Goal: Transaction & Acquisition: Book appointment/travel/reservation

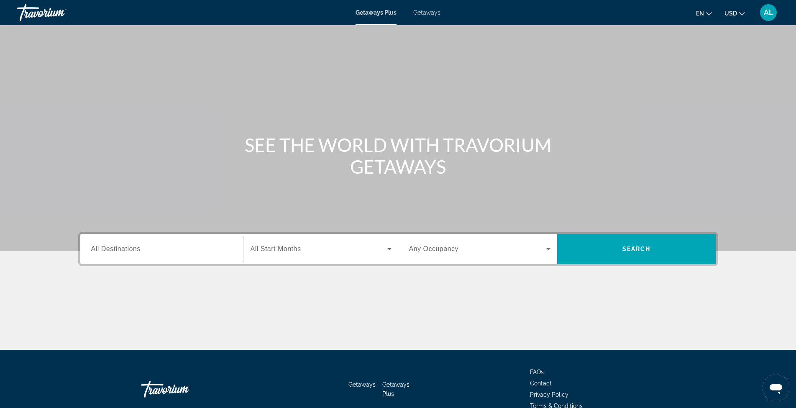
click at [170, 254] on div "Search widget" at bounding box center [161, 249] width 141 height 24
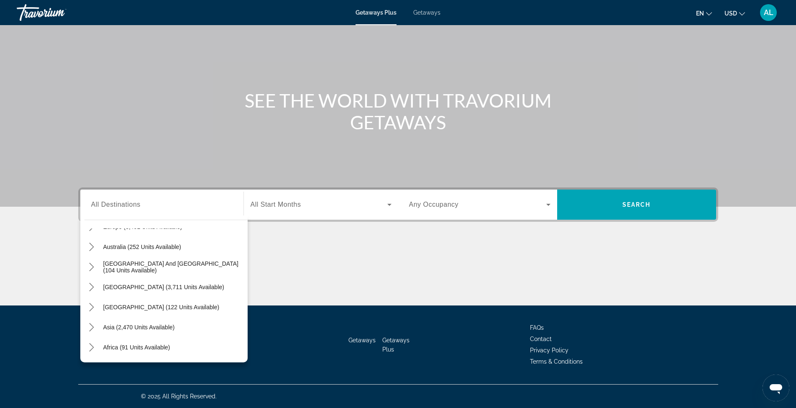
scroll to position [117, 0]
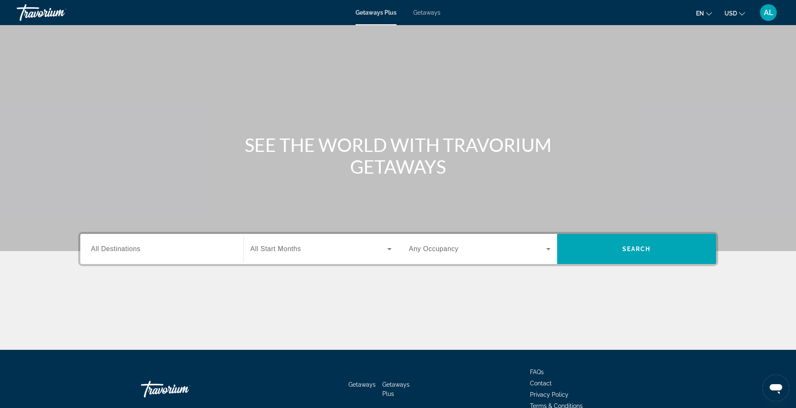
click at [124, 253] on input "Destination All Destinations" at bounding box center [161, 249] width 141 height 10
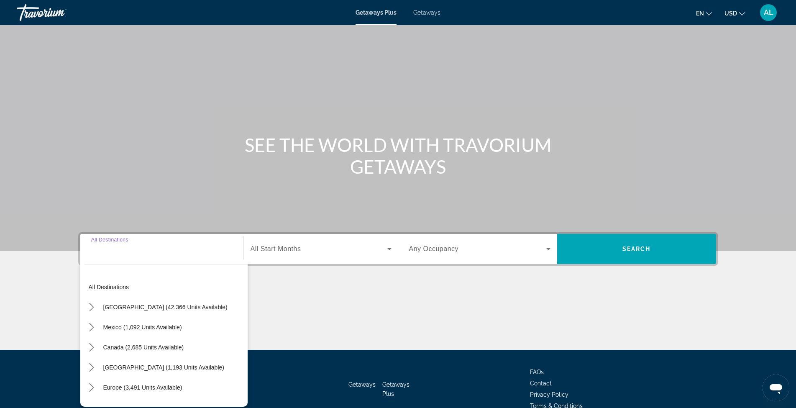
scroll to position [44, 0]
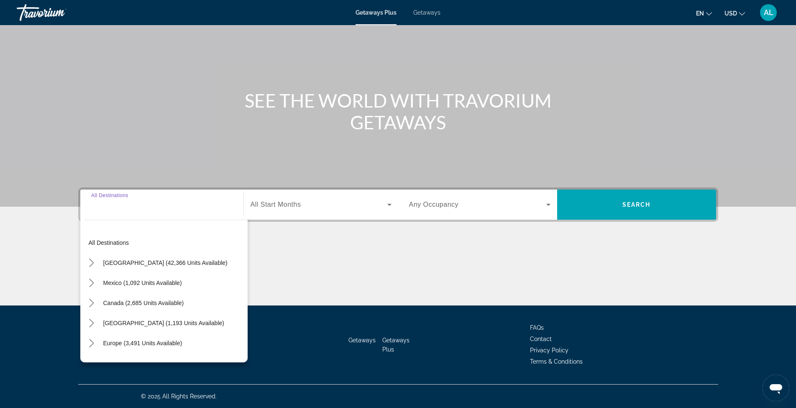
click at [127, 206] on input "Destination All Destinations" at bounding box center [161, 205] width 141 height 10
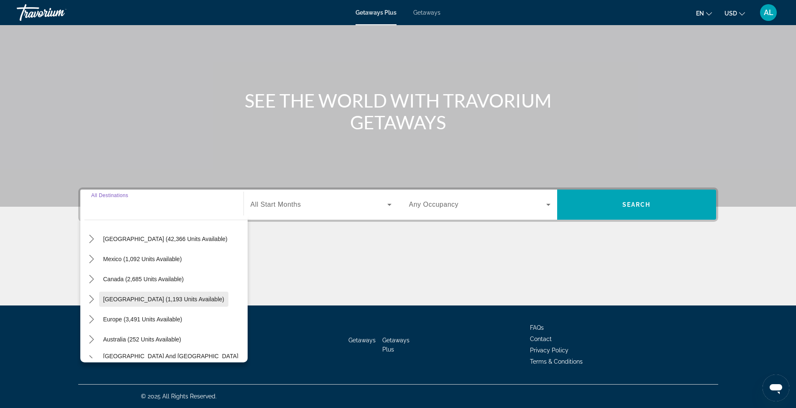
scroll to position [0, 0]
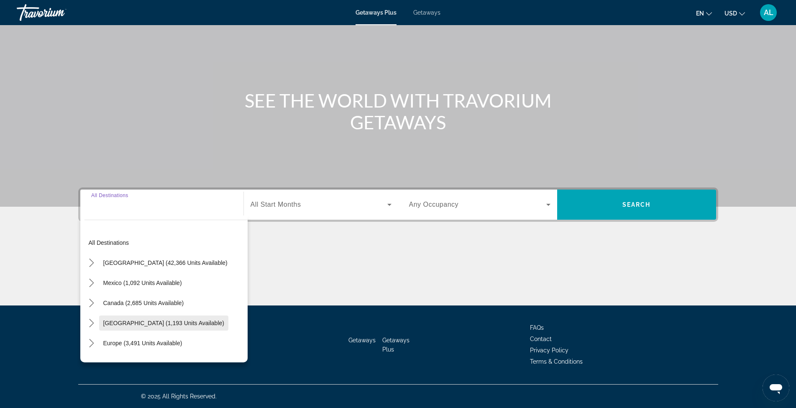
click at [129, 319] on span "[GEOGRAPHIC_DATA] (1,193 units available)" at bounding box center [163, 322] width 121 height 7
type input "**********"
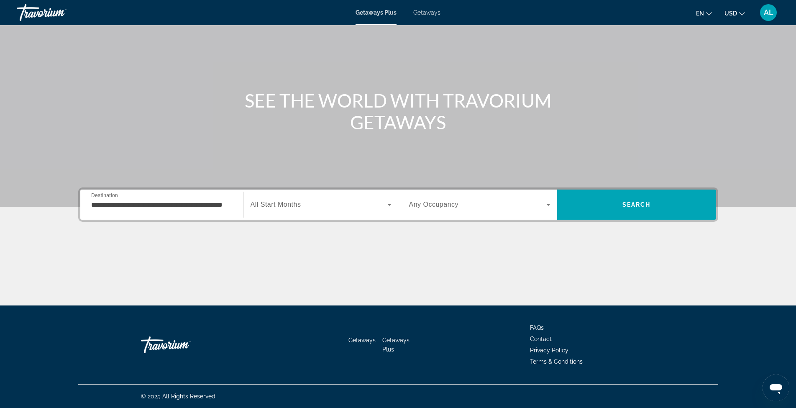
click at [389, 199] on div "Search widget" at bounding box center [320, 204] width 141 height 23
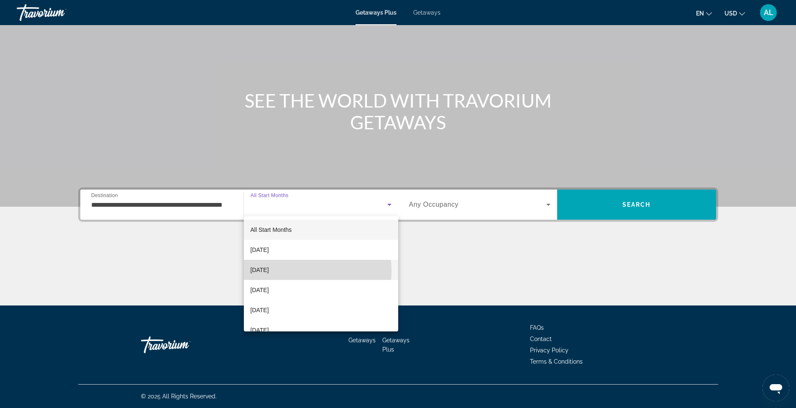
click at [294, 271] on mat-option "November 2025" at bounding box center [321, 270] width 154 height 20
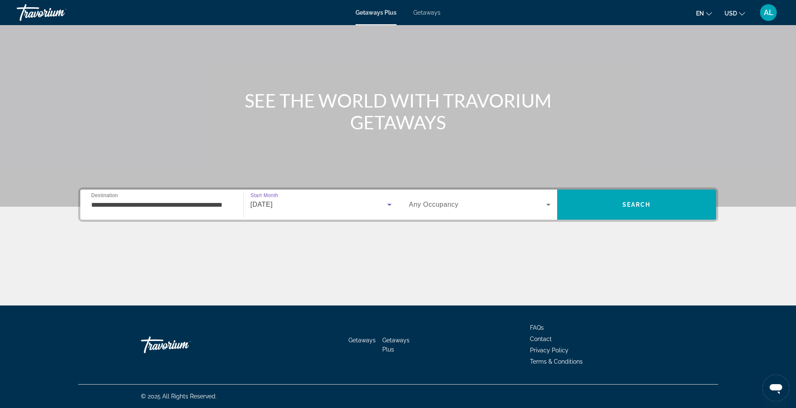
click at [447, 204] on span "Any Occupancy" at bounding box center [434, 204] width 50 height 7
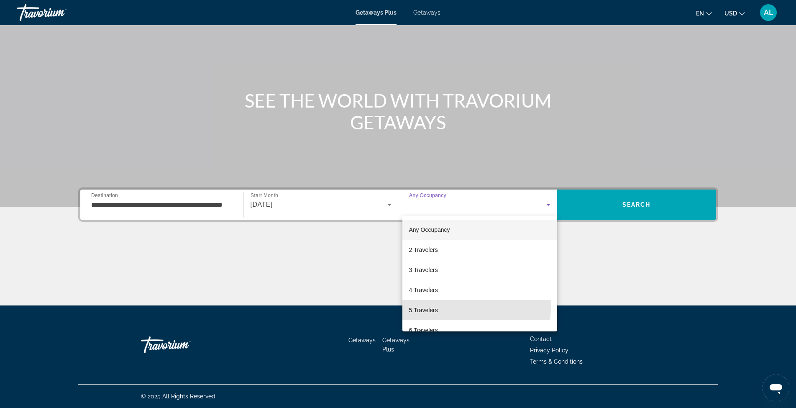
drag, startPoint x: 453, startPoint y: 307, endPoint x: 453, endPoint y: 302, distance: 4.6
click at [452, 307] on mat-option "5 Travelers" at bounding box center [479, 310] width 155 height 20
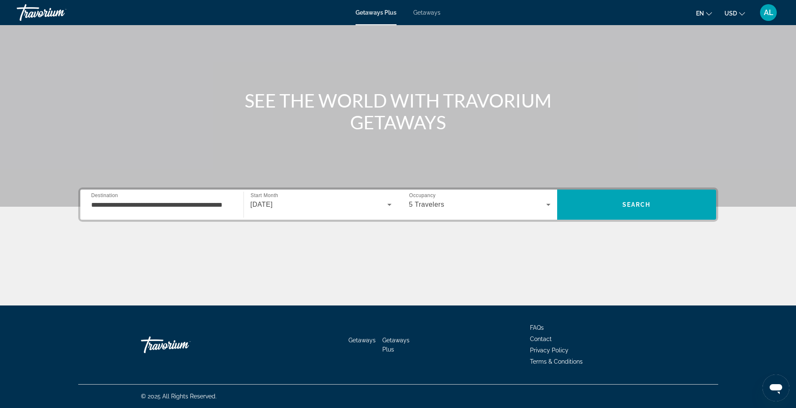
drag, startPoint x: 453, startPoint y: 302, endPoint x: 459, endPoint y: 280, distance: 22.5
click at [467, 199] on div "5 Travelers" at bounding box center [479, 204] width 141 height 23
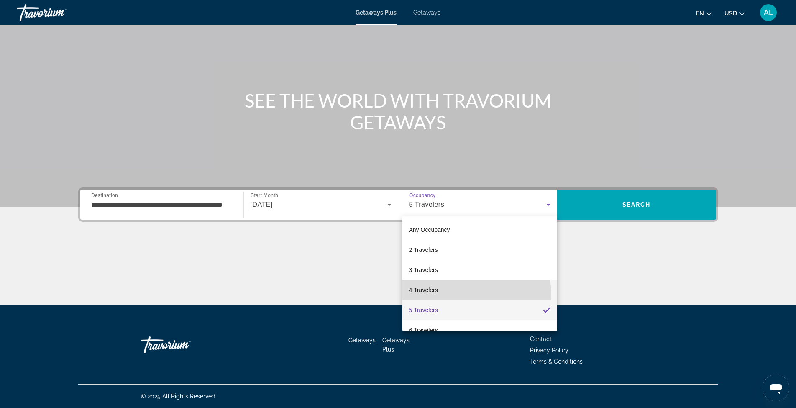
click at [463, 296] on mat-option "4 Travelers" at bounding box center [479, 290] width 155 height 20
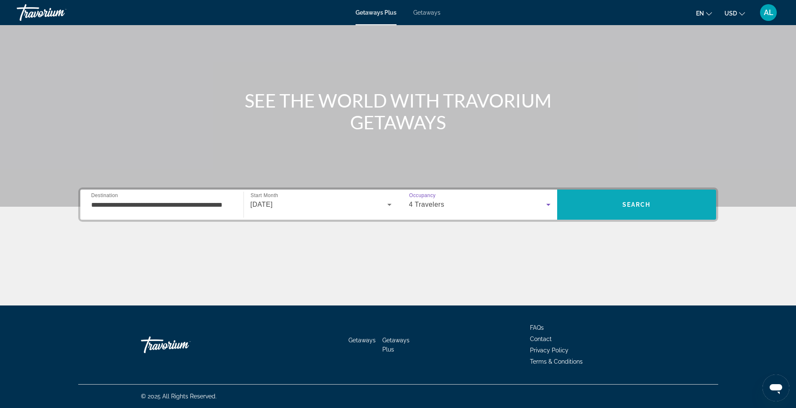
click at [610, 202] on span "Search" at bounding box center [636, 204] width 159 height 20
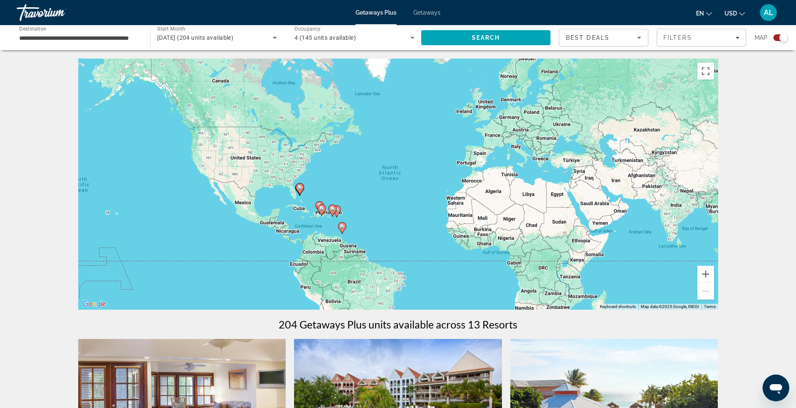
drag, startPoint x: 279, startPoint y: 208, endPoint x: 301, endPoint y: 210, distance: 22.3
click at [301, 210] on div "To activate drag with keyboard, press Alt + Enter. Once in keyboard drag state,…" at bounding box center [398, 184] width 640 height 251
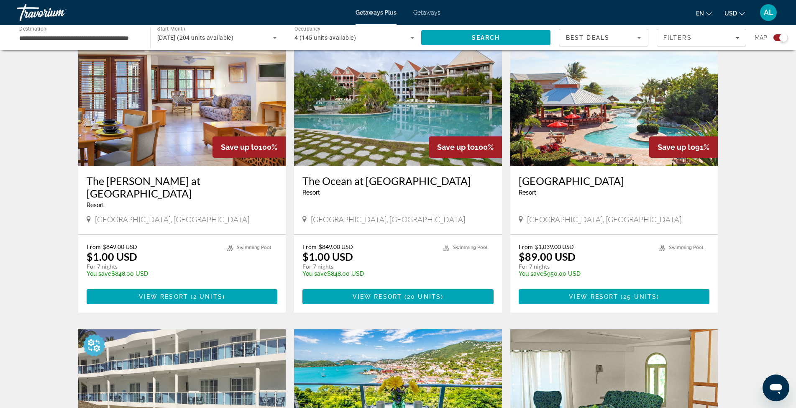
scroll to position [223, 0]
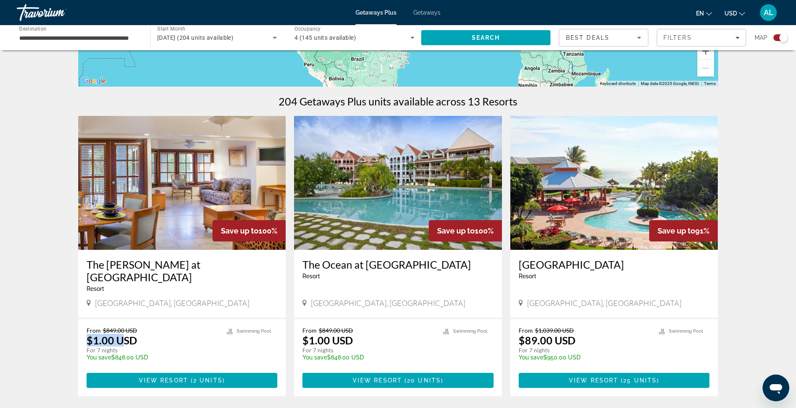
drag, startPoint x: 89, startPoint y: 329, endPoint x: 125, endPoint y: 327, distance: 36.4
click at [125, 334] on p "$1.00 USD" at bounding box center [112, 340] width 51 height 13
click at [128, 334] on p "$1.00 USD" at bounding box center [112, 340] width 51 height 13
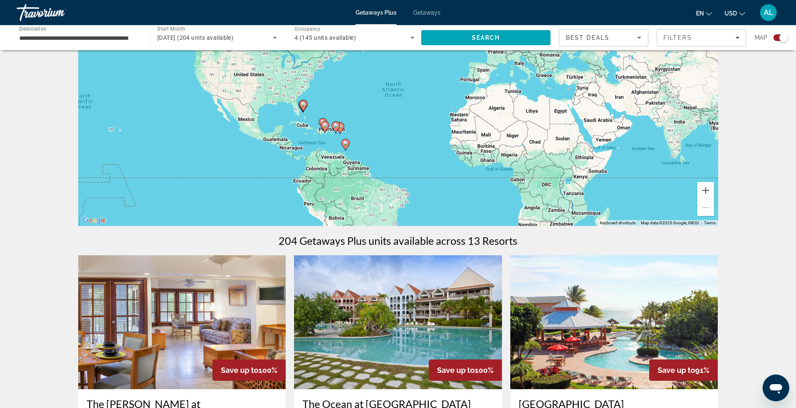
scroll to position [0, 0]
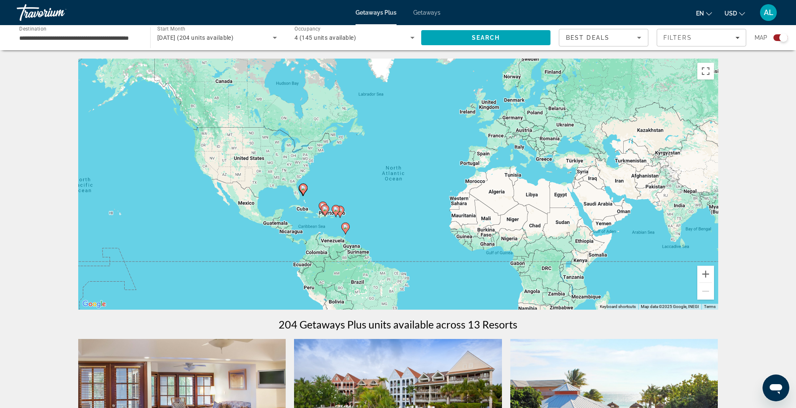
click at [623, 41] on div "Best Deals" at bounding box center [601, 38] width 71 height 10
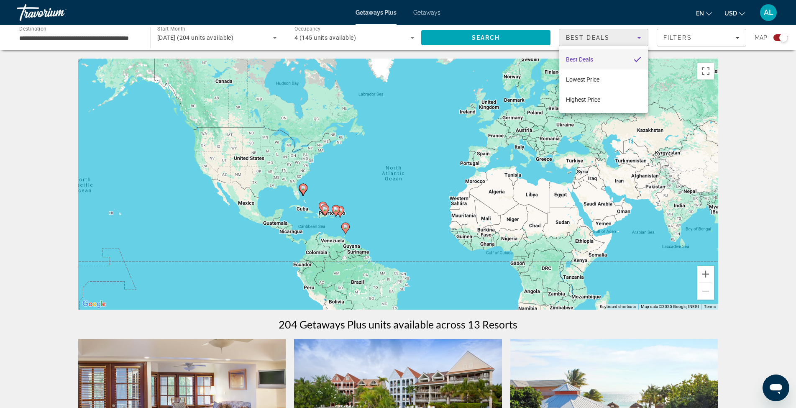
click at [633, 33] on div at bounding box center [398, 204] width 796 height 408
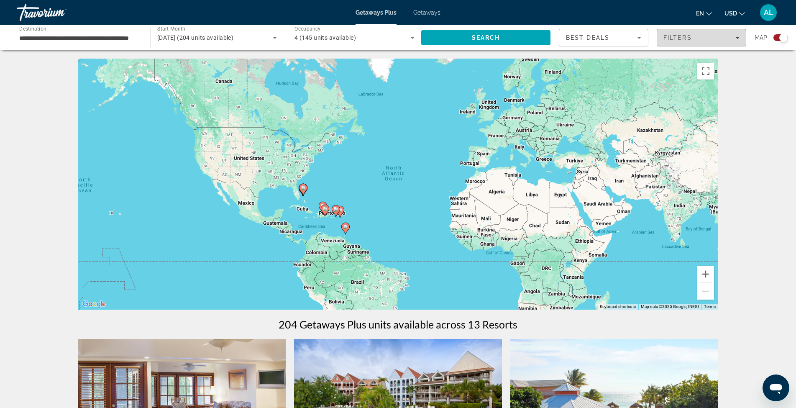
click at [666, 38] on span "Filters" at bounding box center [677, 37] width 28 height 7
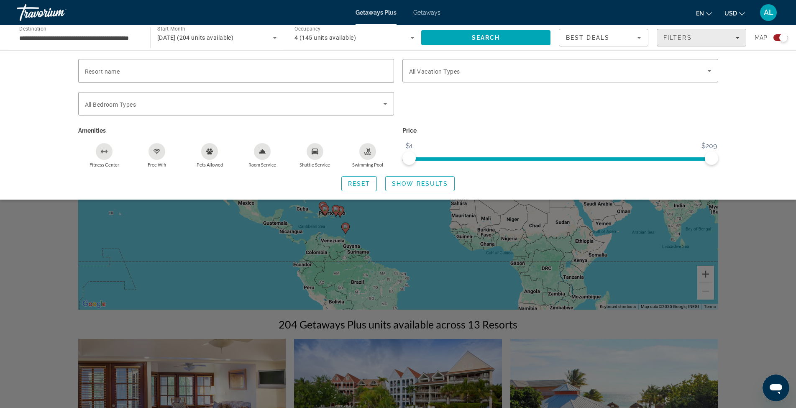
click at [703, 41] on span "Filters" at bounding box center [701, 38] width 89 height 20
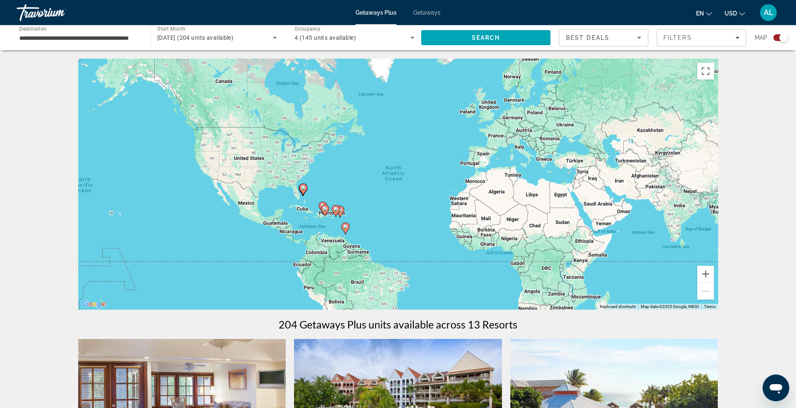
click at [619, 33] on div "Best Deals" at bounding box center [601, 38] width 71 height 10
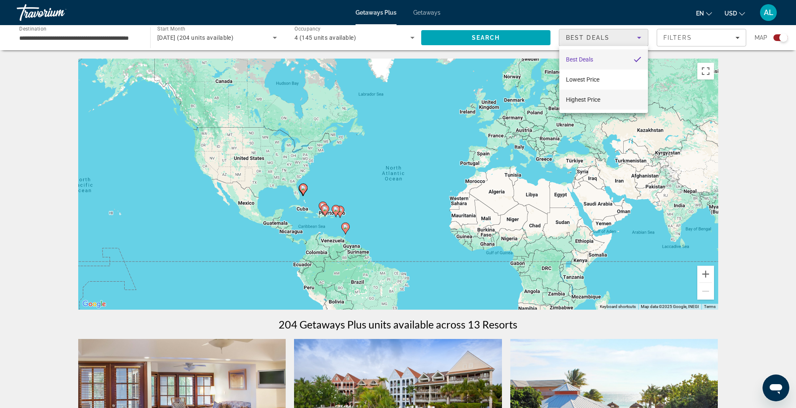
click at [607, 97] on mat-option "Highest Price" at bounding box center [603, 99] width 89 height 20
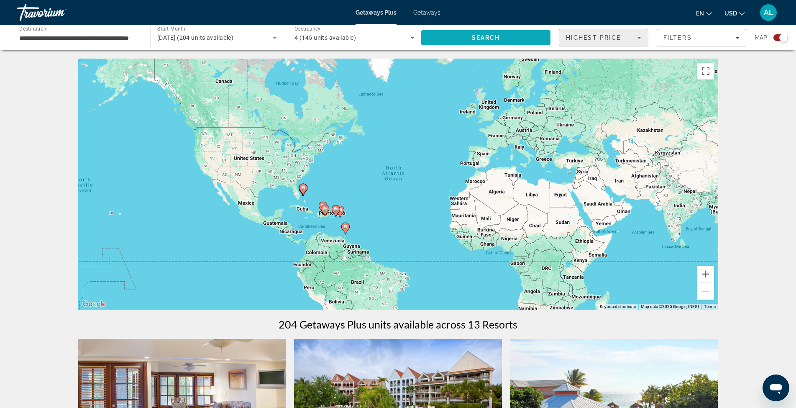
click at [532, 39] on span "Search" at bounding box center [485, 38] width 129 height 20
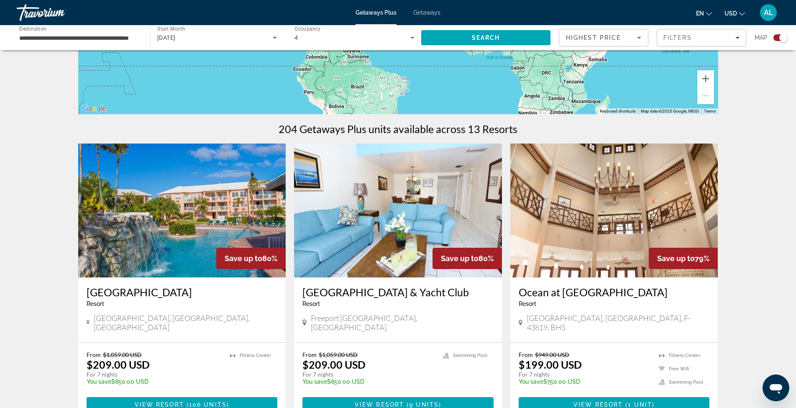
scroll to position [223, 0]
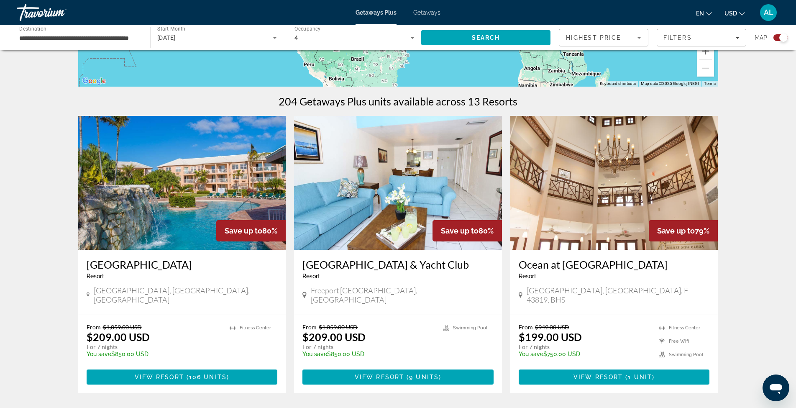
click at [214, 184] on img "Main content" at bounding box center [182, 183] width 208 height 134
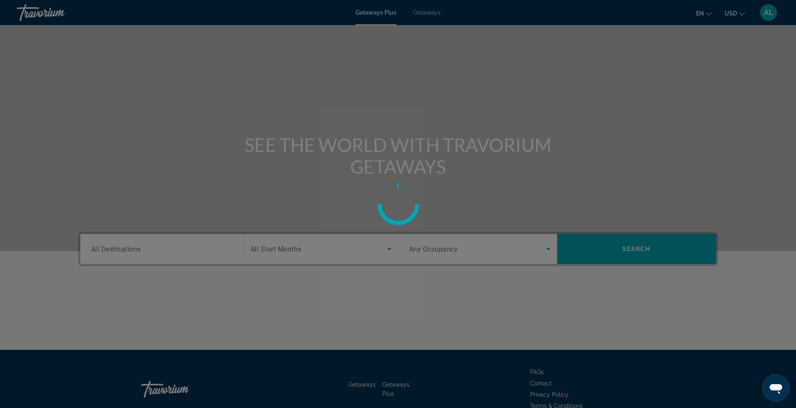
drag, startPoint x: 463, startPoint y: 139, endPoint x: 462, endPoint y: 133, distance: 6.4
click at [463, 139] on div at bounding box center [398, 204] width 796 height 408
drag, startPoint x: 400, startPoint y: 99, endPoint x: 371, endPoint y: 103, distance: 28.7
click at [389, 101] on div at bounding box center [398, 204] width 796 height 408
drag, startPoint x: 371, startPoint y: 103, endPoint x: 263, endPoint y: 93, distance: 108.3
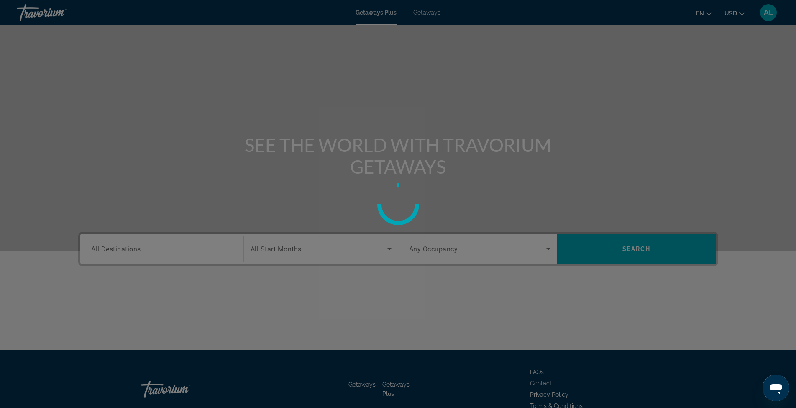
click at [337, 103] on div at bounding box center [398, 204] width 796 height 408
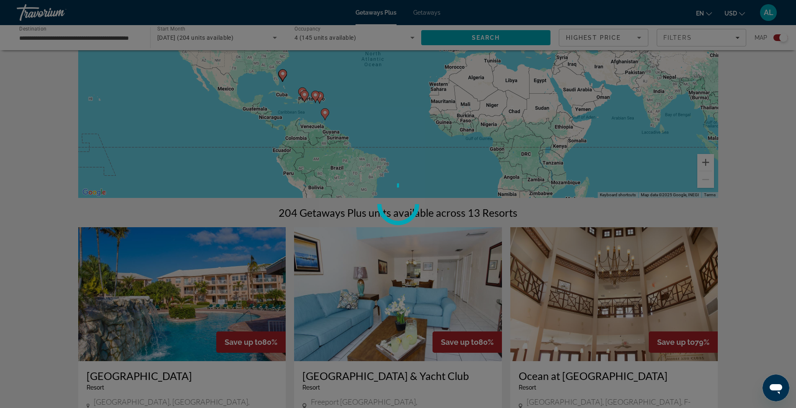
scroll to position [84, 0]
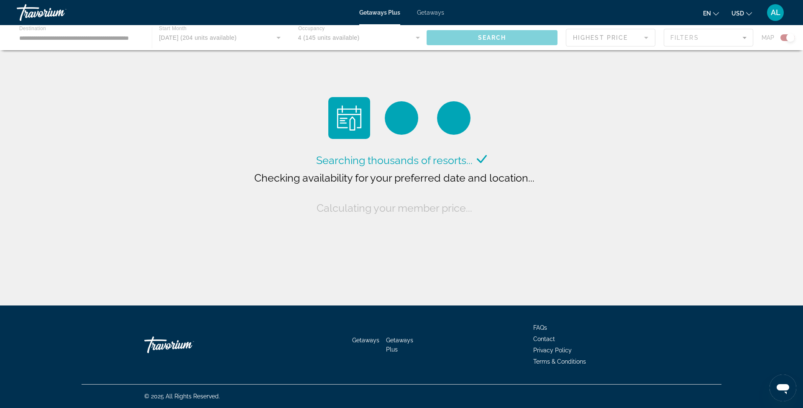
click at [384, 10] on span "Getaways Plus" at bounding box center [379, 12] width 41 height 7
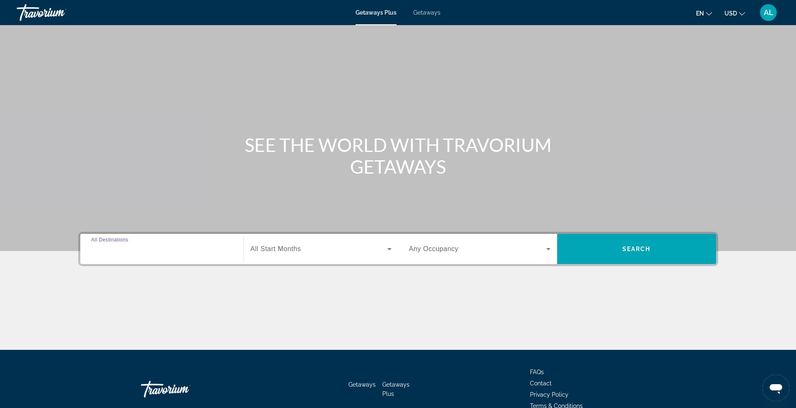
click at [119, 253] on input "Destination All Destinations" at bounding box center [161, 249] width 141 height 10
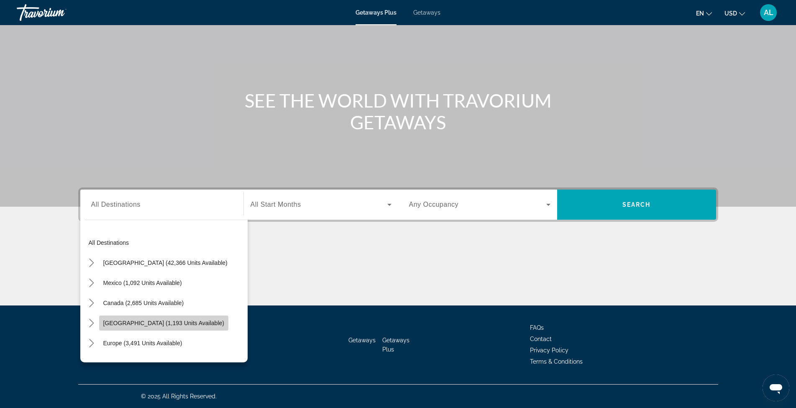
click at [112, 320] on span "[GEOGRAPHIC_DATA] (1,193 units available)" at bounding box center [163, 322] width 121 height 7
type input "**********"
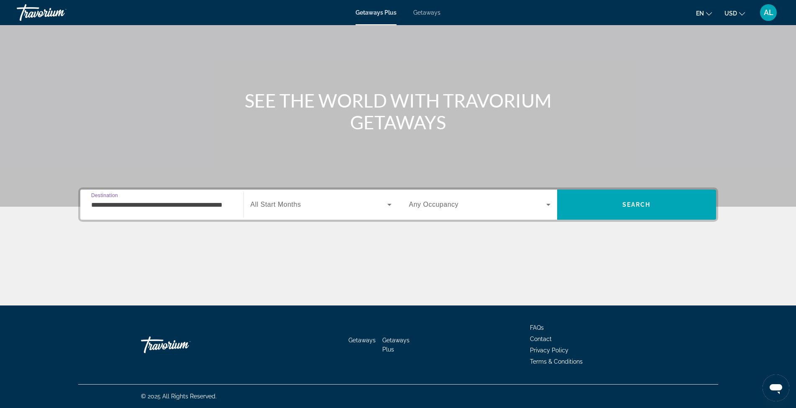
click at [291, 199] on span "Search widget" at bounding box center [318, 204] width 137 height 10
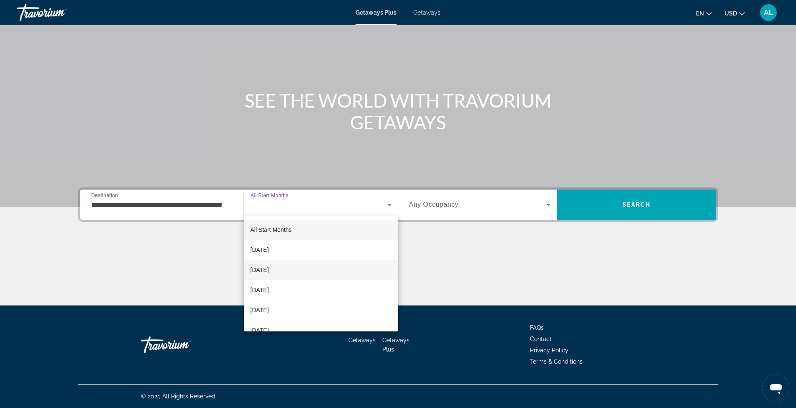
click at [309, 266] on mat-option "[DATE]" at bounding box center [321, 270] width 154 height 20
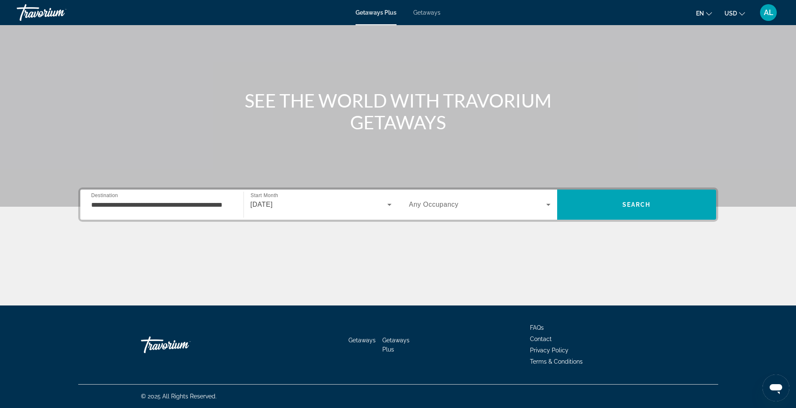
click at [408, 208] on div "Occupancy Any Occupancy" at bounding box center [479, 204] width 155 height 23
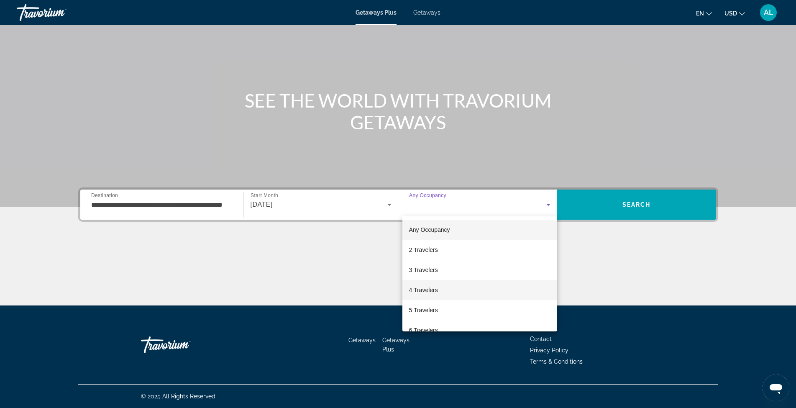
click at [467, 289] on mat-option "4 Travelers" at bounding box center [479, 290] width 155 height 20
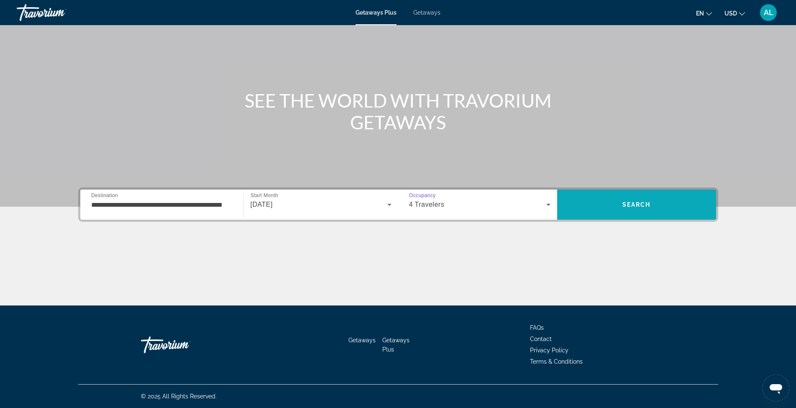
click at [576, 207] on span "Search" at bounding box center [636, 204] width 159 height 20
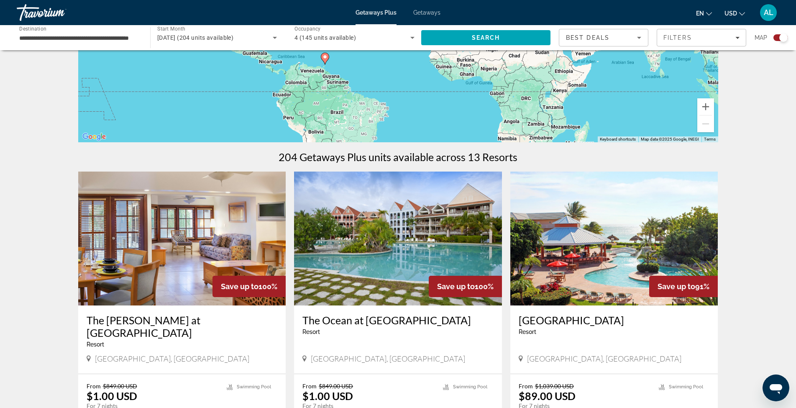
scroll to position [195, 0]
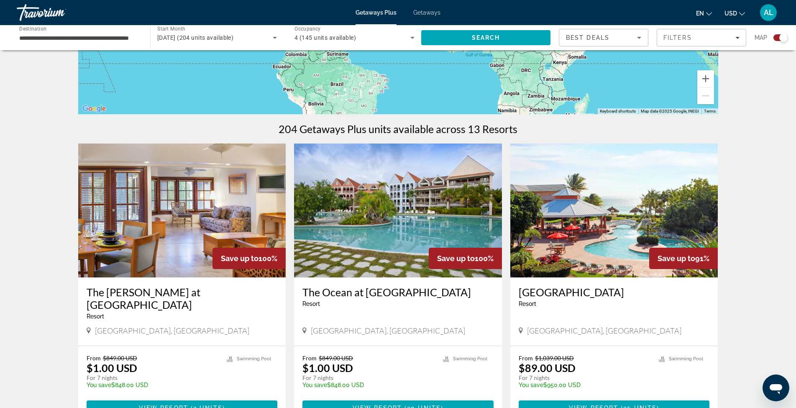
click at [603, 233] on img "Main content" at bounding box center [614, 210] width 208 height 134
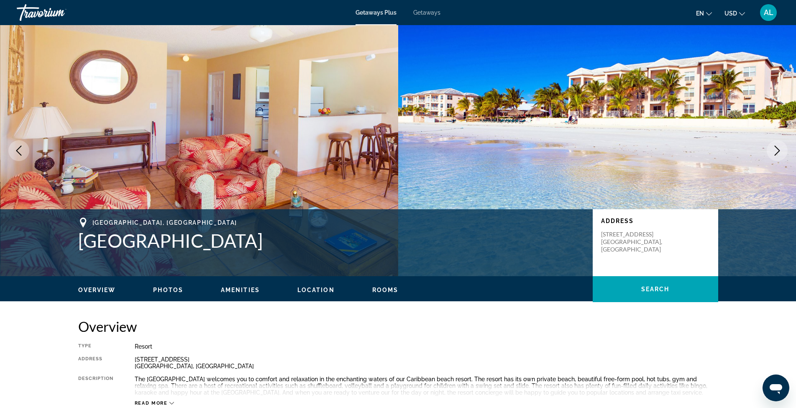
scroll to position [56, 0]
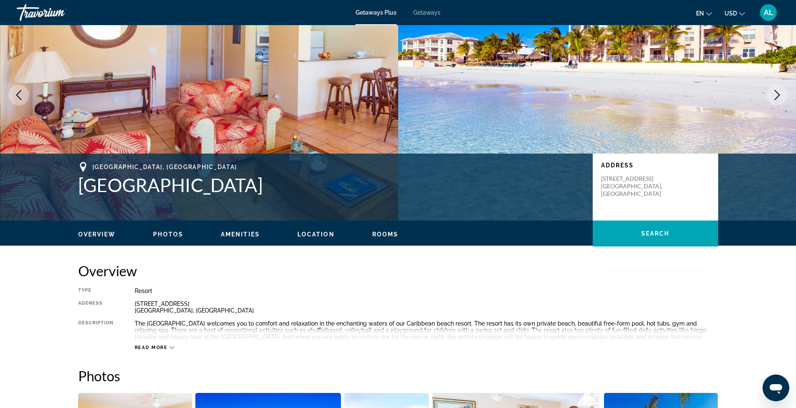
click at [159, 234] on span "Photos" at bounding box center [168, 234] width 30 height 7
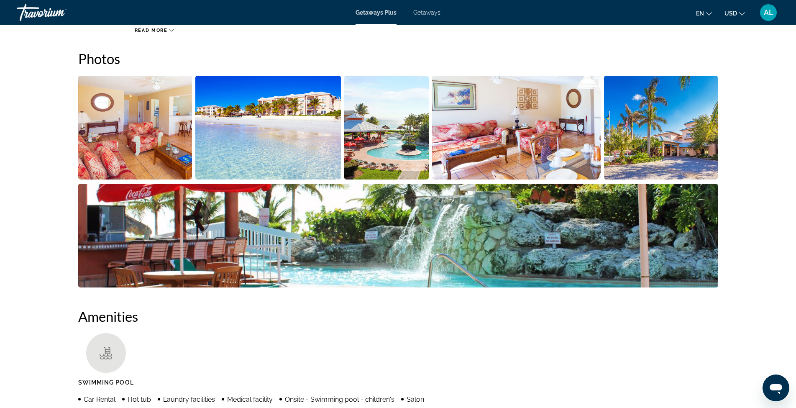
click at [171, 161] on img "Open full-screen image slider" at bounding box center [135, 128] width 114 height 104
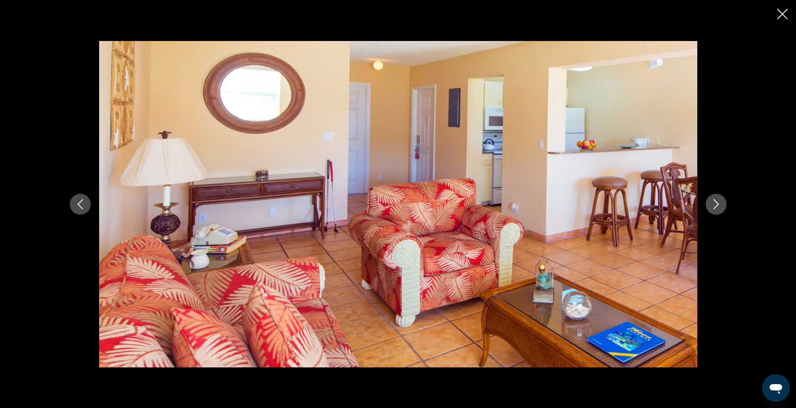
scroll to position [345, 0]
click at [722, 204] on button "Next image" at bounding box center [715, 204] width 21 height 21
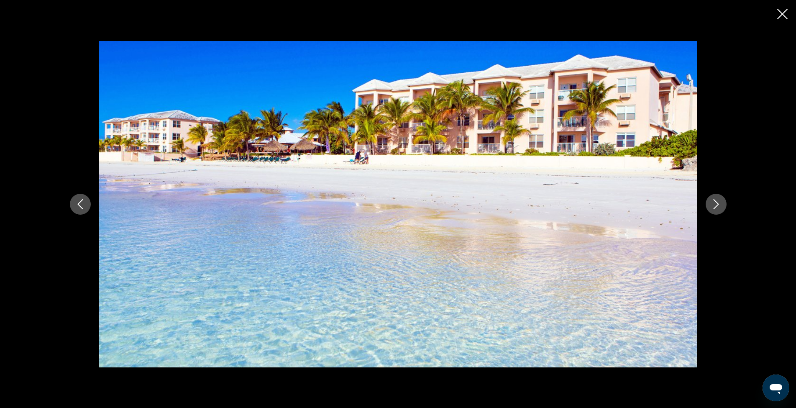
click at [722, 204] on button "Next image" at bounding box center [715, 204] width 21 height 21
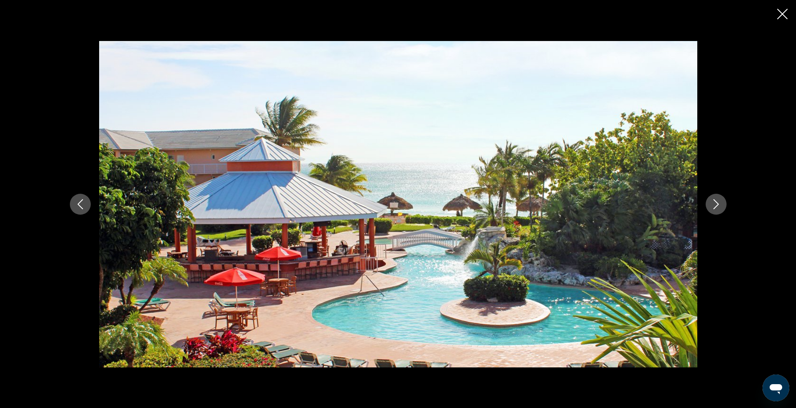
drag, startPoint x: 722, startPoint y: 204, endPoint x: 718, endPoint y: 193, distance: 11.1
click at [718, 193] on div "prev next" at bounding box center [397, 204] width 673 height 326
click at [717, 199] on button "Next image" at bounding box center [715, 204] width 21 height 21
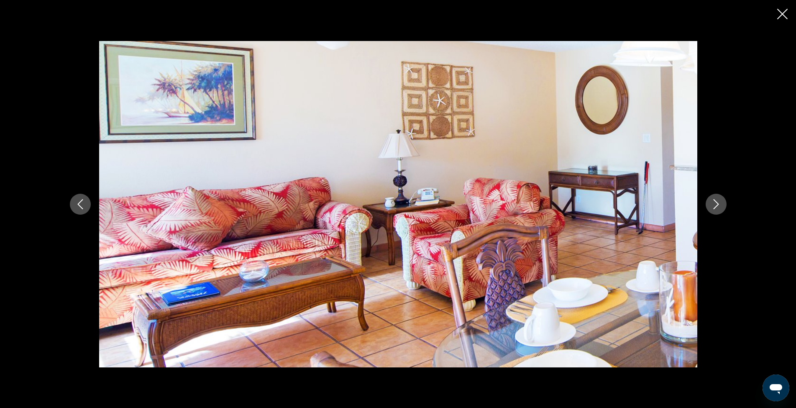
click at [717, 199] on icon "Next image" at bounding box center [716, 204] width 10 height 10
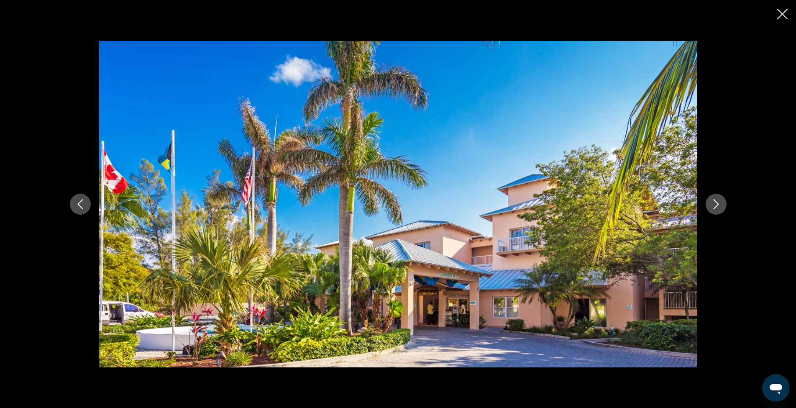
click at [717, 199] on icon "Next image" at bounding box center [716, 204] width 10 height 10
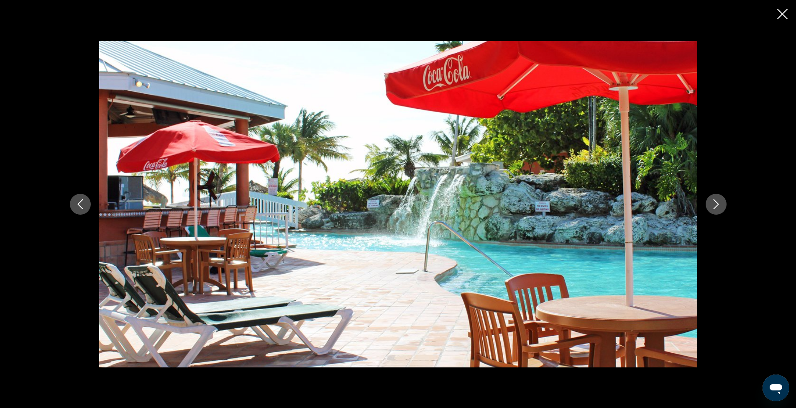
click at [717, 199] on icon "Next image" at bounding box center [716, 204] width 10 height 10
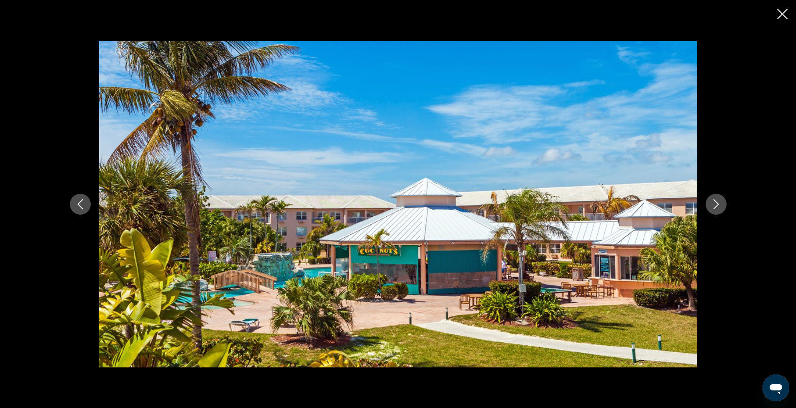
click at [717, 199] on icon "Next image" at bounding box center [716, 204] width 10 height 10
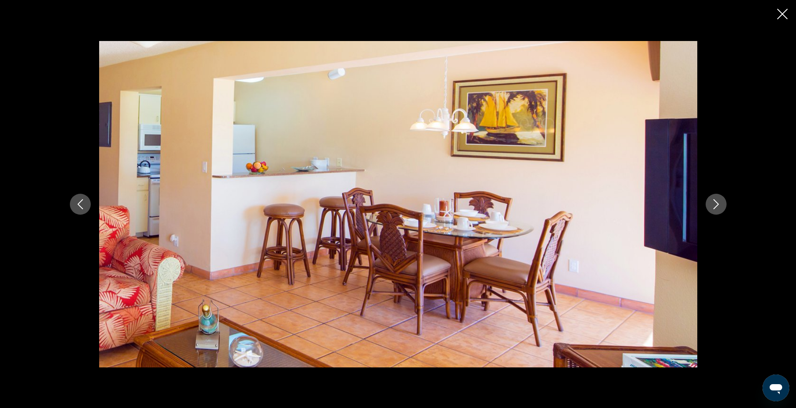
click at [716, 200] on icon "Next image" at bounding box center [716, 204] width 10 height 10
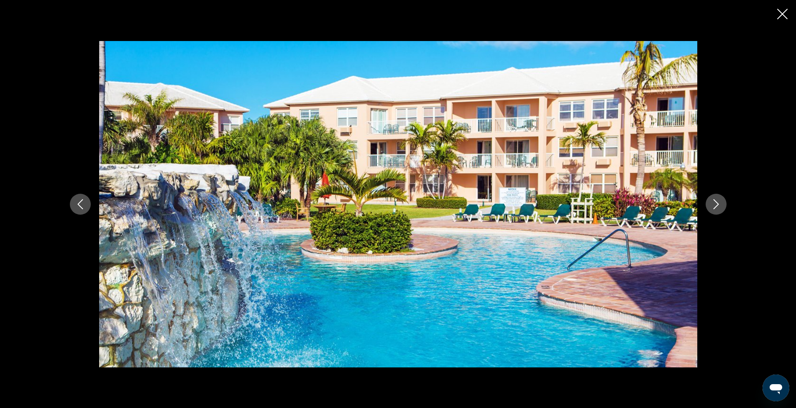
click at [716, 200] on icon "Next image" at bounding box center [716, 204] width 10 height 10
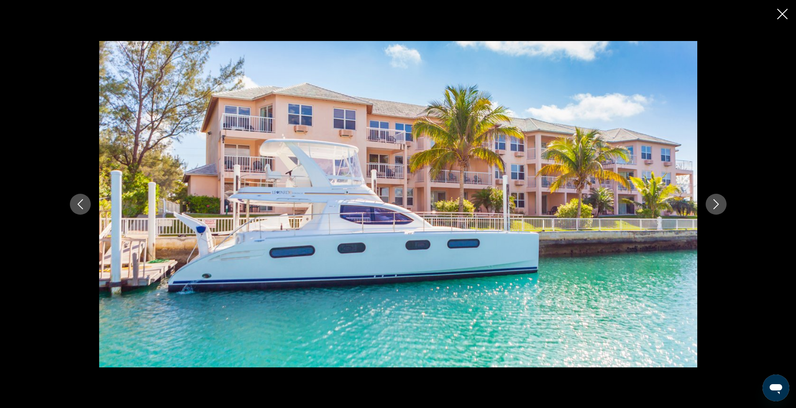
click at [716, 200] on icon "Next image" at bounding box center [716, 204] width 10 height 10
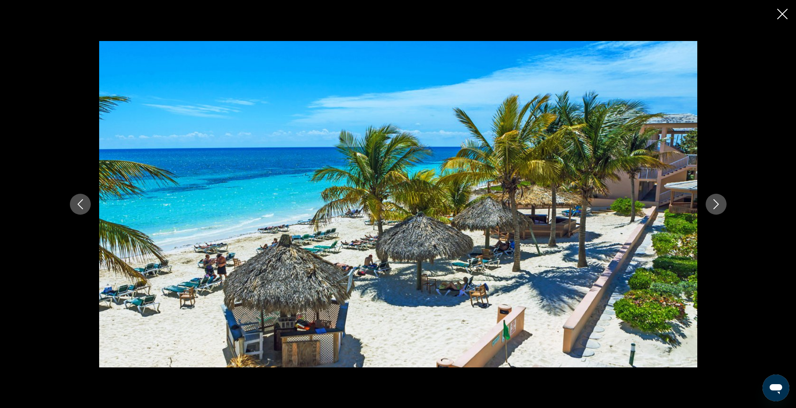
click at [784, 10] on icon "Close slideshow" at bounding box center [782, 14] width 10 height 10
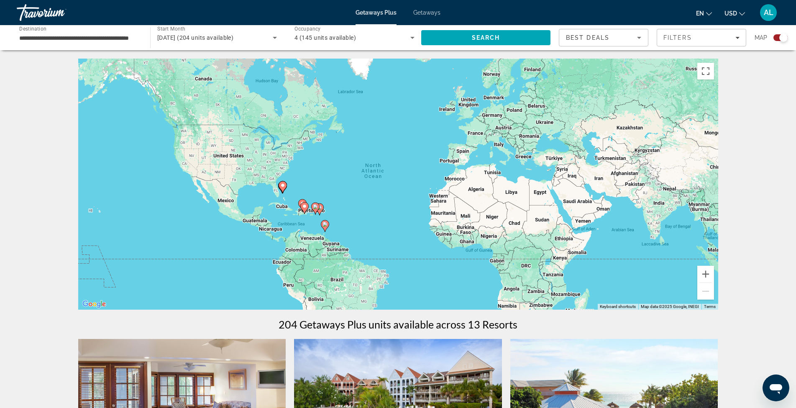
click at [590, 35] on span "Best Deals" at bounding box center [587, 37] width 43 height 7
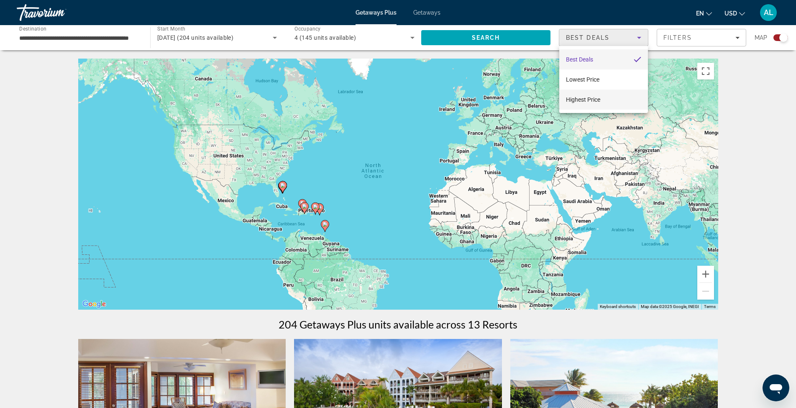
click at [607, 99] on mat-option "Highest Price" at bounding box center [603, 99] width 89 height 20
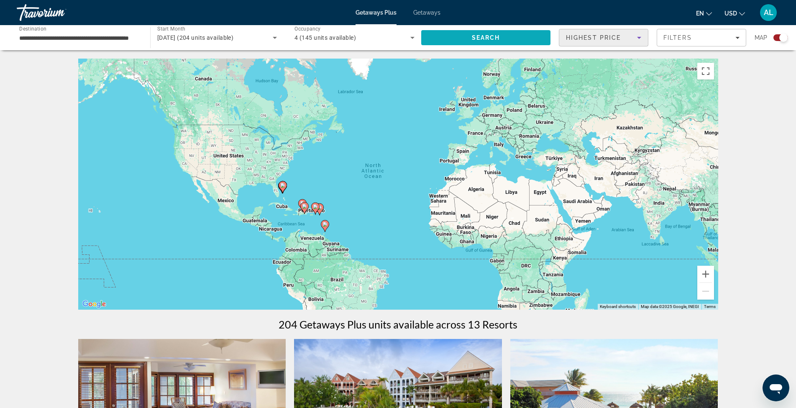
click at [527, 39] on span "Search" at bounding box center [485, 38] width 129 height 20
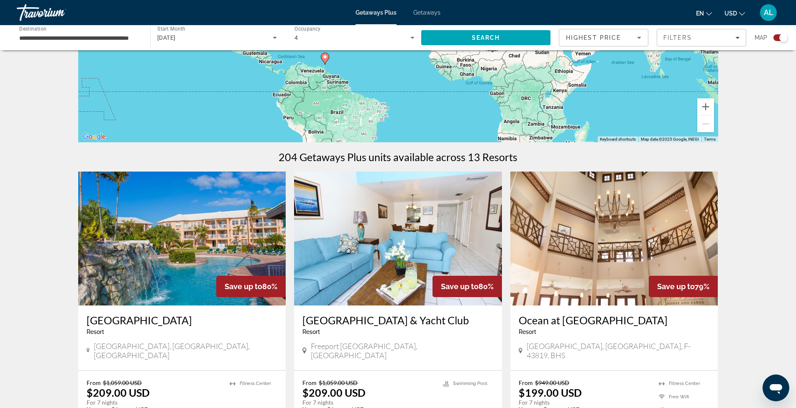
scroll to position [223, 0]
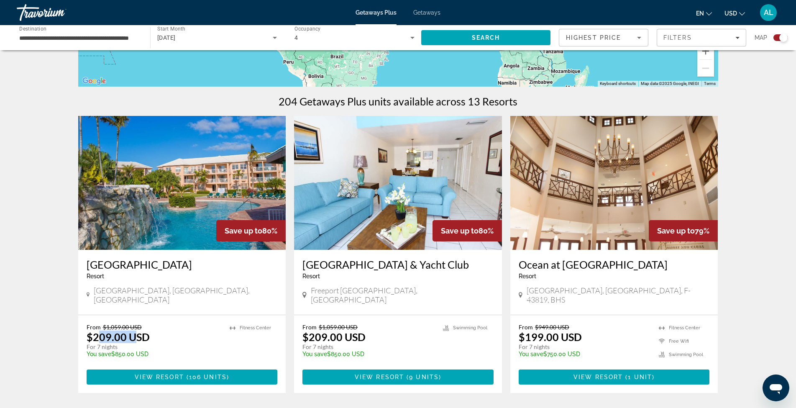
drag, startPoint x: 96, startPoint y: 325, endPoint x: 136, endPoint y: 327, distance: 40.2
click at [136, 330] on p "$209.00 USD" at bounding box center [118, 336] width 63 height 13
click at [137, 330] on p "$209.00 USD" at bounding box center [118, 336] width 63 height 13
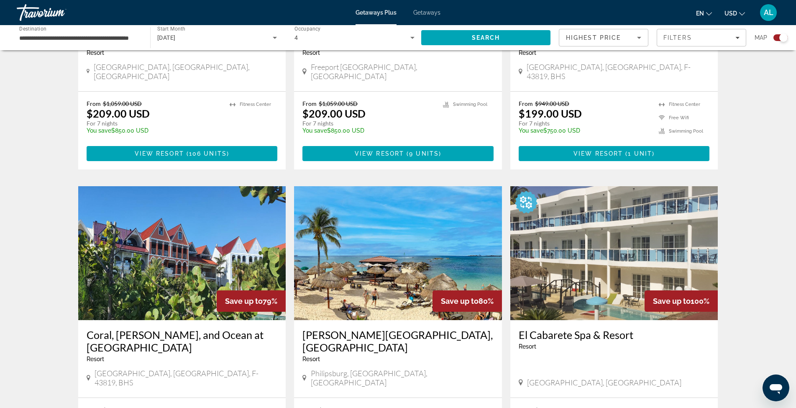
scroll to position [502, 0]
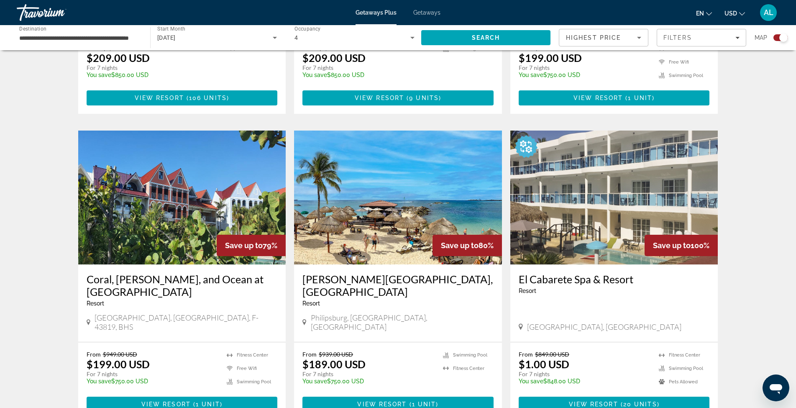
click at [383, 199] on img "Main content" at bounding box center [398, 197] width 208 height 134
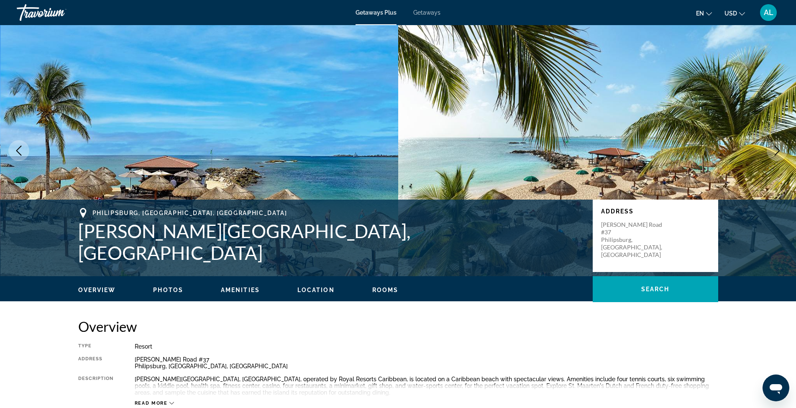
click at [171, 290] on span "Photos" at bounding box center [168, 289] width 30 height 7
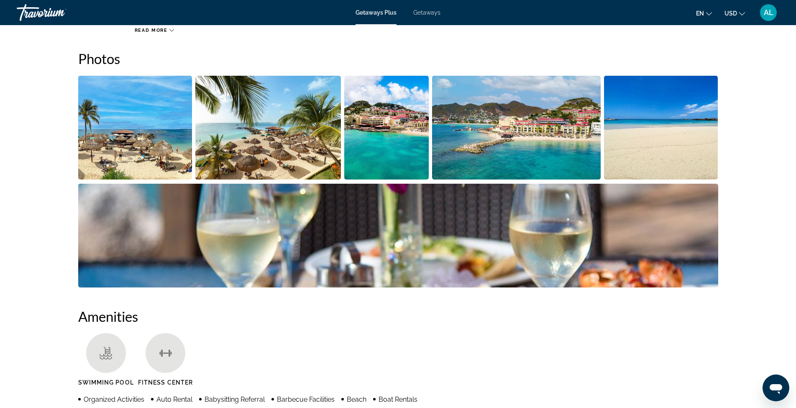
click at [247, 126] on img "Open full-screen image slider" at bounding box center [268, 128] width 146 height 104
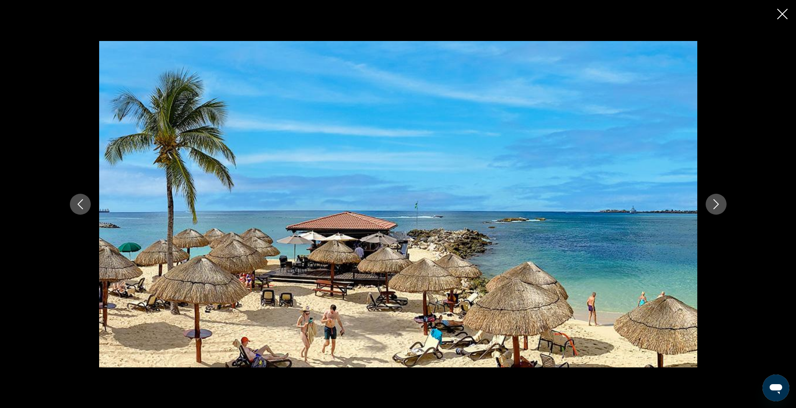
click at [715, 205] on icon "Next image" at bounding box center [716, 204] width 10 height 10
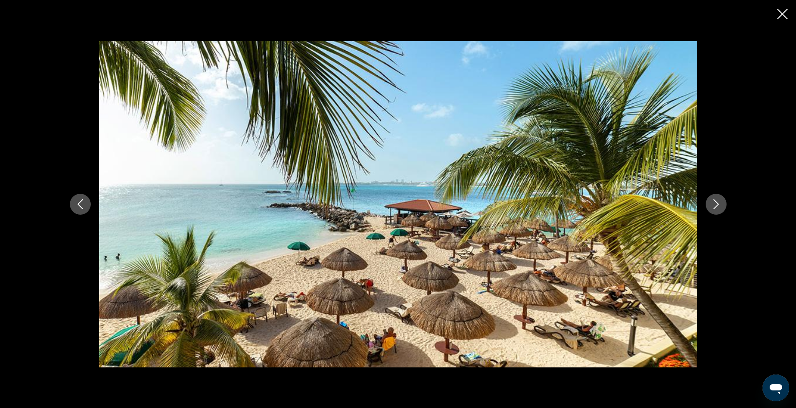
click at [715, 205] on icon "Next image" at bounding box center [716, 204] width 10 height 10
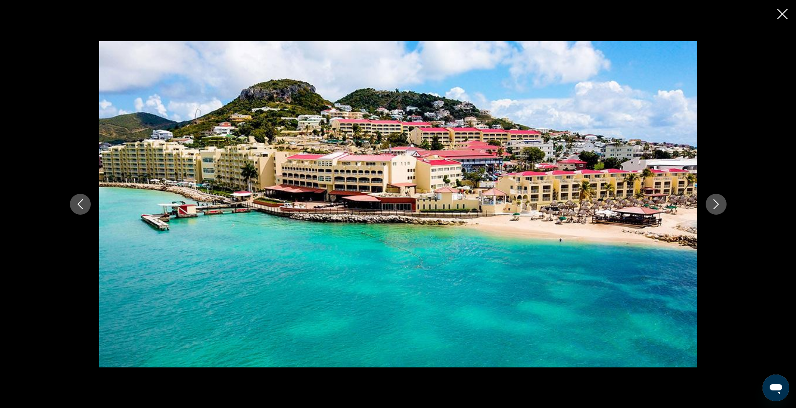
click at [715, 205] on icon "Next image" at bounding box center [716, 204] width 10 height 10
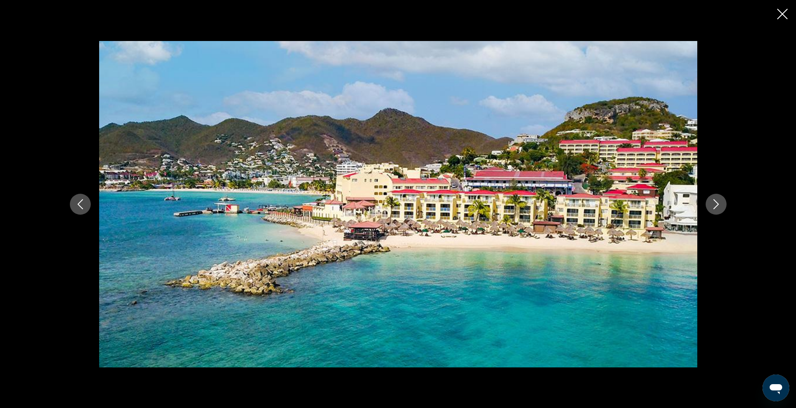
click at [715, 205] on icon "Next image" at bounding box center [716, 204] width 10 height 10
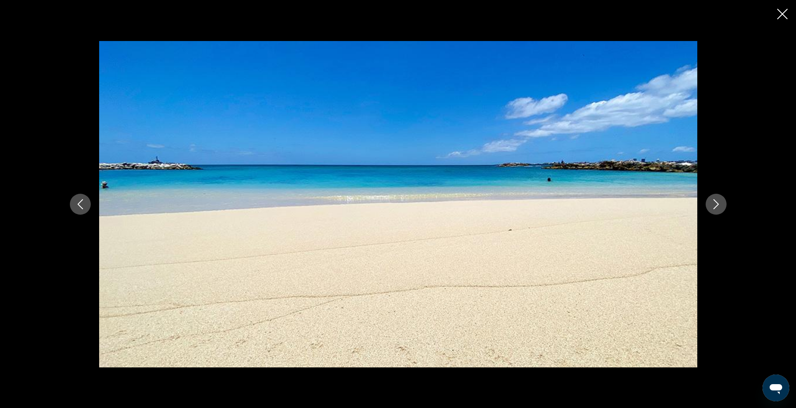
click at [715, 205] on icon "Next image" at bounding box center [716, 204] width 10 height 10
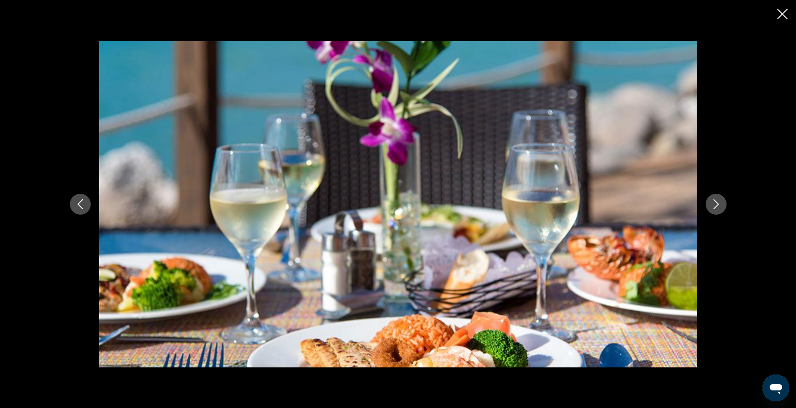
click at [715, 205] on icon "Next image" at bounding box center [716, 204] width 10 height 10
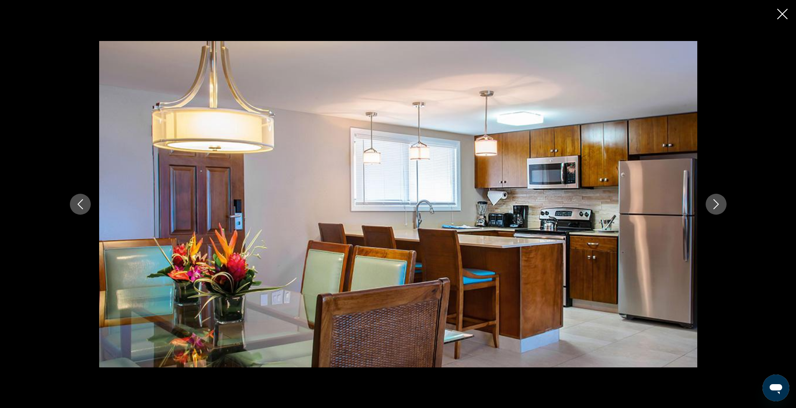
click at [715, 205] on icon "Next image" at bounding box center [716, 204] width 10 height 10
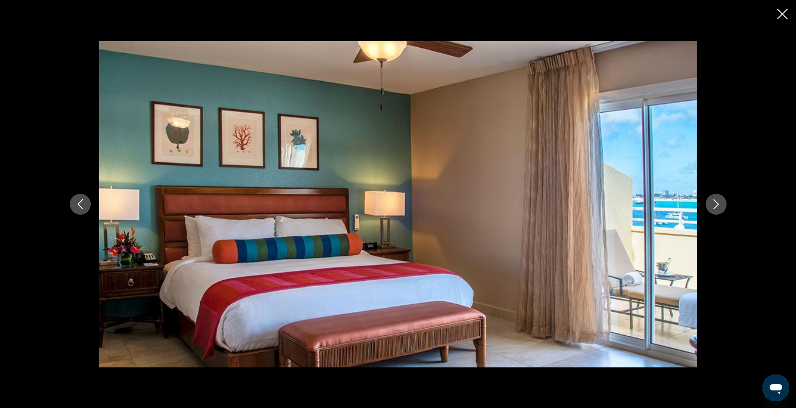
click at [715, 205] on icon "Next image" at bounding box center [716, 204] width 10 height 10
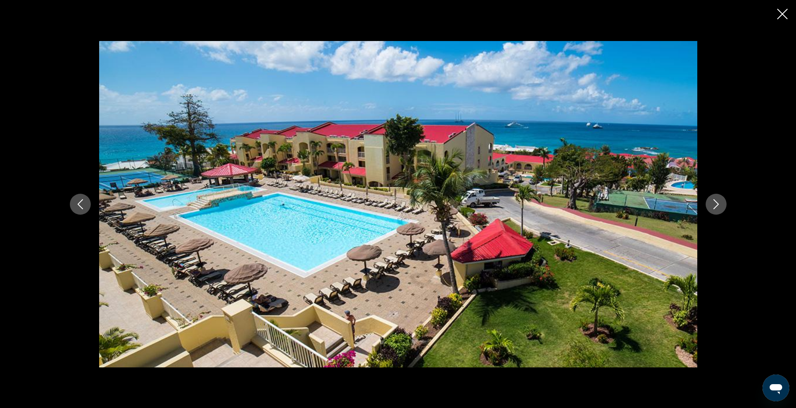
click at [715, 205] on icon "Next image" at bounding box center [716, 204] width 10 height 10
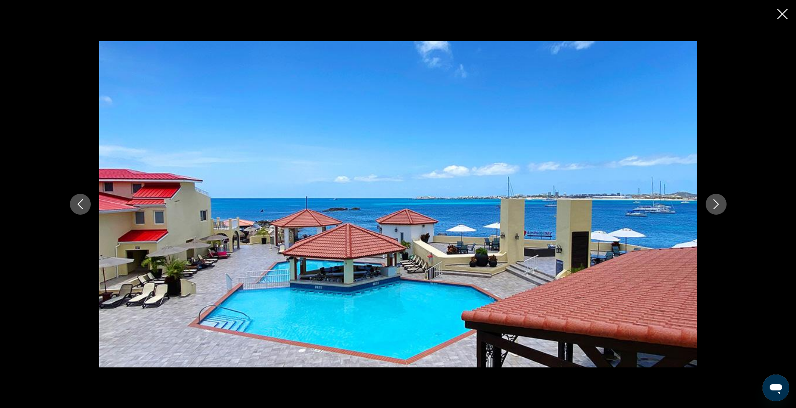
click at [715, 205] on icon "Next image" at bounding box center [716, 204] width 10 height 10
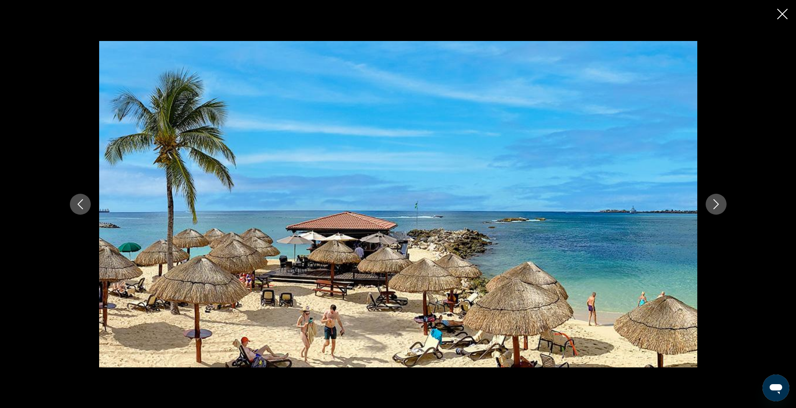
click at [715, 205] on icon "Next image" at bounding box center [716, 204] width 10 height 10
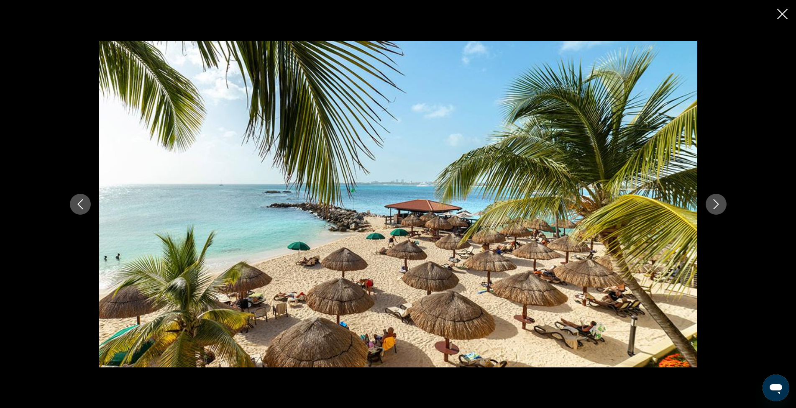
click at [779, 14] on icon "Close slideshow" at bounding box center [782, 14] width 10 height 10
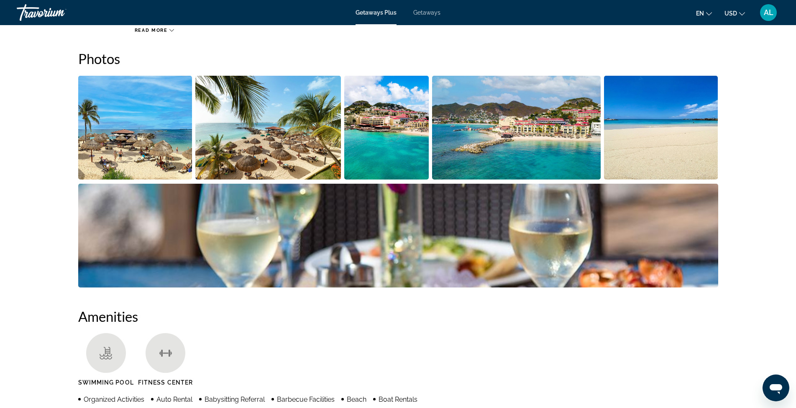
scroll to position [345, 0]
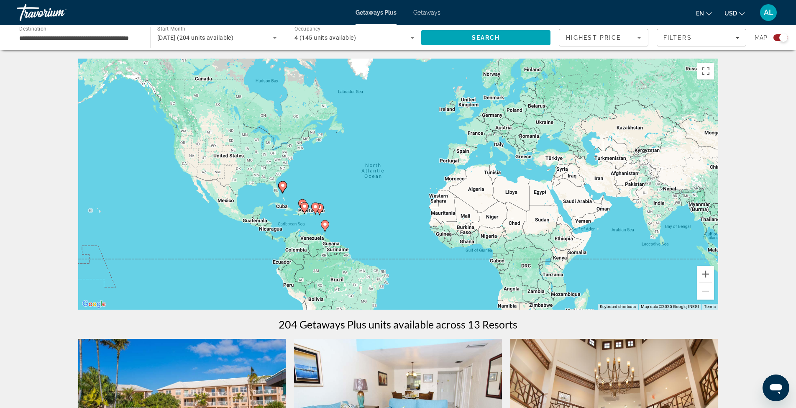
click at [50, 9] on div "Travorium" at bounding box center [59, 13] width 84 height 22
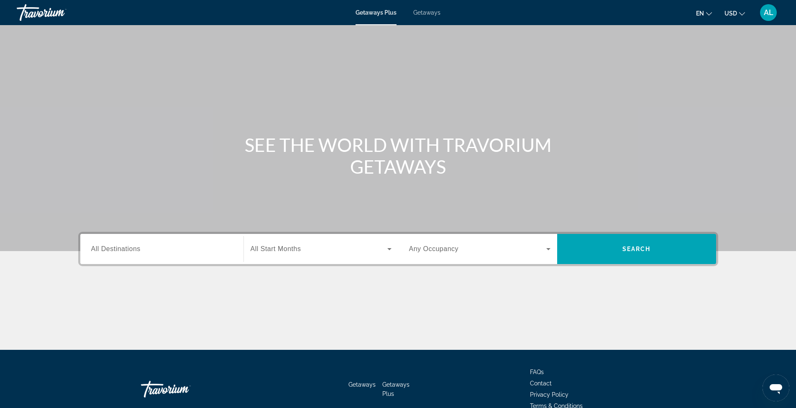
click at [176, 243] on div "Search widget" at bounding box center [161, 249] width 141 height 24
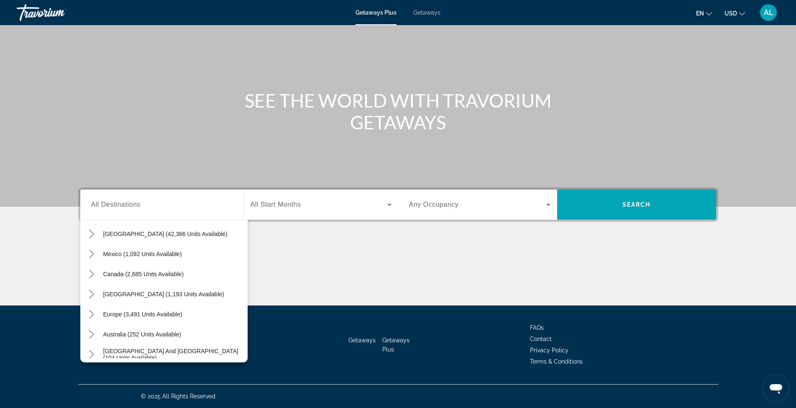
scroll to position [34, 0]
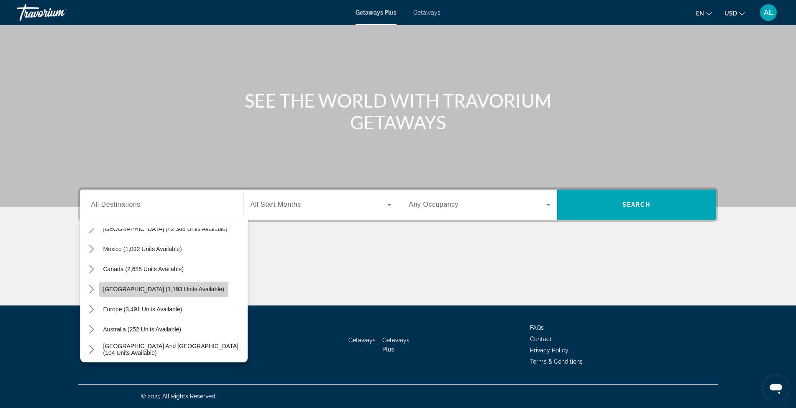
click at [185, 290] on span "[GEOGRAPHIC_DATA] (1,193 units available)" at bounding box center [163, 289] width 121 height 7
type input "**********"
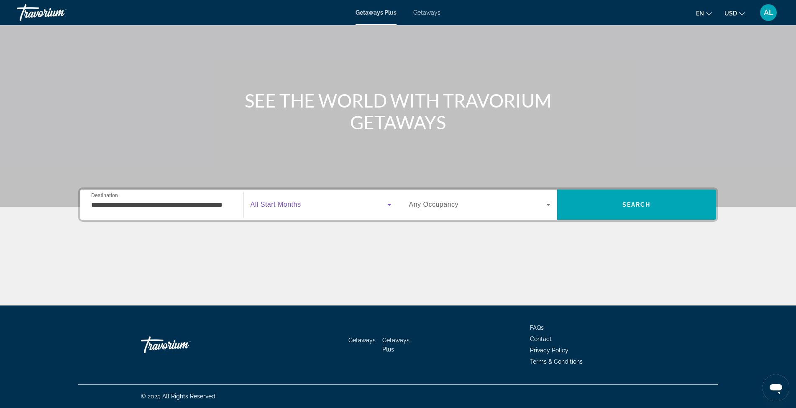
click at [388, 205] on icon "Search widget" at bounding box center [389, 204] width 10 height 10
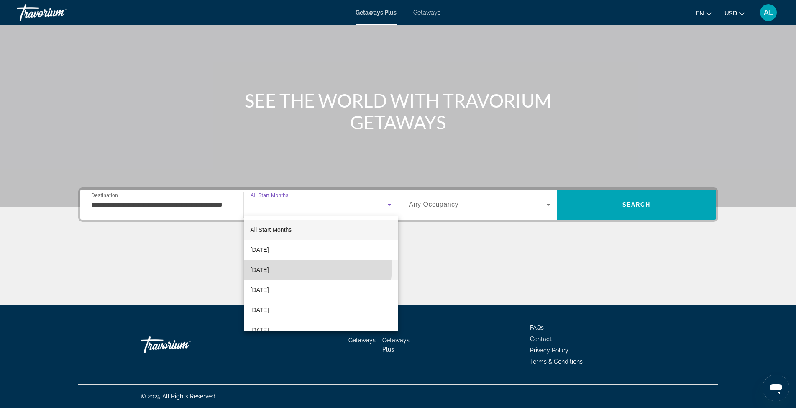
click at [269, 266] on span "[DATE]" at bounding box center [259, 270] width 18 height 10
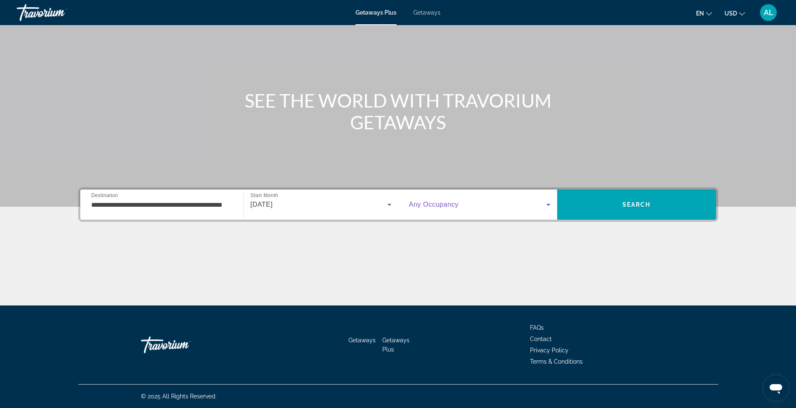
click at [548, 204] on icon "Search widget" at bounding box center [548, 205] width 4 height 2
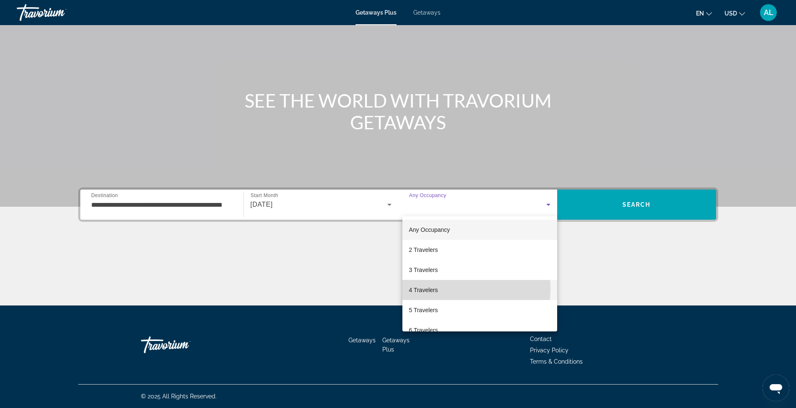
click at [437, 289] on span "4 Travelers" at bounding box center [423, 290] width 29 height 10
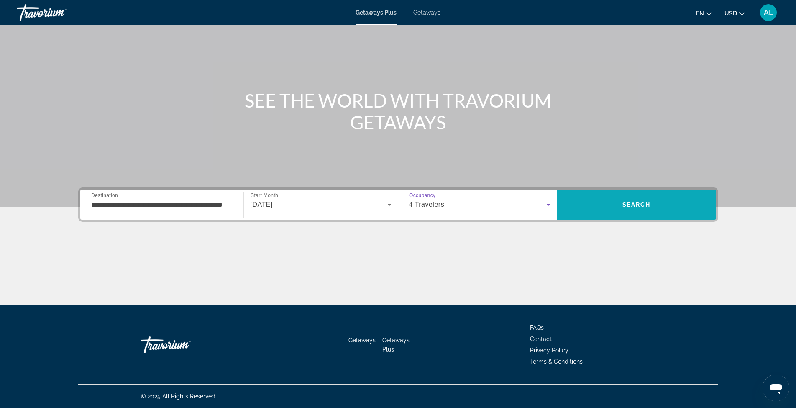
click at [621, 205] on span "Search" at bounding box center [636, 204] width 159 height 20
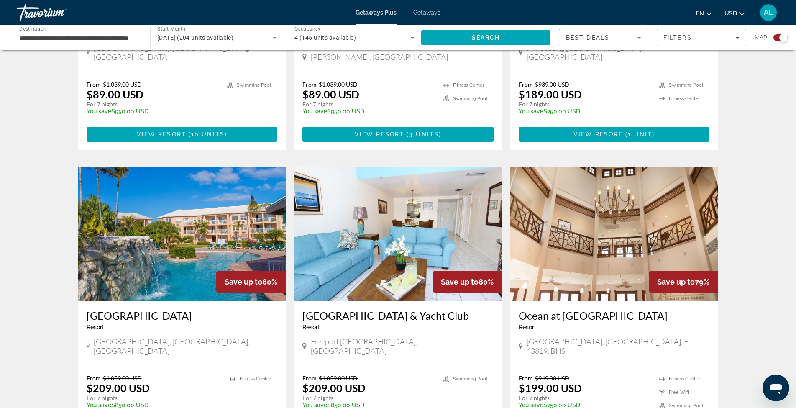
scroll to position [1115, 0]
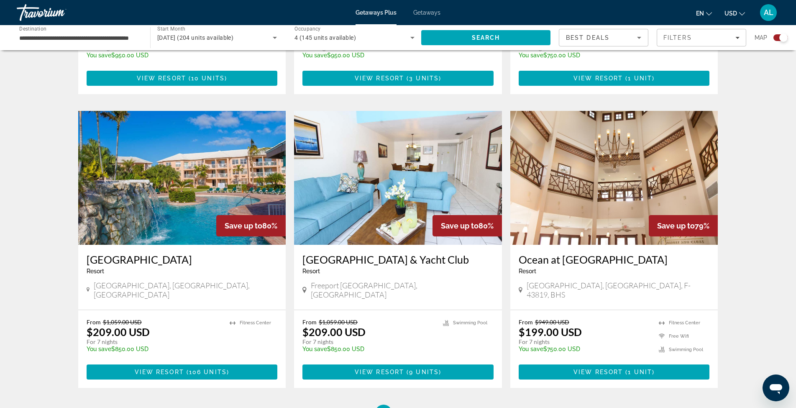
click at [442, 155] on img "Main content" at bounding box center [398, 178] width 208 height 134
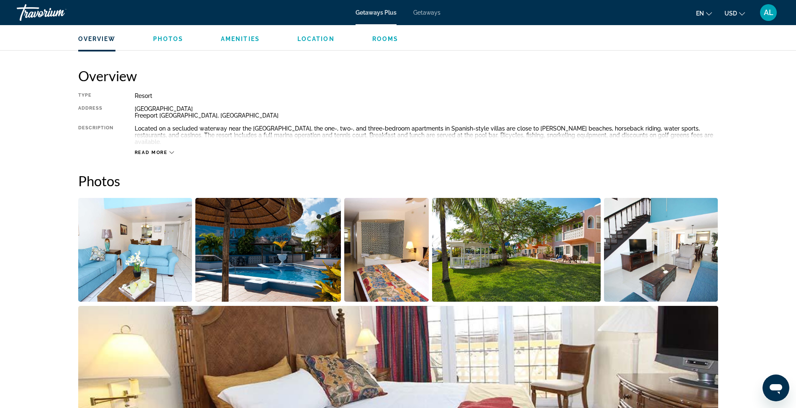
scroll to position [307, 0]
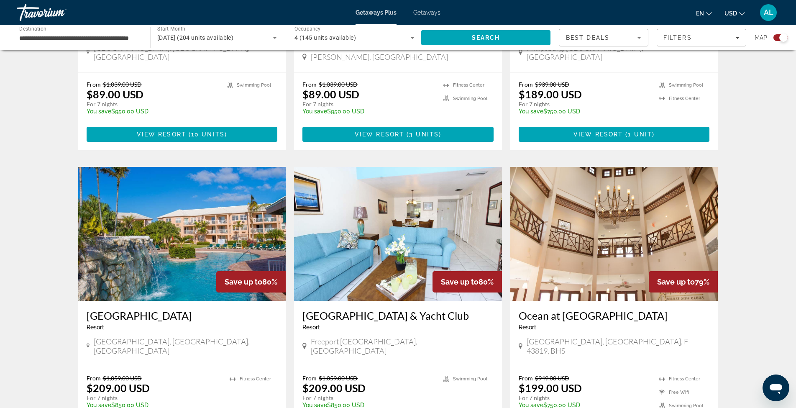
scroll to position [1087, 0]
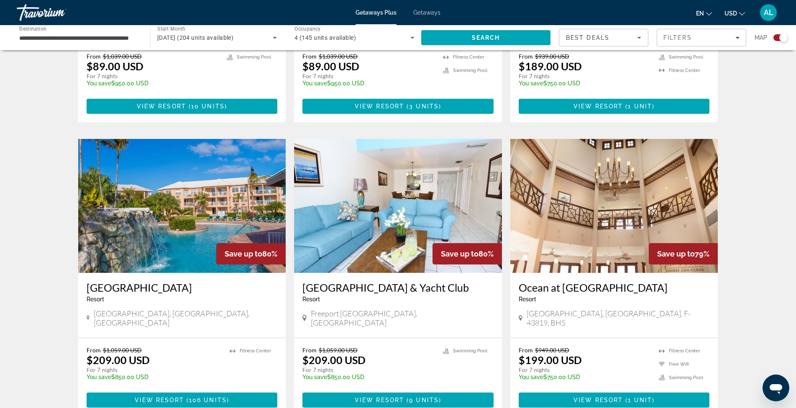
click at [605, 150] on img "Main content" at bounding box center [614, 206] width 208 height 134
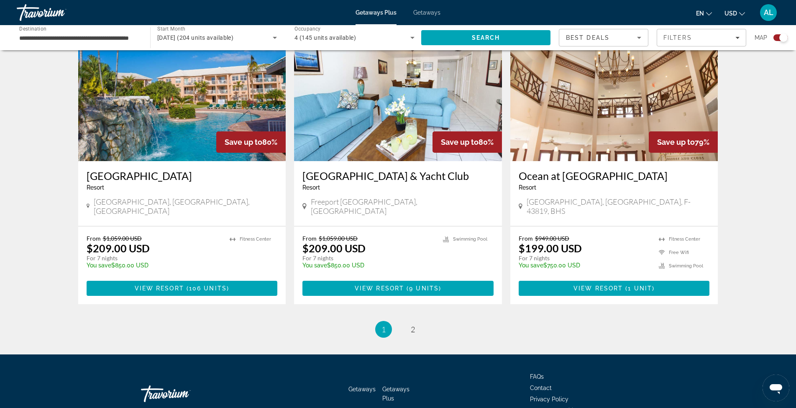
scroll to position [1204, 0]
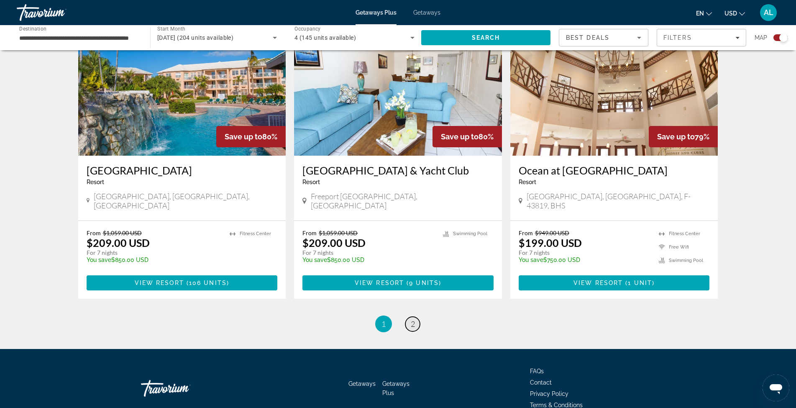
click at [414, 319] on span "2" at bounding box center [413, 323] width 4 height 9
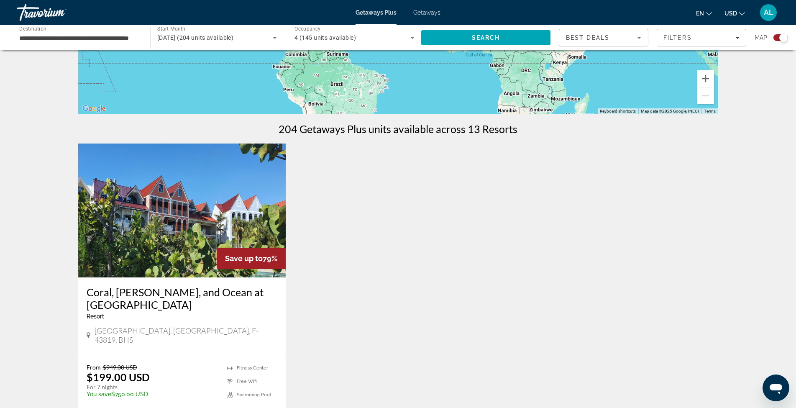
scroll to position [251, 0]
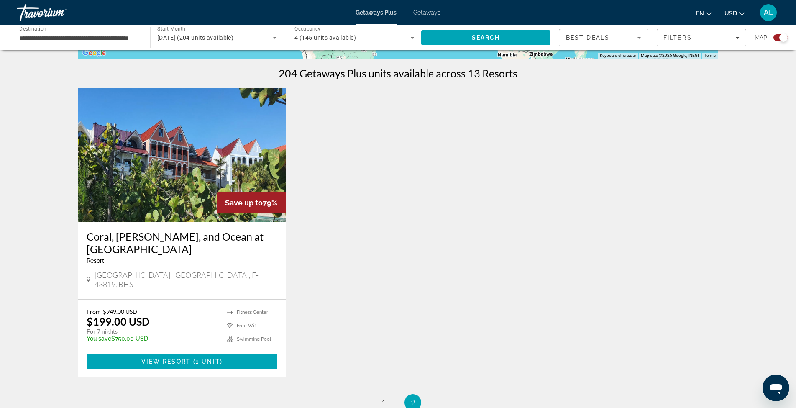
click at [186, 163] on img "Main content" at bounding box center [182, 155] width 208 height 134
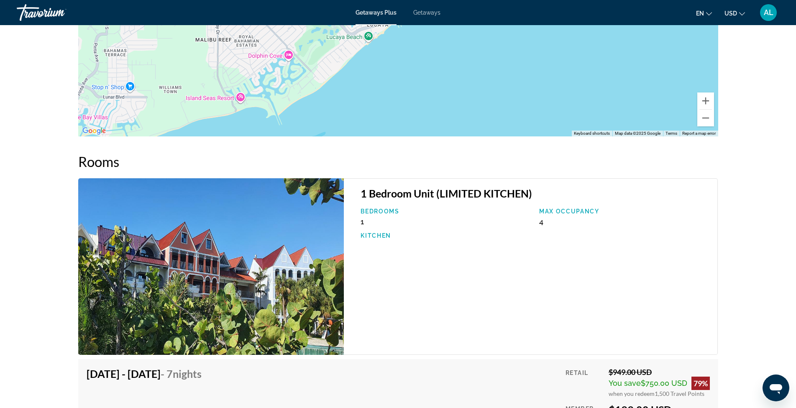
scroll to position [1115, 0]
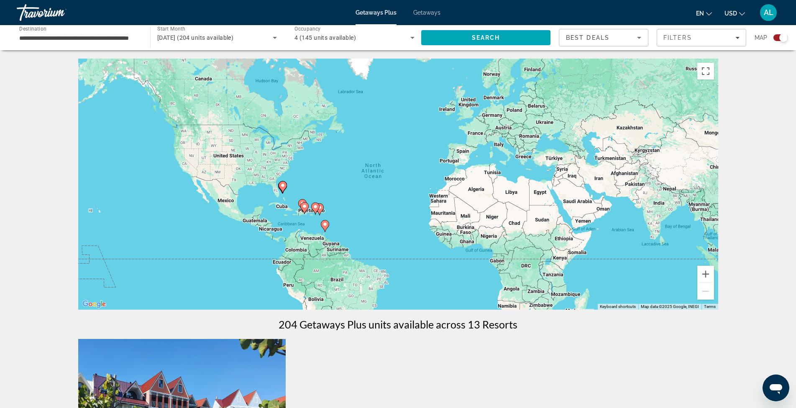
click at [123, 38] on input "**********" at bounding box center [79, 38] width 120 height 10
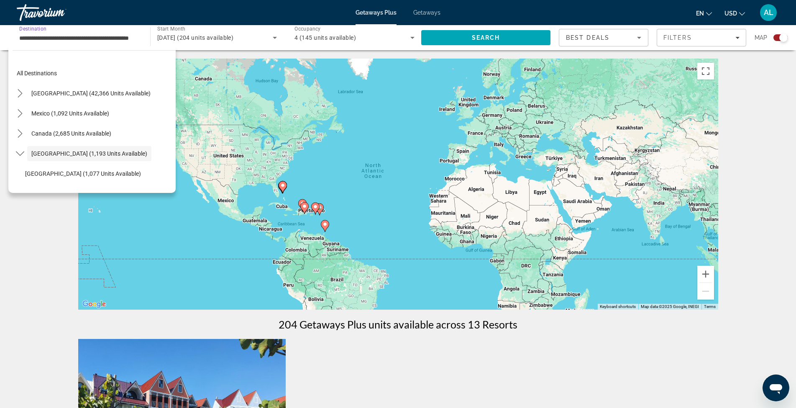
scroll to position [30, 0]
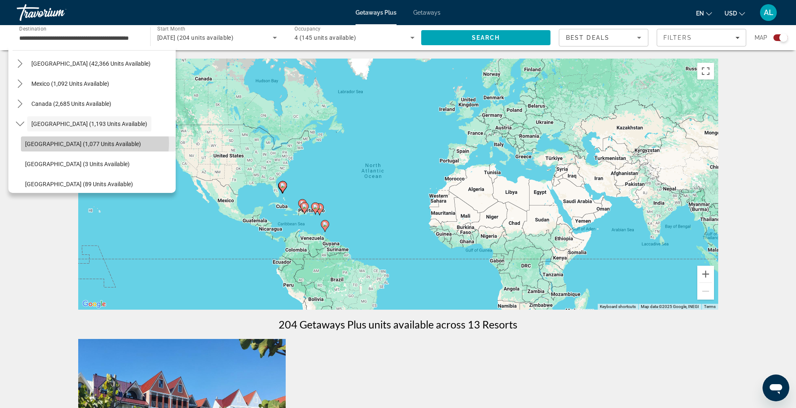
click at [89, 143] on span "Bahamas (1,077 units available)" at bounding box center [83, 144] width 116 height 7
type input "**********"
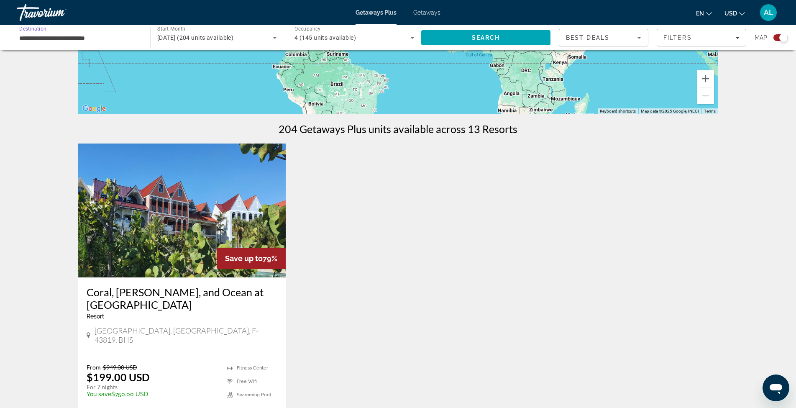
scroll to position [167, 0]
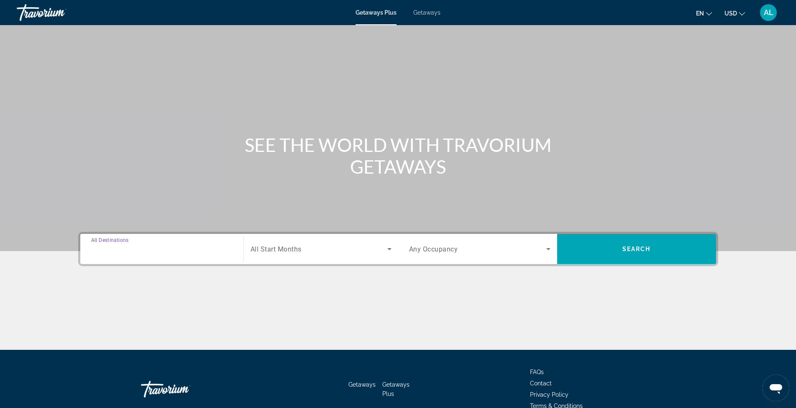
click at [169, 252] on input "Destination All Destinations" at bounding box center [161, 249] width 141 height 10
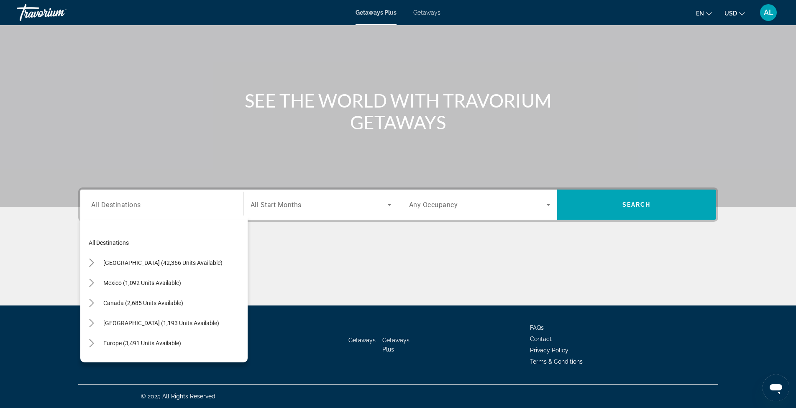
click at [177, 146] on div "Main content" at bounding box center [398, 81] width 796 height 251
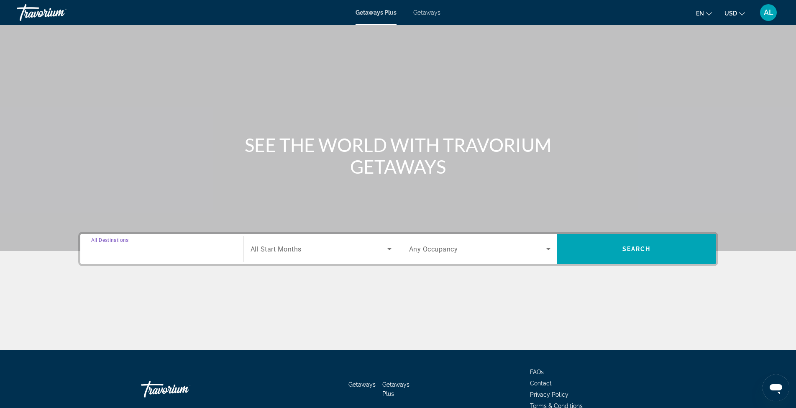
click at [202, 249] on input "Destination All Destinations" at bounding box center [161, 249] width 141 height 10
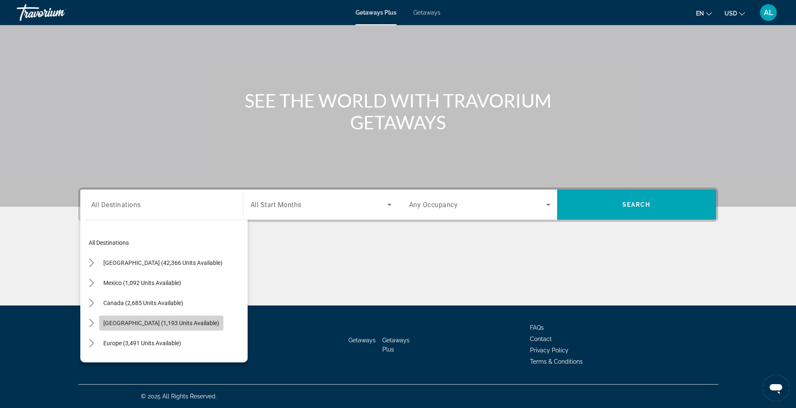
click at [169, 319] on span "Caribbean & Atlantic Islands (1,193 units available)" at bounding box center [161, 322] width 116 height 7
type input "**********"
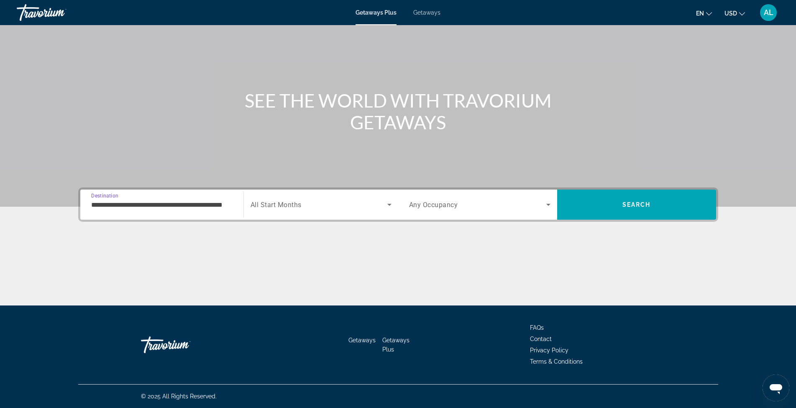
click at [392, 203] on icon "Search widget" at bounding box center [389, 204] width 10 height 10
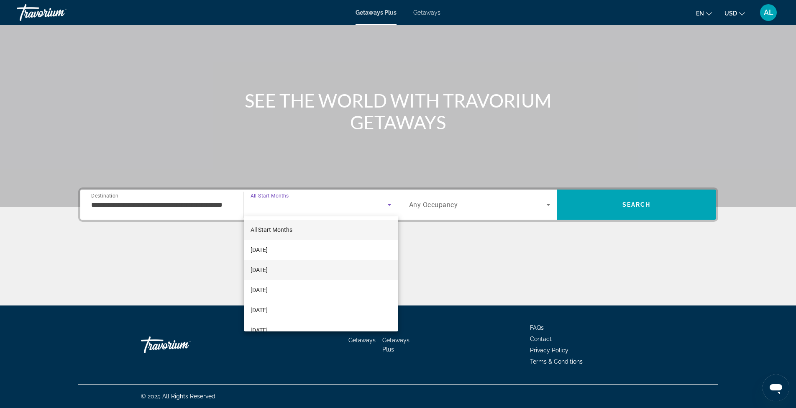
click at [268, 270] on span "November 2025" at bounding box center [258, 270] width 17 height 10
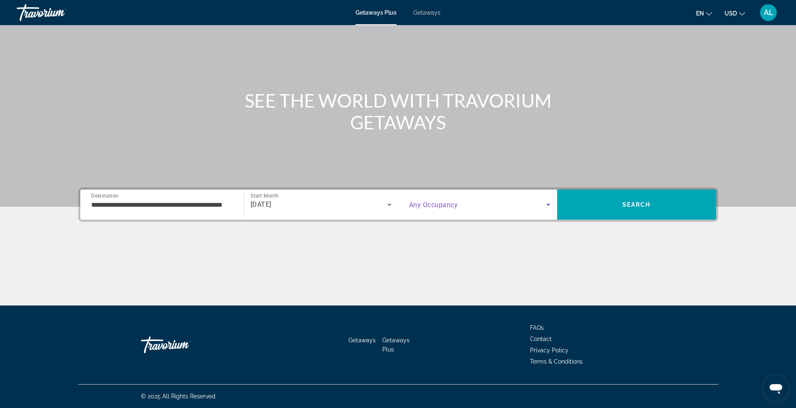
click at [549, 202] on icon "Search widget" at bounding box center [548, 204] width 10 height 10
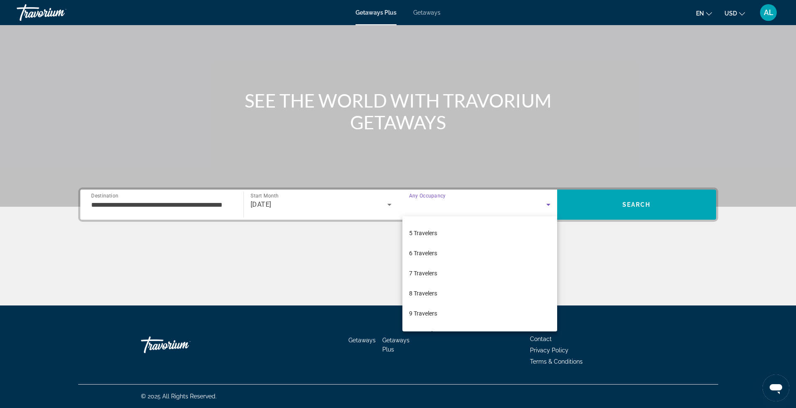
scroll to position [92, 0]
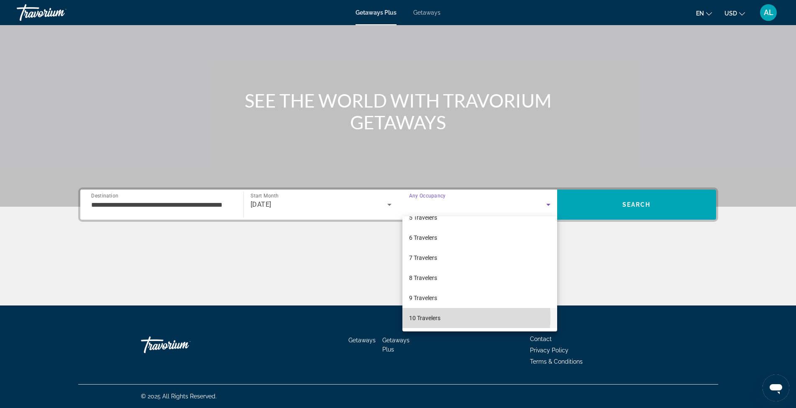
click at [426, 317] on span "10 Travelers" at bounding box center [424, 318] width 31 height 10
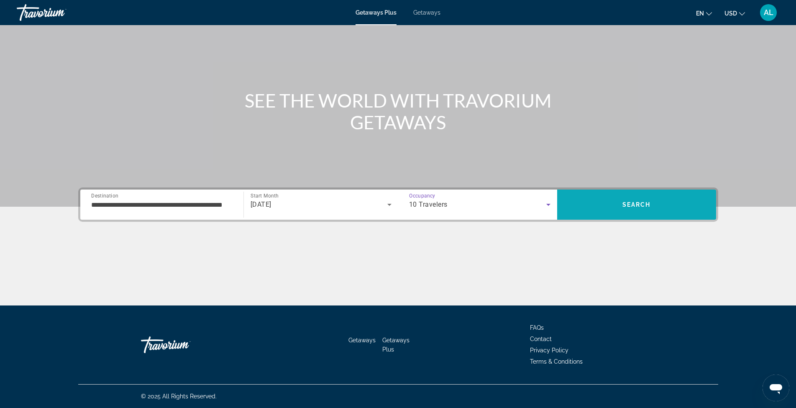
click at [616, 205] on span "Search" at bounding box center [636, 204] width 159 height 20
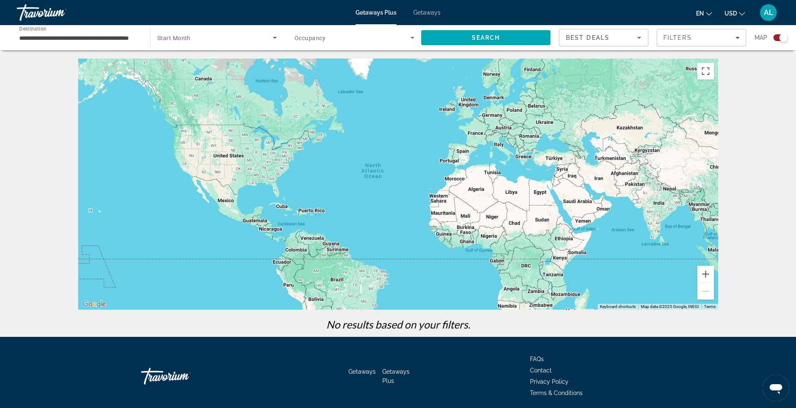
click at [274, 36] on icon "Search widget" at bounding box center [275, 38] width 10 height 10
click at [212, 64] on mat-option "All Start Months" at bounding box center [217, 63] width 133 height 20
click at [470, 38] on span "Search" at bounding box center [485, 38] width 129 height 20
click at [409, 36] on icon "Search widget" at bounding box center [412, 38] width 10 height 10
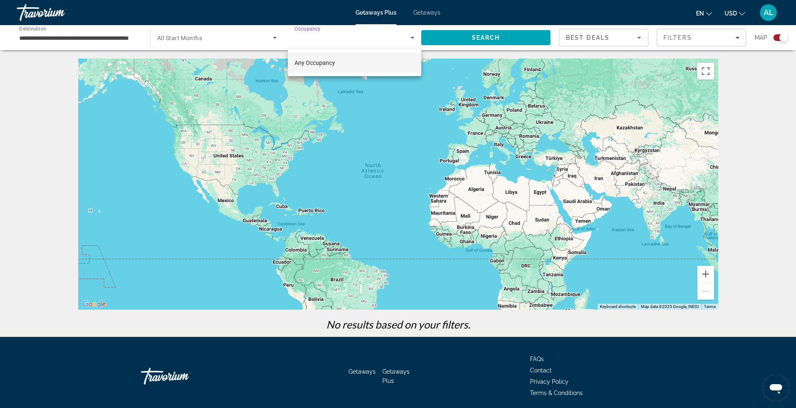
click at [358, 64] on mat-option "Any Occupancy" at bounding box center [354, 63] width 133 height 20
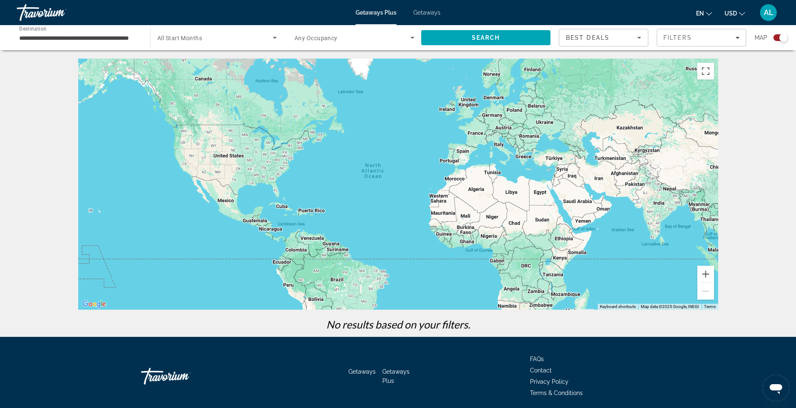
click at [279, 208] on div "Main content" at bounding box center [398, 184] width 640 height 251
click at [284, 206] on div "Main content" at bounding box center [398, 184] width 640 height 251
click at [273, 37] on icon "Search widget" at bounding box center [275, 38] width 10 height 10
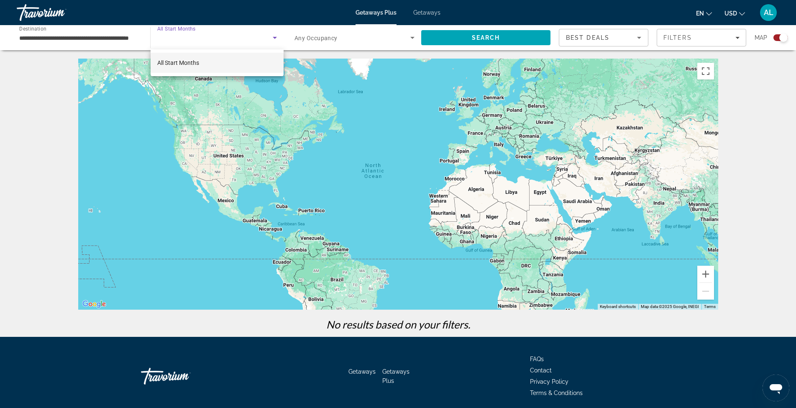
click at [235, 129] on div at bounding box center [398, 204] width 796 height 408
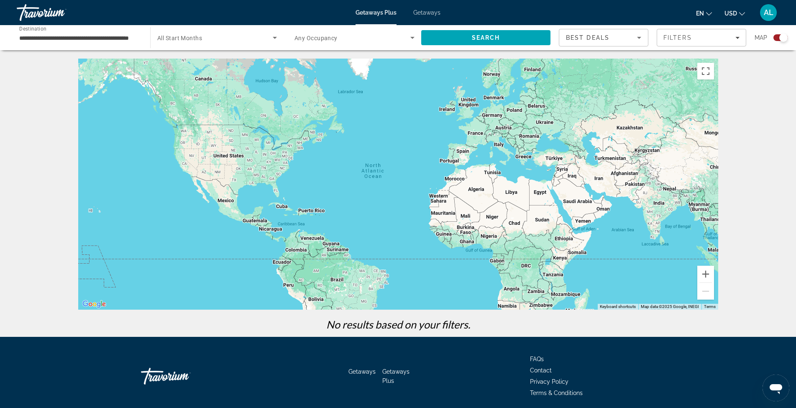
click at [112, 35] on input "**********" at bounding box center [79, 38] width 120 height 10
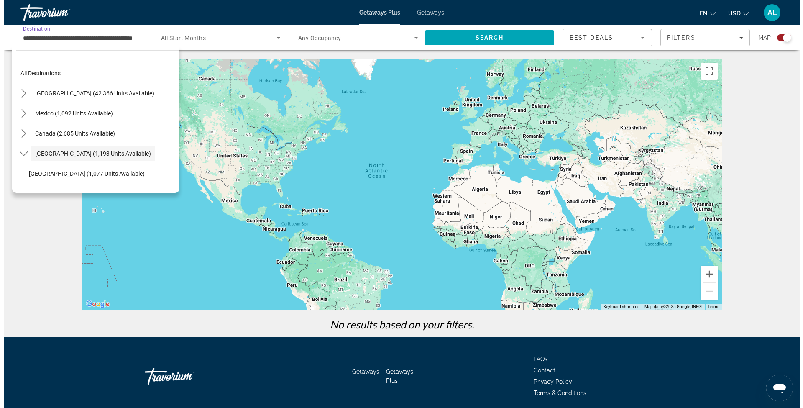
scroll to position [30, 0]
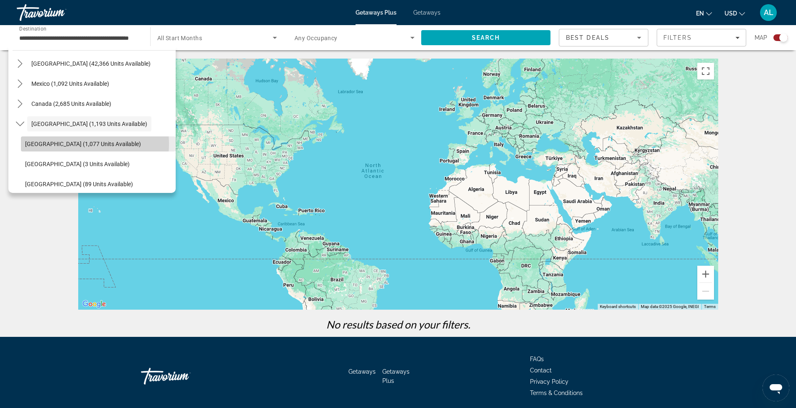
click at [67, 144] on span "Bahamas (1,077 units available)" at bounding box center [83, 144] width 116 height 7
type input "**********"
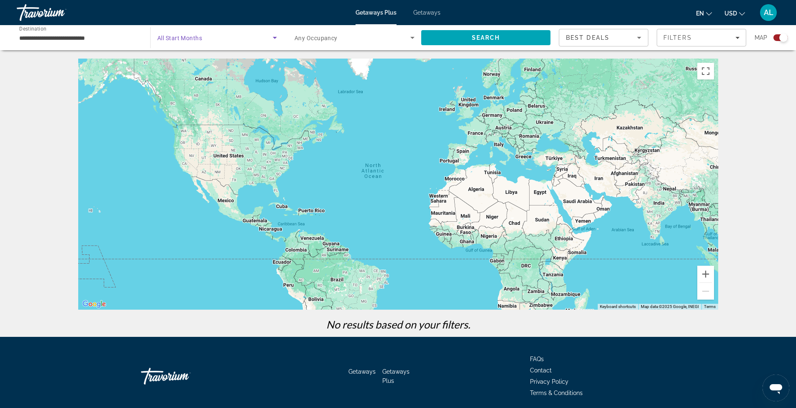
click at [271, 33] on icon "Search widget" at bounding box center [275, 38] width 10 height 10
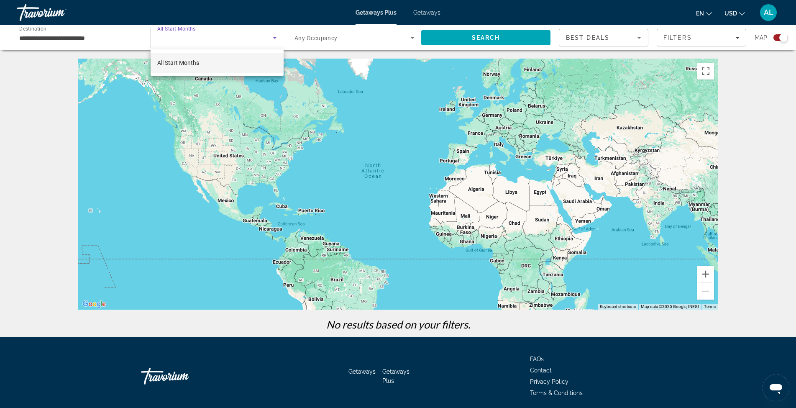
click at [297, 124] on div at bounding box center [398, 204] width 796 height 408
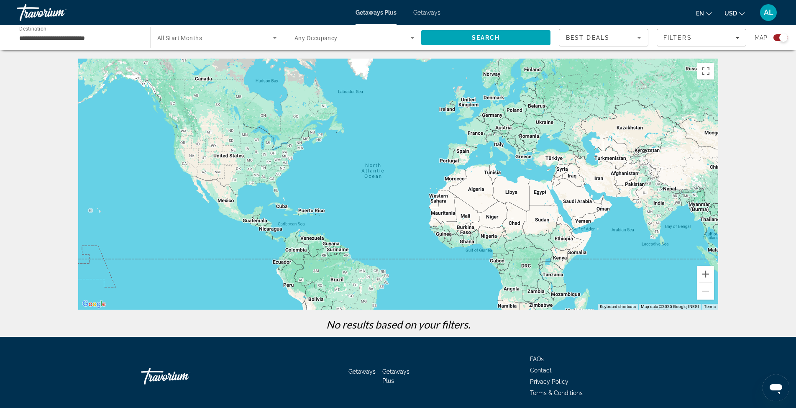
drag, startPoint x: 784, startPoint y: 38, endPoint x: 774, endPoint y: 39, distance: 10.5
click at [774, 39] on div "Search widget" at bounding box center [780, 37] width 14 height 7
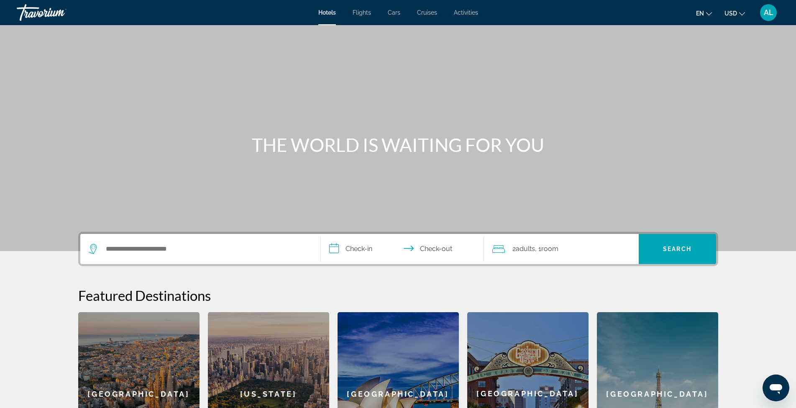
scroll to position [56, 0]
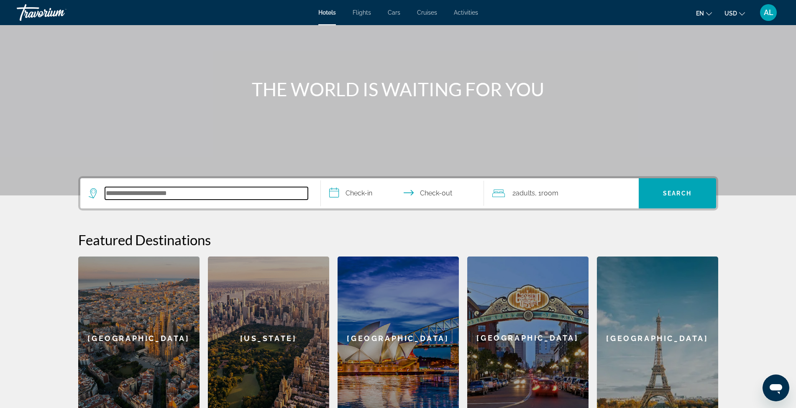
click at [206, 193] on input "Search hotel destination" at bounding box center [206, 193] width 203 height 13
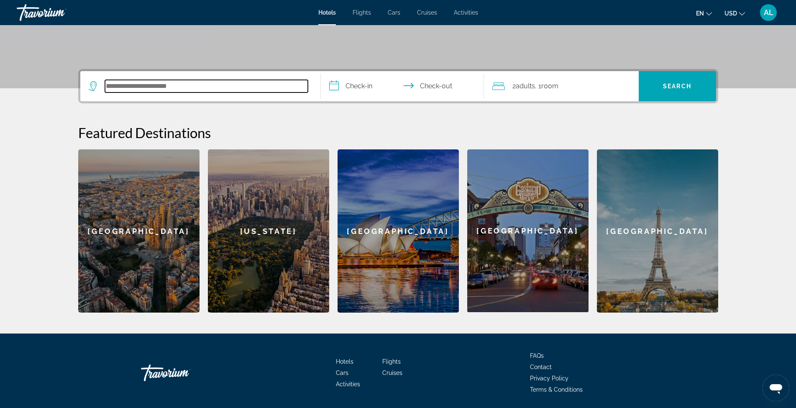
scroll to position [135, 0]
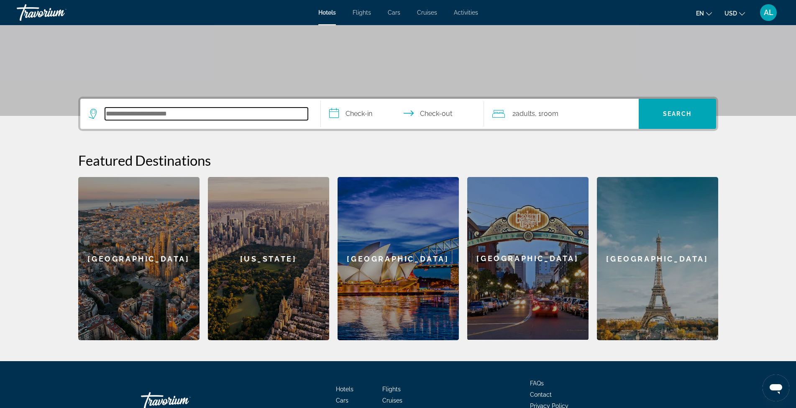
click at [123, 110] on input "Search hotel destination" at bounding box center [206, 113] width 203 height 13
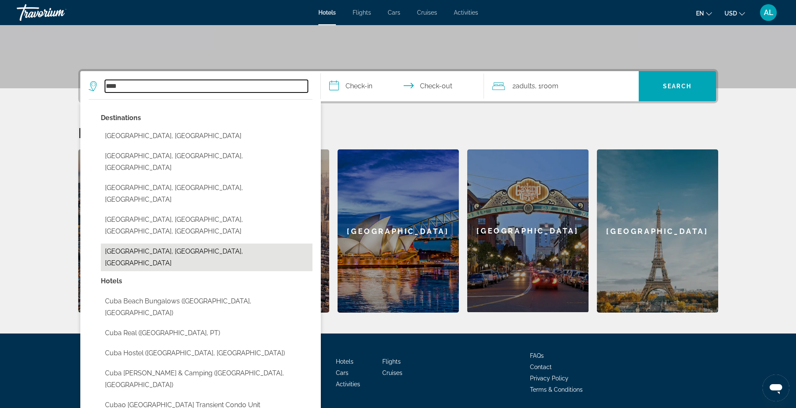
scroll to position [107, 0]
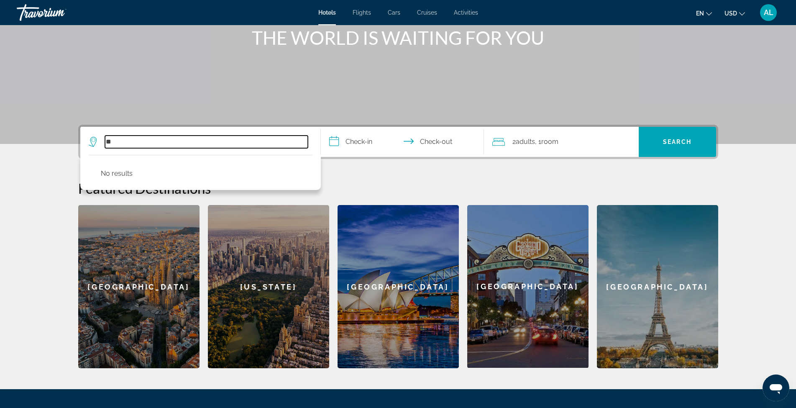
type input "*"
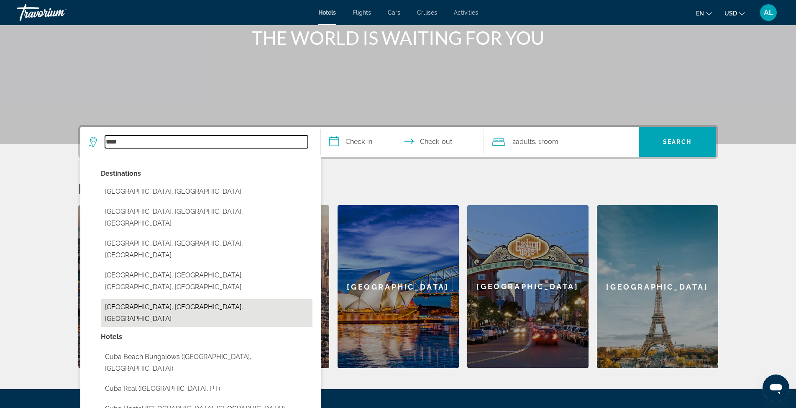
scroll to position [135, 0]
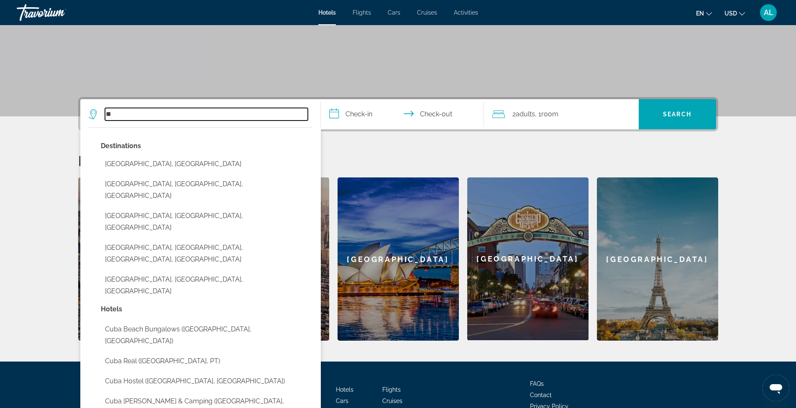
type input "*"
type input "******"
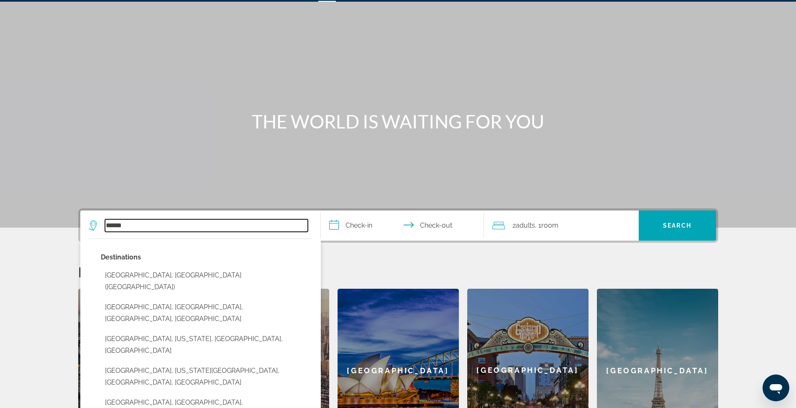
scroll to position [0, 0]
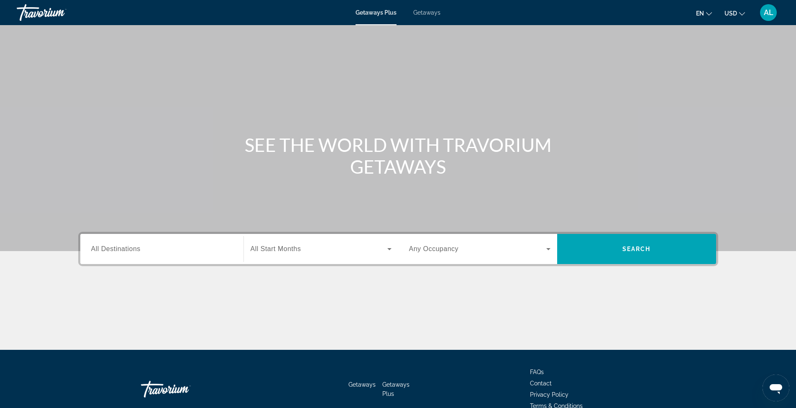
click at [138, 253] on input "Destination All Destinations" at bounding box center [161, 249] width 141 height 10
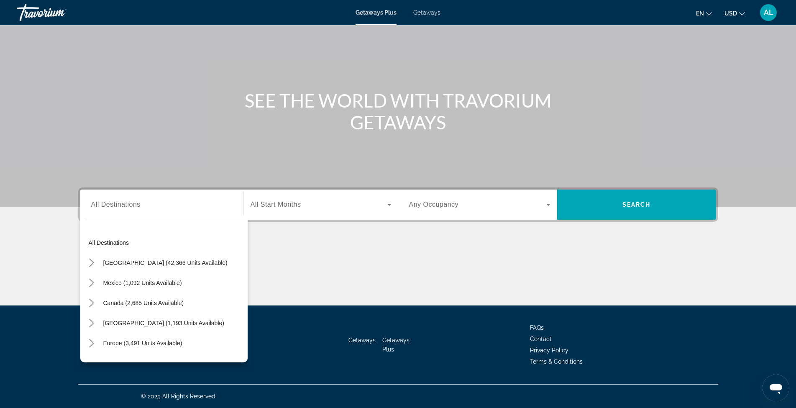
click at [317, 248] on div "Main content" at bounding box center [398, 274] width 640 height 63
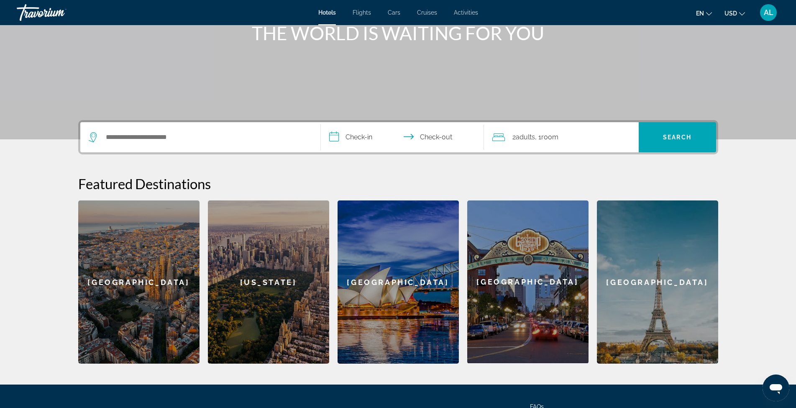
scroll to position [191, 0]
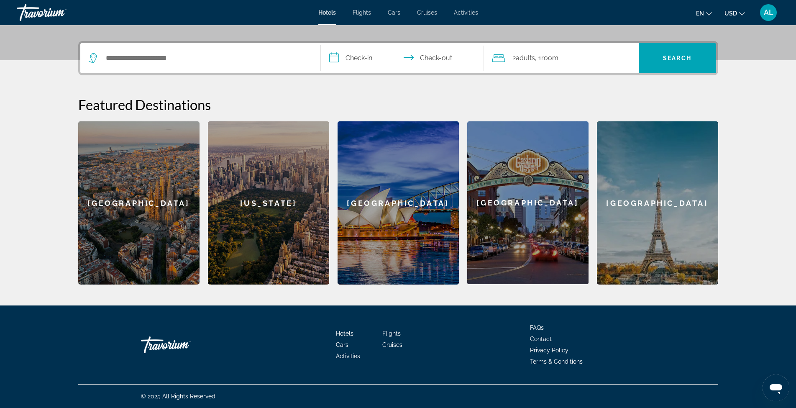
click at [343, 333] on span "Hotels" at bounding box center [345, 333] width 18 height 7
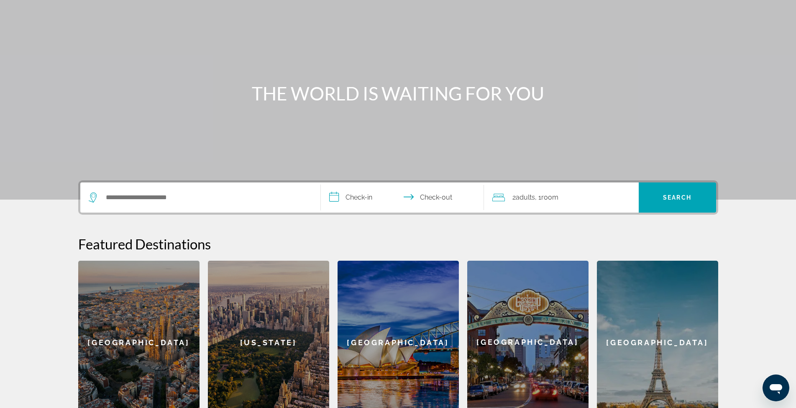
scroll to position [0, 0]
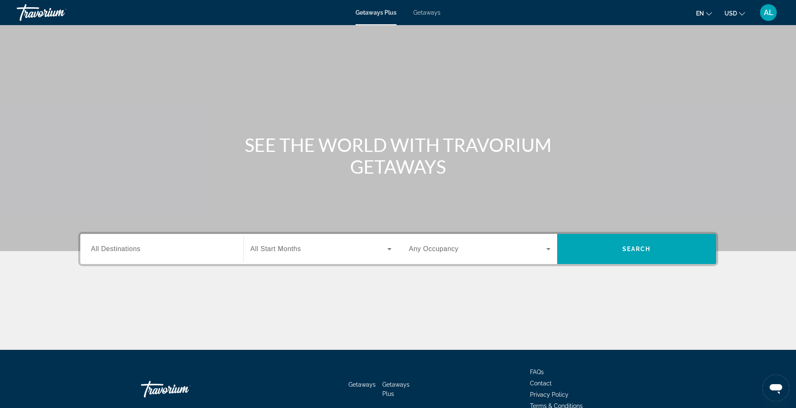
click at [424, 15] on span "Getaways" at bounding box center [426, 12] width 27 height 7
click at [139, 247] on span "All Destinations" at bounding box center [115, 248] width 49 height 7
click at [139, 247] on input "Destination All Destinations" at bounding box center [161, 249] width 141 height 10
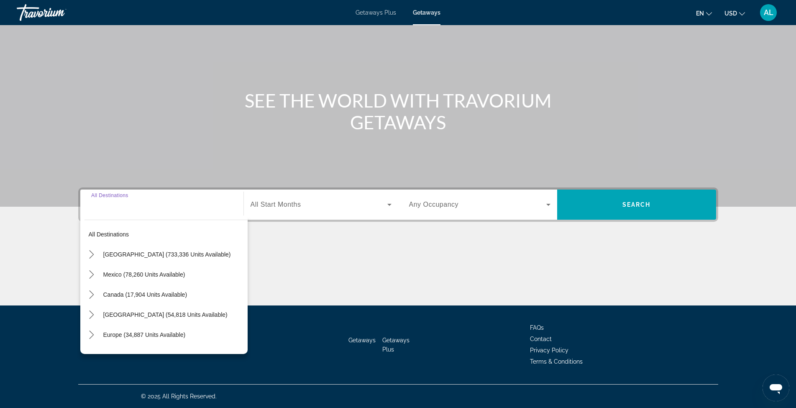
click at [155, 207] on input "Destination All Destinations" at bounding box center [161, 205] width 141 height 10
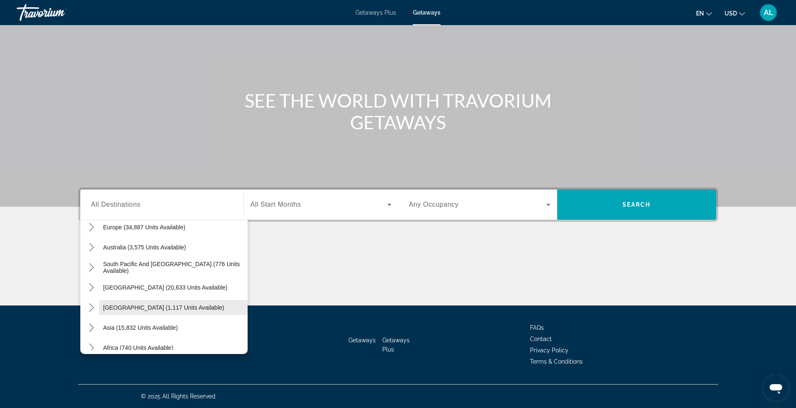
scroll to position [80, 0]
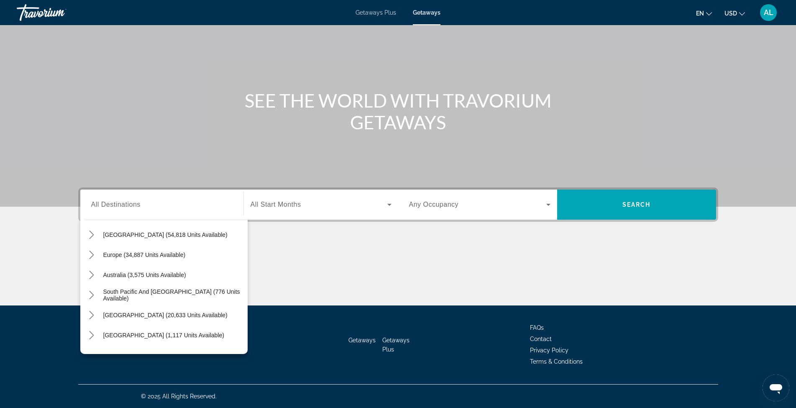
click at [151, 236] on span "[GEOGRAPHIC_DATA] (54,818 units available)" at bounding box center [165, 234] width 124 height 7
type input "**********"
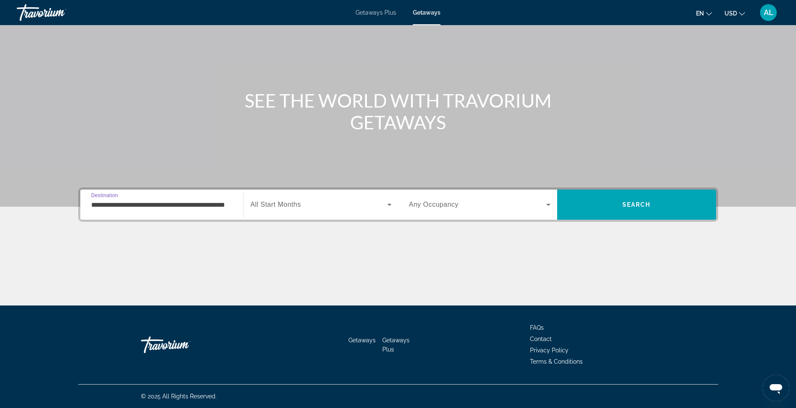
click at [388, 205] on icon "Search widget" at bounding box center [389, 204] width 10 height 10
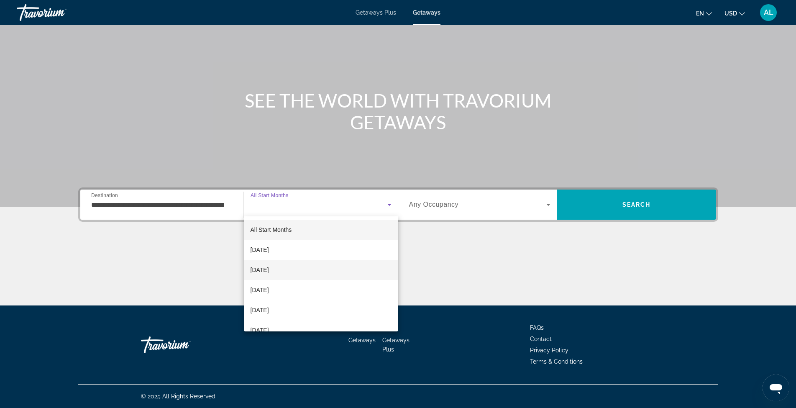
click at [269, 269] on span "[DATE]" at bounding box center [259, 270] width 18 height 10
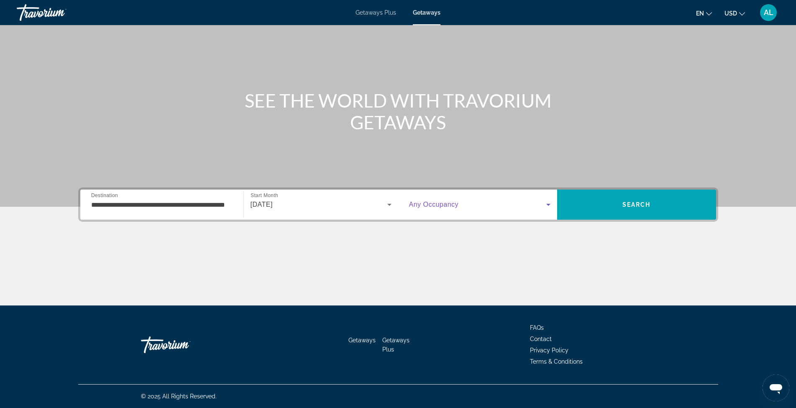
click at [549, 203] on icon "Search widget" at bounding box center [548, 204] width 10 height 10
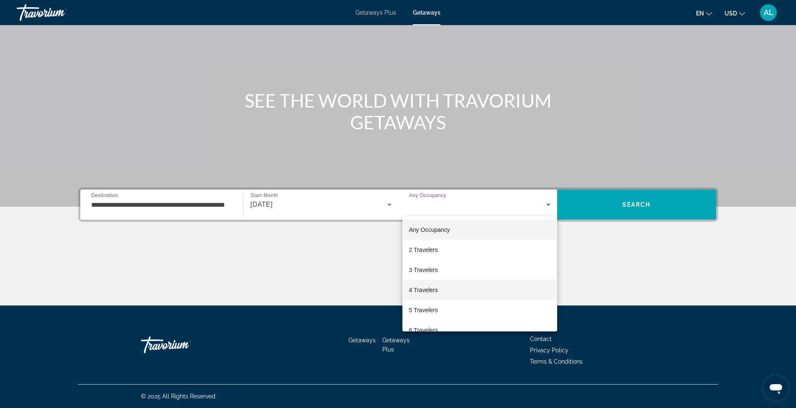
click at [421, 290] on span "4 Travelers" at bounding box center [423, 290] width 29 height 10
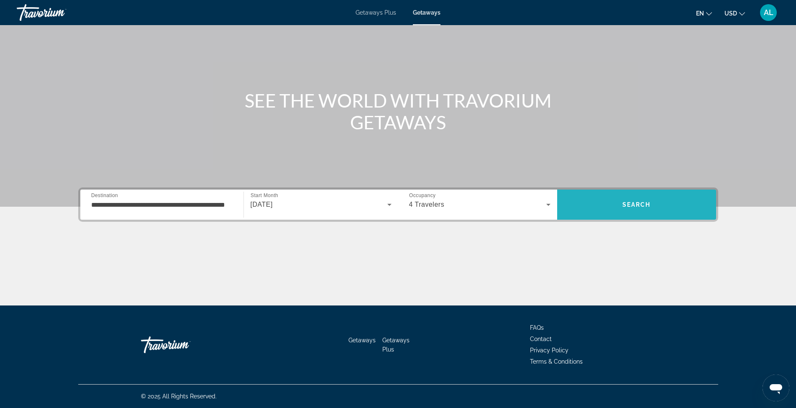
click at [651, 201] on span "Search" at bounding box center [636, 204] width 159 height 20
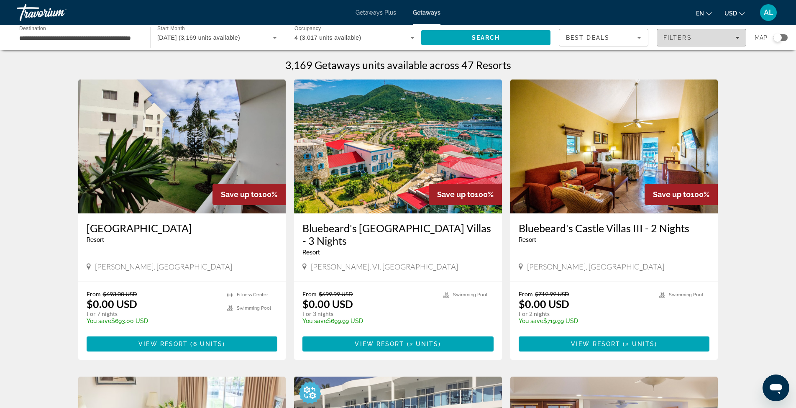
click at [738, 38] on icon "Filters" at bounding box center [737, 38] width 4 height 2
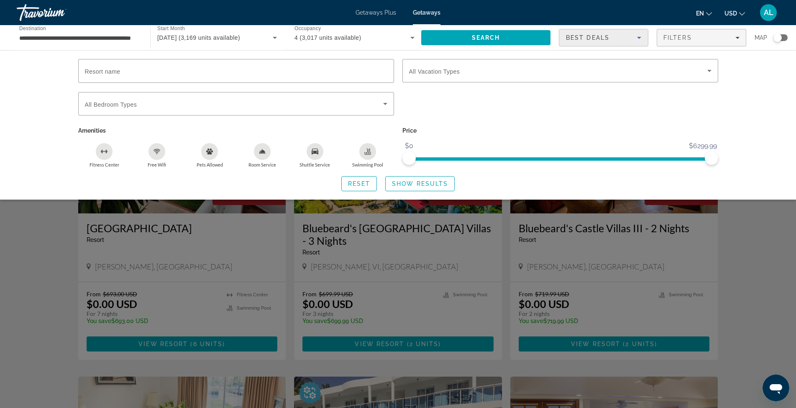
click at [639, 38] on icon "Sort by" at bounding box center [639, 38] width 4 height 2
click at [593, 100] on span "Highest Price" at bounding box center [583, 99] width 35 height 7
click at [490, 34] on span "Search" at bounding box center [485, 38] width 129 height 20
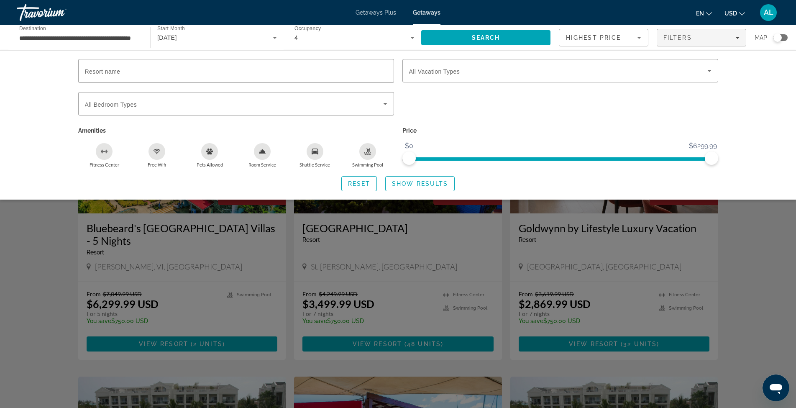
click at [769, 248] on div "Search widget" at bounding box center [398, 266] width 796 height 282
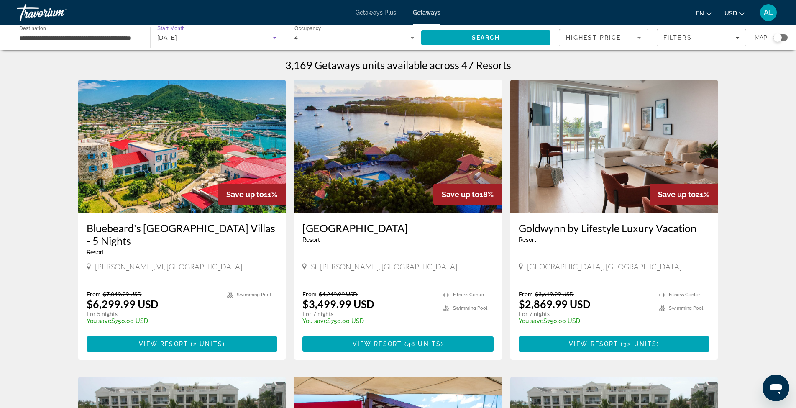
click at [275, 37] on icon "Search widget" at bounding box center [275, 38] width 4 height 2
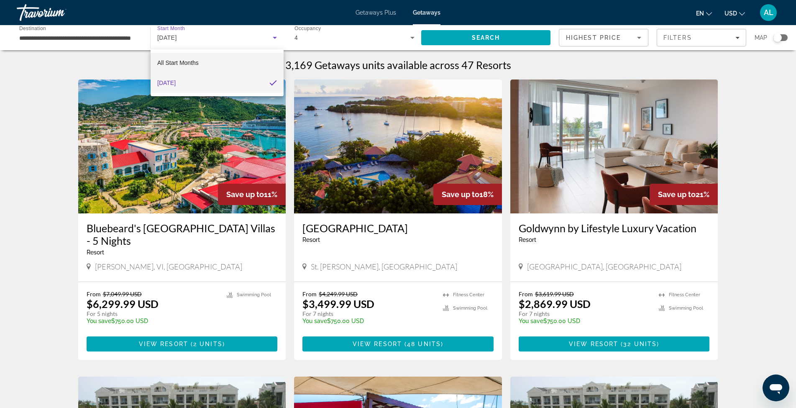
click at [222, 63] on mat-option "All Start Months" at bounding box center [217, 63] width 133 height 20
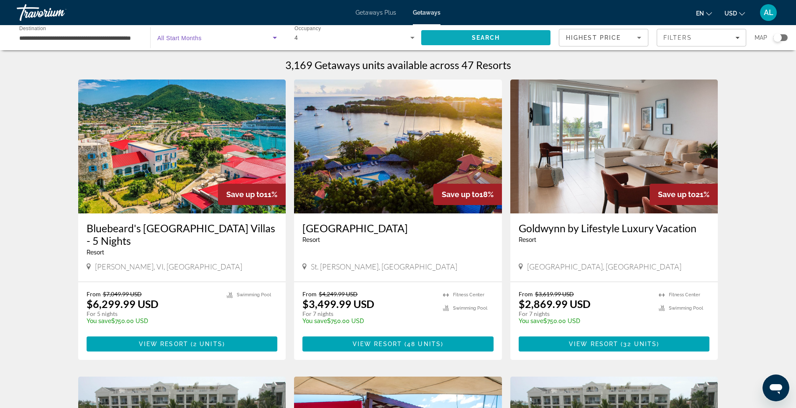
click at [482, 40] on span "Search" at bounding box center [486, 37] width 28 height 7
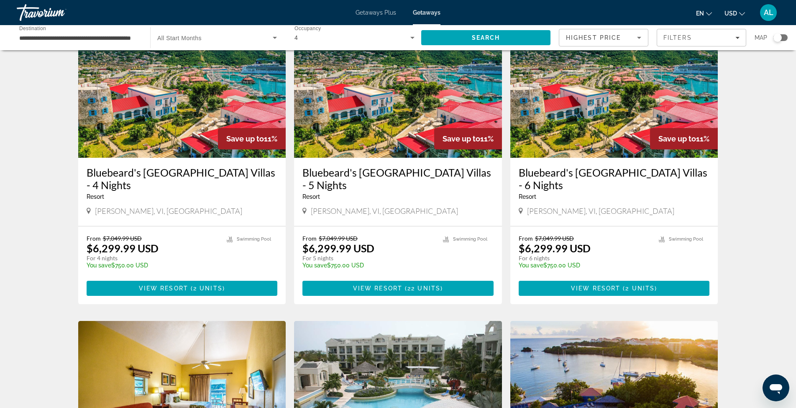
scroll to position [84, 0]
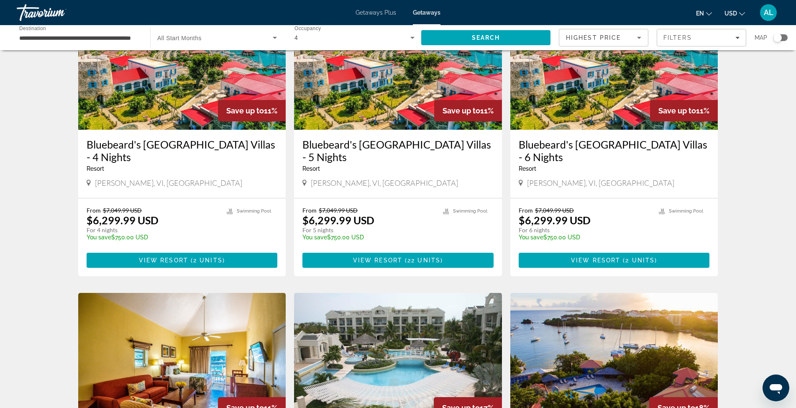
click at [575, 82] on img "Main content" at bounding box center [614, 63] width 208 height 134
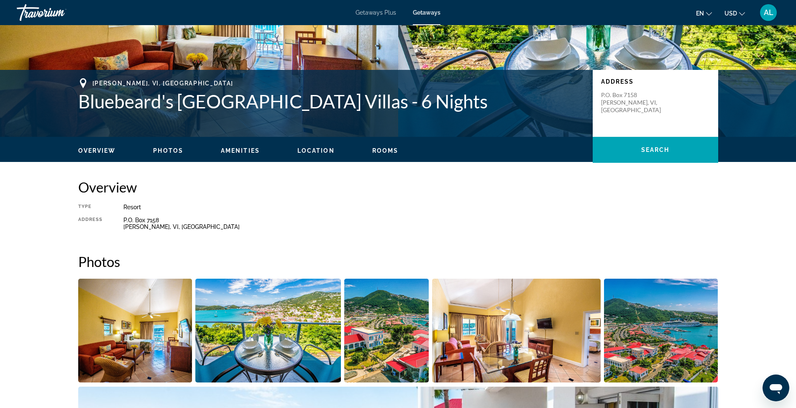
scroll to position [84, 0]
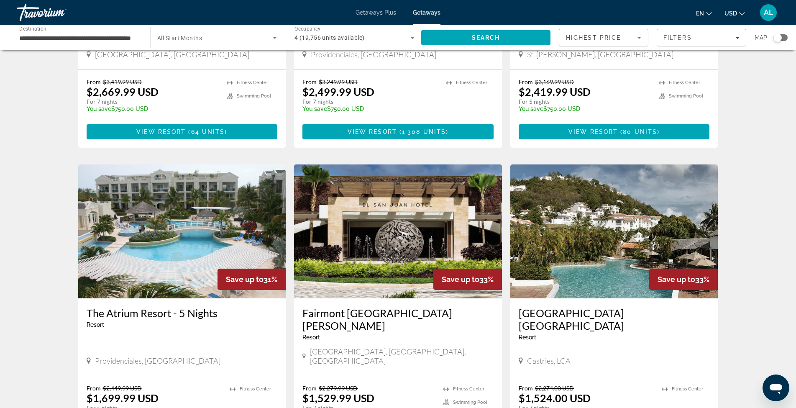
scroll to position [864, 0]
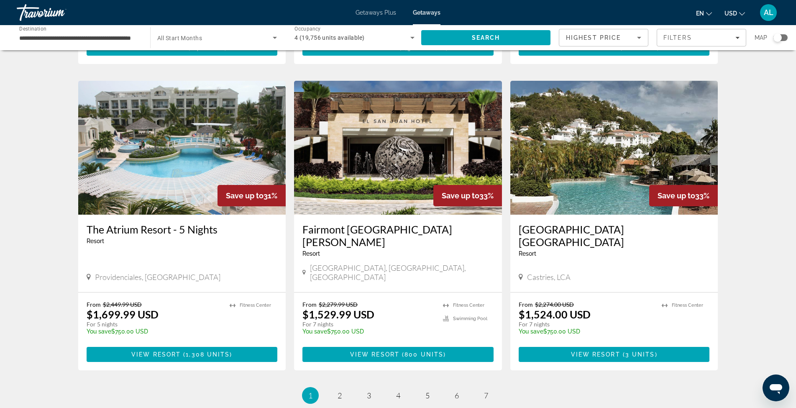
click at [594, 169] on img "Main content" at bounding box center [614, 148] width 208 height 134
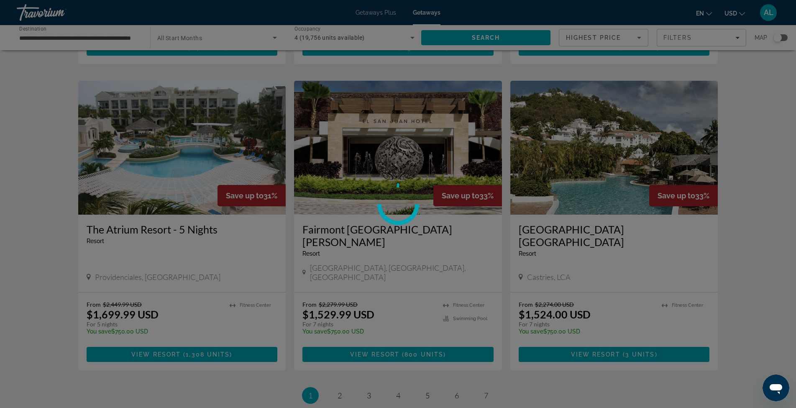
click at [640, 37] on div at bounding box center [398, 204] width 796 height 408
click at [738, 141] on div at bounding box center [398, 204] width 796 height 408
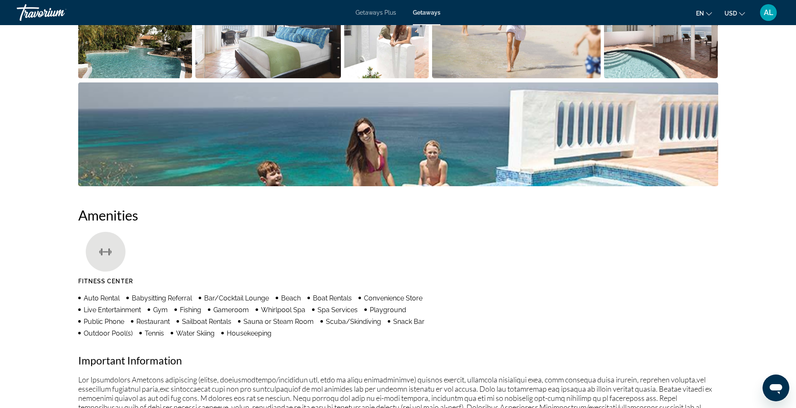
scroll to position [446, 0]
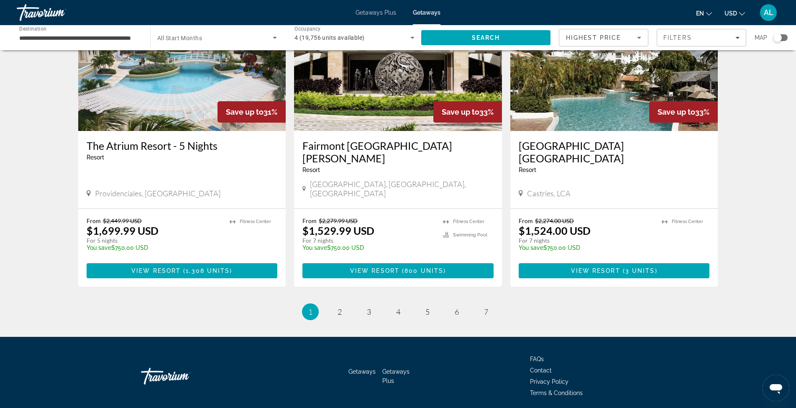
scroll to position [958, 0]
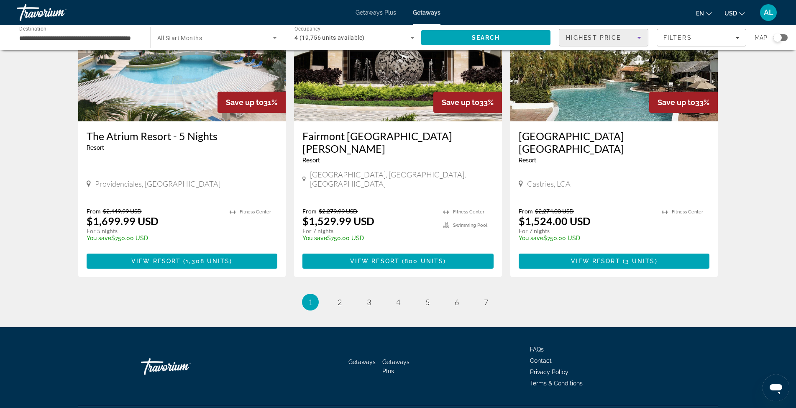
click at [637, 34] on icon "Sort by" at bounding box center [639, 38] width 10 height 10
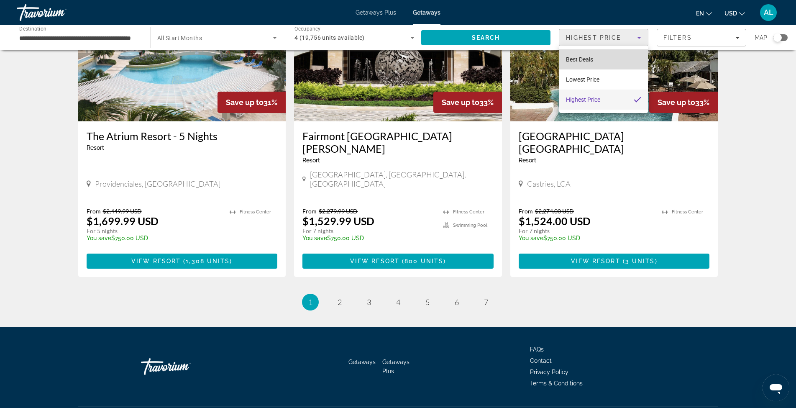
click at [588, 59] on span "Best Deals" at bounding box center [579, 59] width 27 height 7
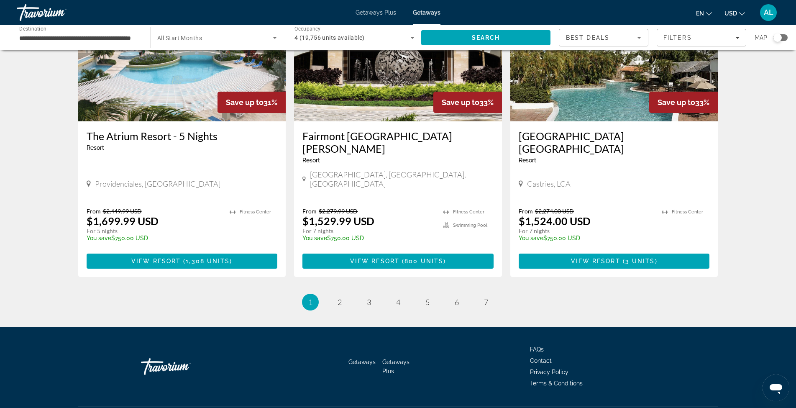
click at [786, 37] on div "Search widget" at bounding box center [780, 37] width 14 height 7
click at [774, 37] on div "Search widget" at bounding box center [780, 37] width 14 height 7
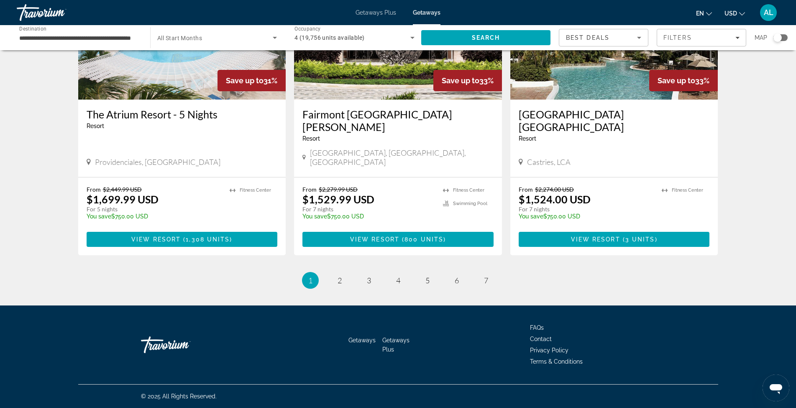
scroll to position [958, 0]
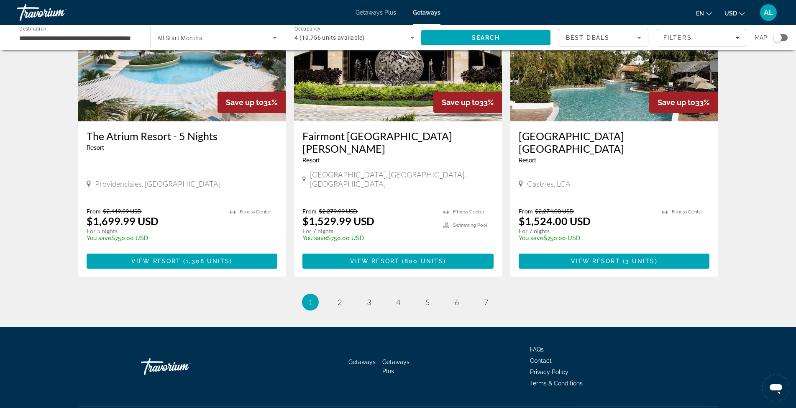
click at [784, 38] on div "Search widget" at bounding box center [780, 37] width 14 height 7
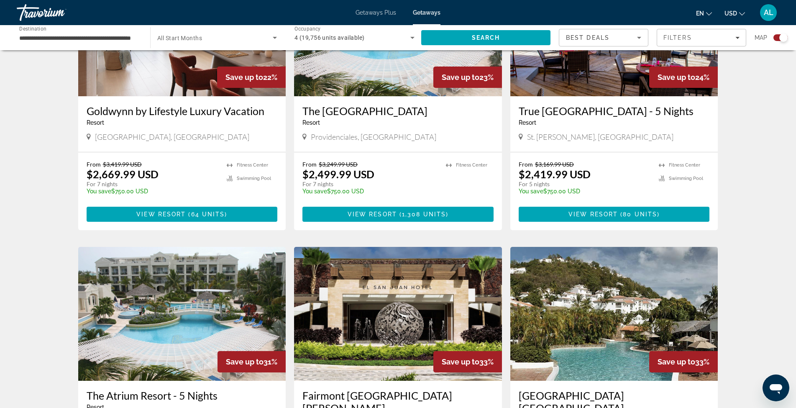
scroll to position [1217, 0]
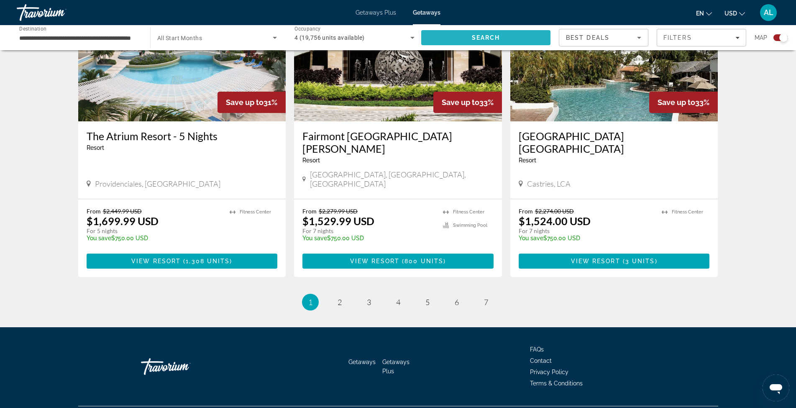
click at [477, 33] on span "Search" at bounding box center [485, 38] width 129 height 20
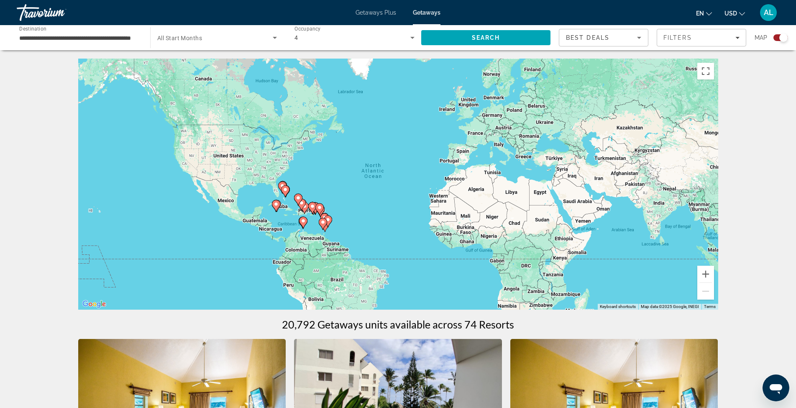
click at [365, 216] on div "To activate drag with keyboard, press Alt + Enter. Once in keyboard drag state,…" at bounding box center [398, 184] width 640 height 251
click at [359, 222] on div "To activate drag with keyboard, press Alt + Enter. Once in keyboard drag state,…" at bounding box center [398, 184] width 640 height 251
click at [703, 273] on button "Zoom in" at bounding box center [705, 274] width 17 height 17
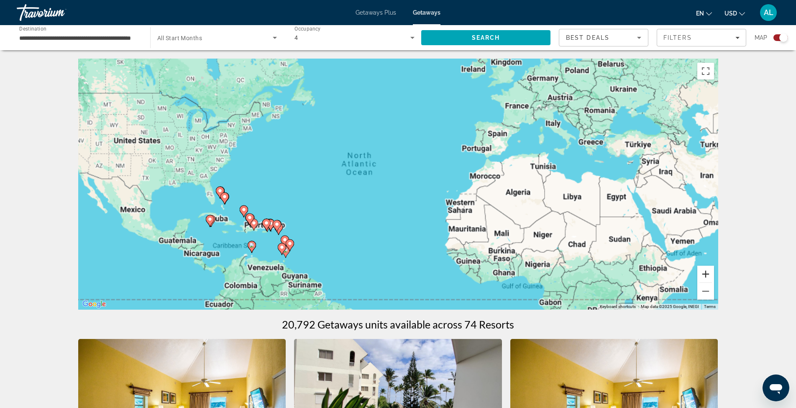
click at [703, 273] on button "Zoom in" at bounding box center [705, 274] width 17 height 17
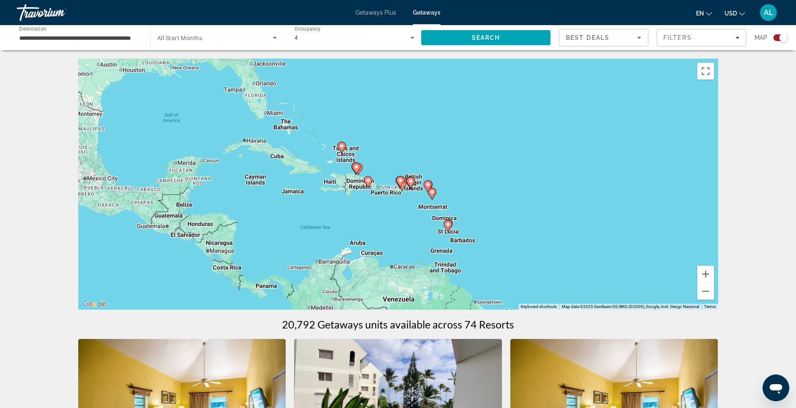
drag, startPoint x: 337, startPoint y: 231, endPoint x: 680, endPoint y: 116, distance: 361.8
click at [680, 116] on div "To activate drag with keyboard, press Alt + Enter. Once in keyboard drag state,…" at bounding box center [398, 184] width 640 height 251
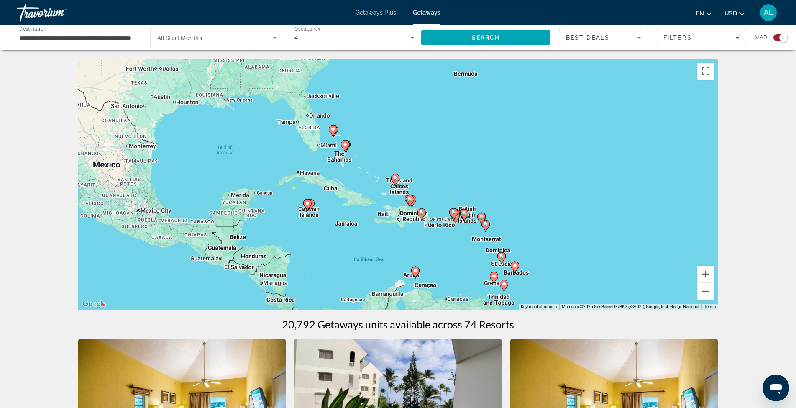
drag, startPoint x: 555, startPoint y: 141, endPoint x: 606, endPoint y: 176, distance: 62.1
click at [606, 176] on div "To activate drag with keyboard, press Alt + Enter. Once in keyboard drag state,…" at bounding box center [398, 184] width 640 height 251
click at [704, 273] on button "Zoom in" at bounding box center [705, 274] width 17 height 17
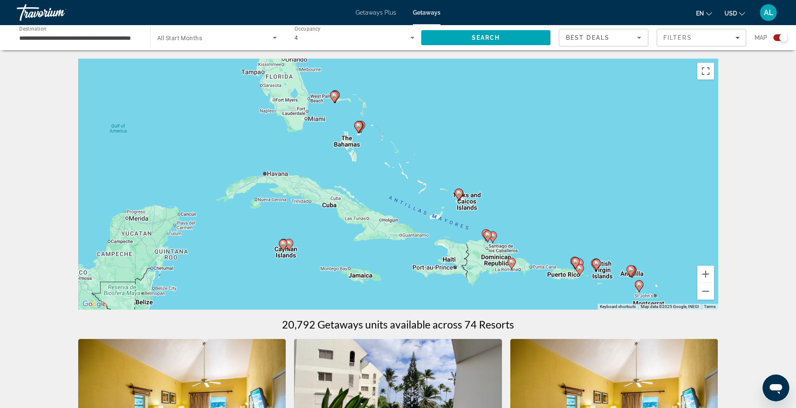
drag, startPoint x: 513, startPoint y: 194, endPoint x: 581, endPoint y: 205, distance: 69.5
click at [581, 205] on div "To activate drag with keyboard, press Alt + Enter. Once in keyboard drag state,…" at bounding box center [398, 184] width 640 height 251
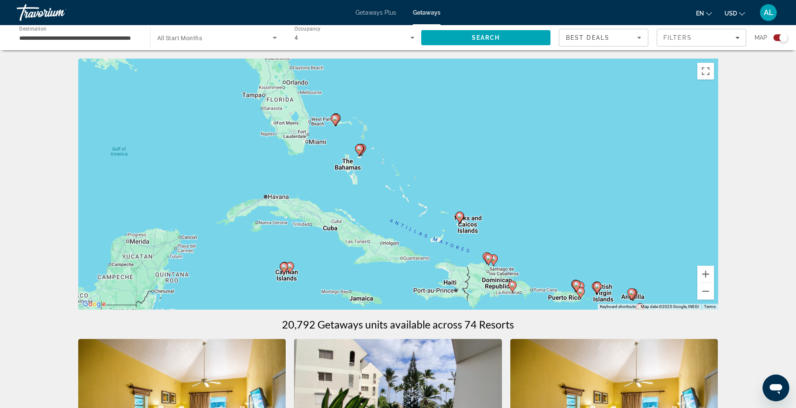
drag, startPoint x: 334, startPoint y: 131, endPoint x: 335, endPoint y: 156, distance: 24.3
click at [335, 156] on div "To activate drag with keyboard, press Alt + Enter. Once in keyboard drag state,…" at bounding box center [398, 184] width 640 height 251
click at [361, 148] on image "Main content" at bounding box center [359, 148] width 5 height 5
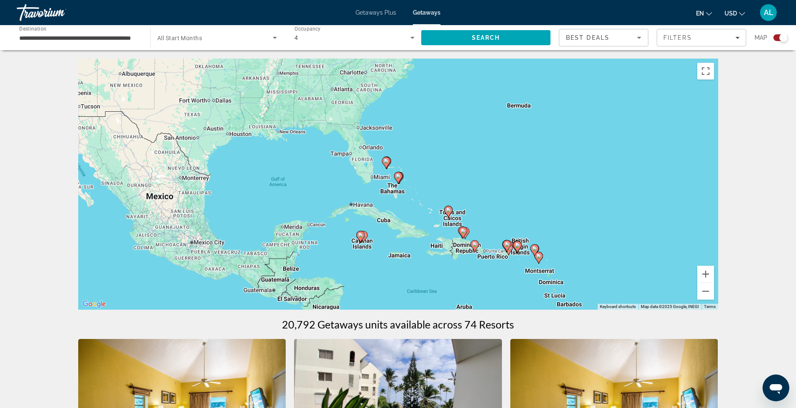
click at [397, 180] on icon "Main content" at bounding box center [398, 177] width 8 height 11
type input "**********"
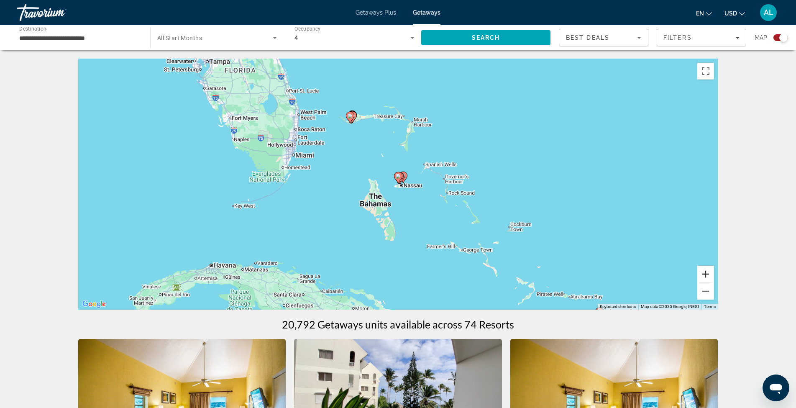
click at [701, 268] on button "Zoom in" at bounding box center [705, 274] width 17 height 17
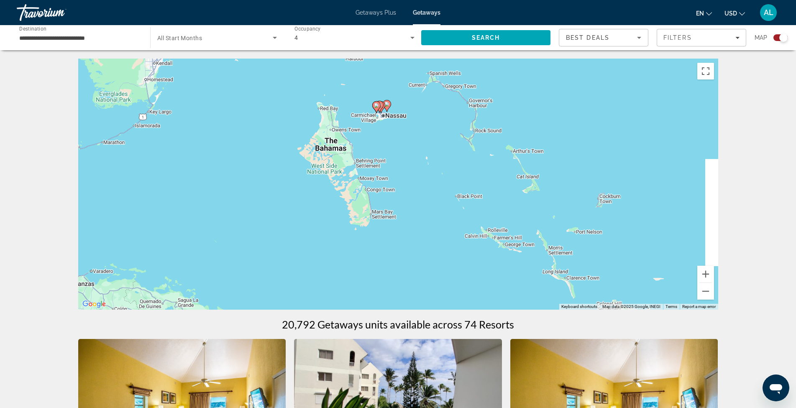
drag, startPoint x: 545, startPoint y: 237, endPoint x: 523, endPoint y: 164, distance: 77.0
click at [523, 164] on div "To activate drag with keyboard, press Alt + Enter. Once in keyboard drag state,…" at bounding box center [398, 184] width 640 height 251
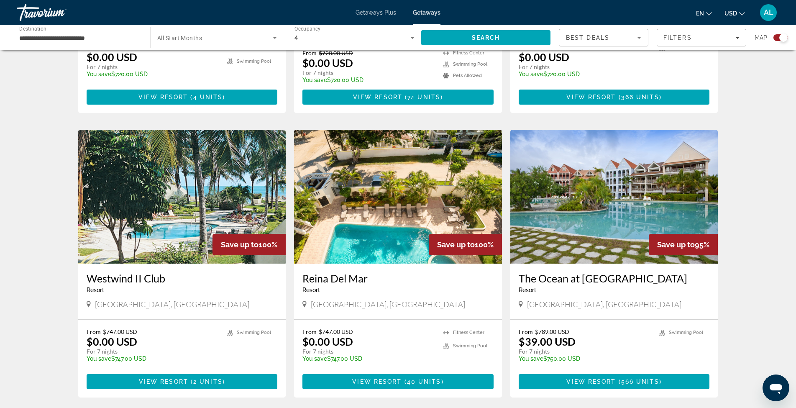
scroll to position [1115, 0]
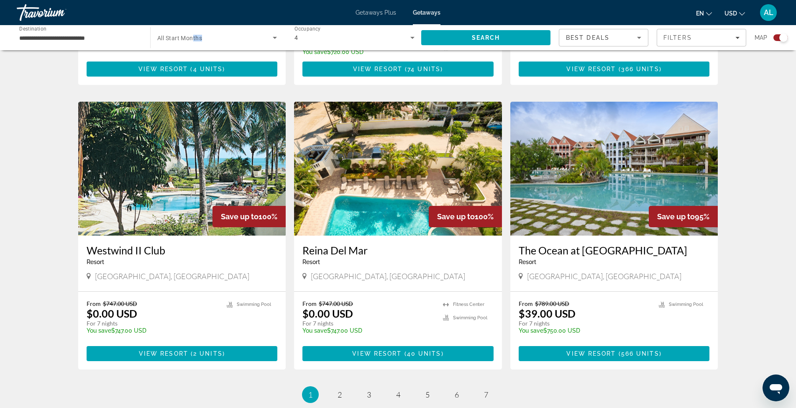
click at [192, 41] on div "Start Month All Start Months" at bounding box center [217, 37] width 120 height 23
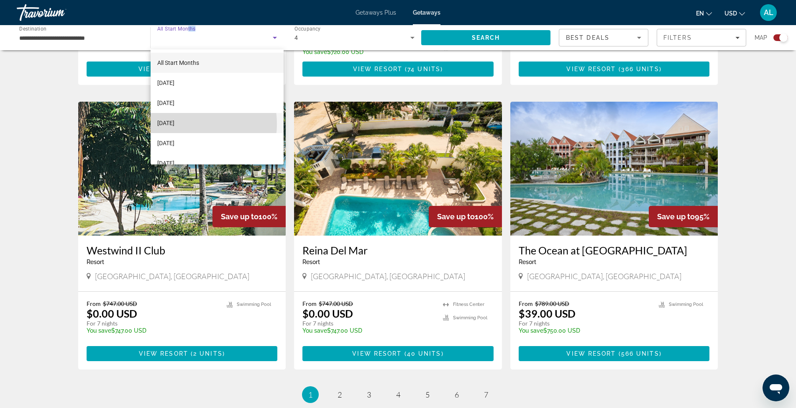
click at [174, 124] on span "[DATE]" at bounding box center [165, 123] width 17 height 10
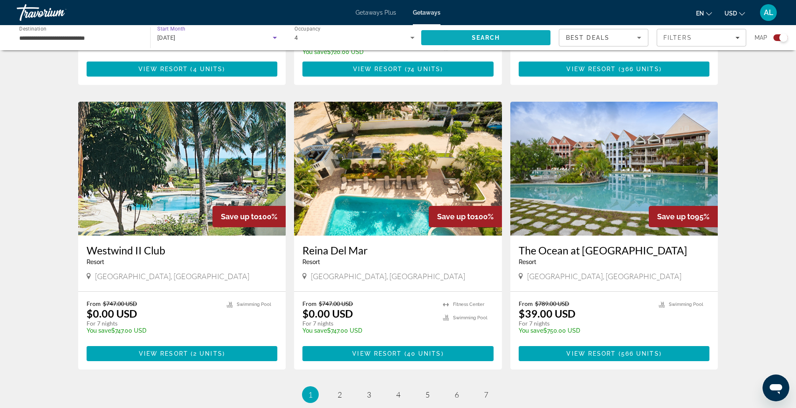
click at [515, 37] on span "Search" at bounding box center [485, 38] width 129 height 20
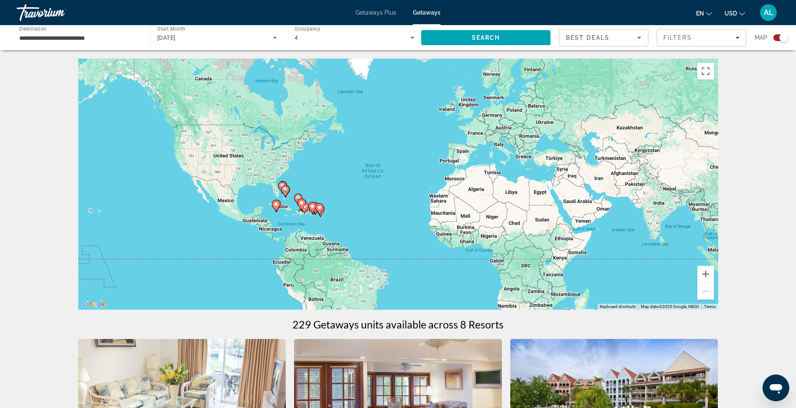
click at [378, 15] on span "Getaways Plus" at bounding box center [375, 12] width 41 height 7
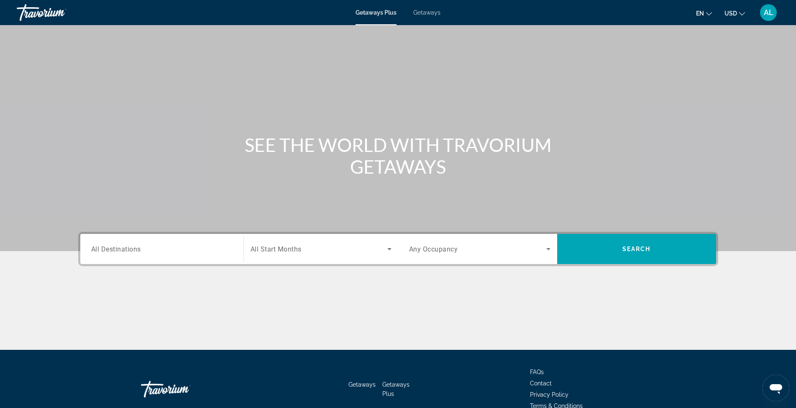
click at [159, 256] on div "Search widget" at bounding box center [161, 249] width 141 height 24
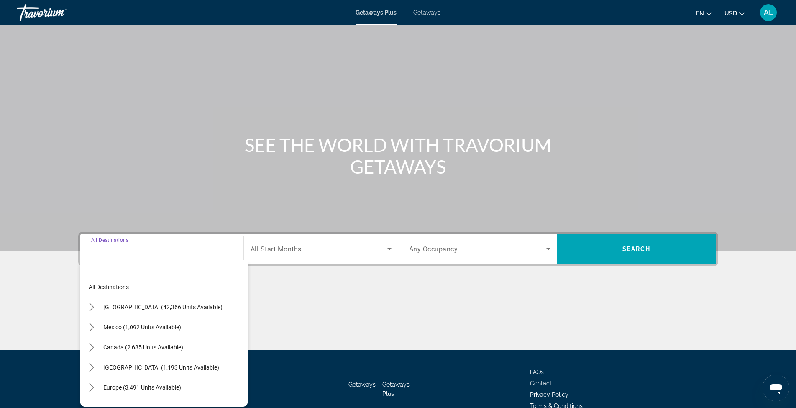
scroll to position [44, 0]
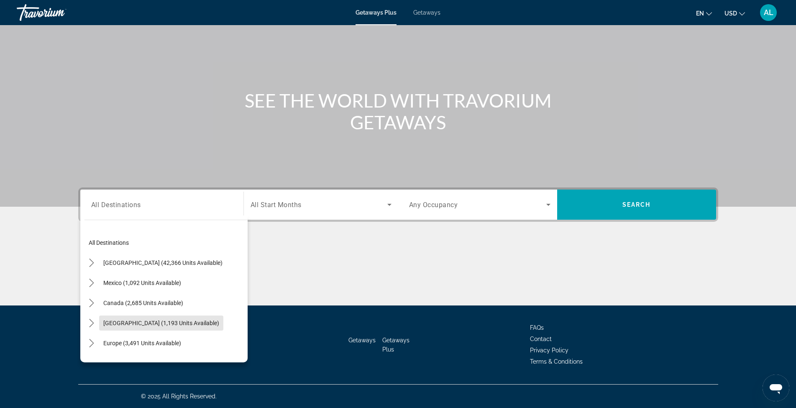
click at [172, 322] on span "[GEOGRAPHIC_DATA] (1,193 units available)" at bounding box center [161, 322] width 116 height 7
type input "**********"
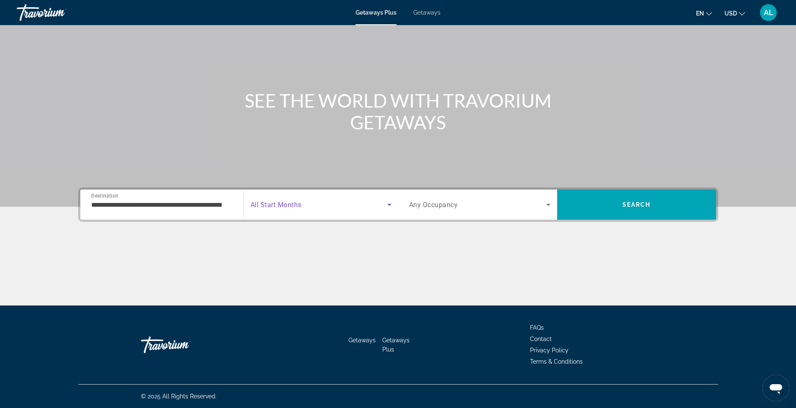
click at [383, 202] on span "Search widget" at bounding box center [318, 204] width 137 height 10
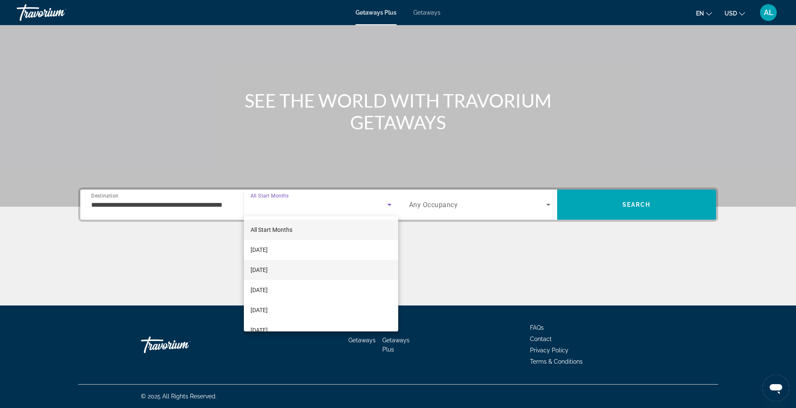
click at [267, 263] on mat-option "[DATE]" at bounding box center [321, 270] width 154 height 20
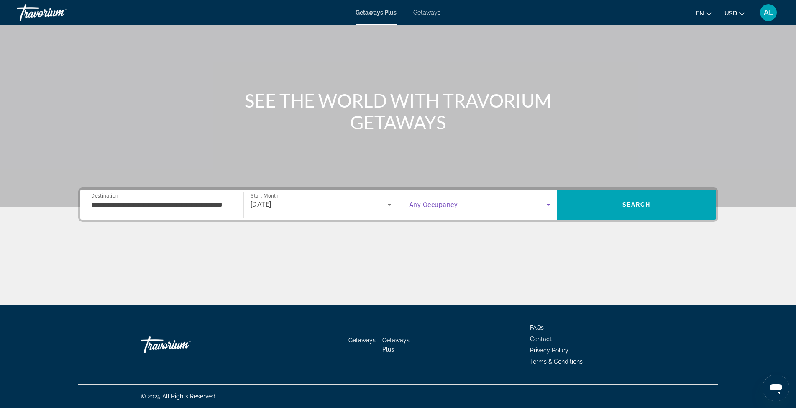
click at [546, 205] on icon "Search widget" at bounding box center [548, 204] width 10 height 10
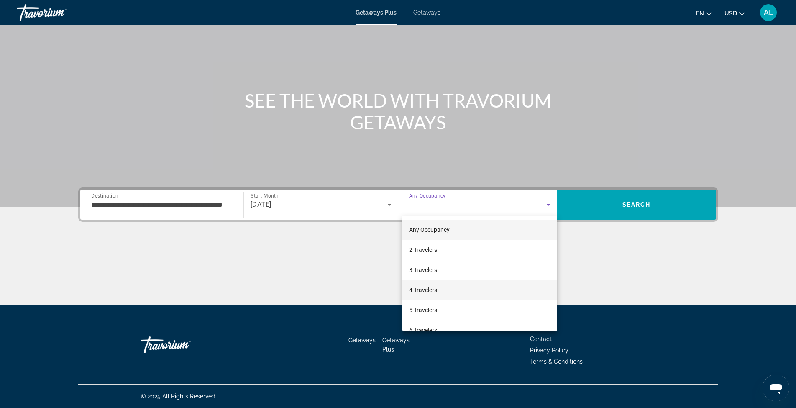
click at [424, 288] on span "4 Travelers" at bounding box center [423, 290] width 28 height 10
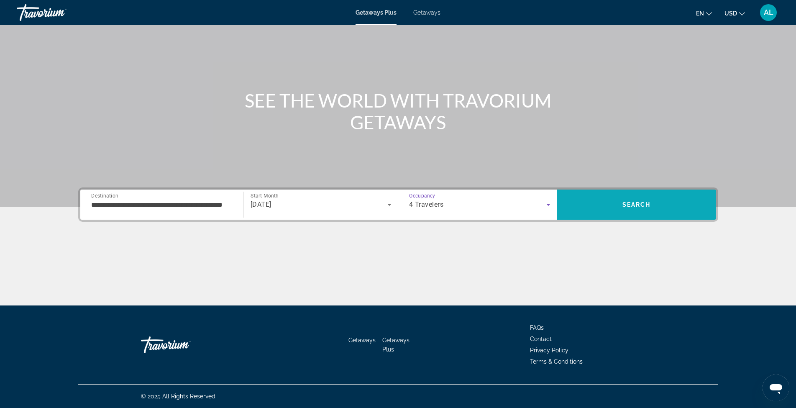
click at [639, 200] on span "Search" at bounding box center [636, 204] width 159 height 20
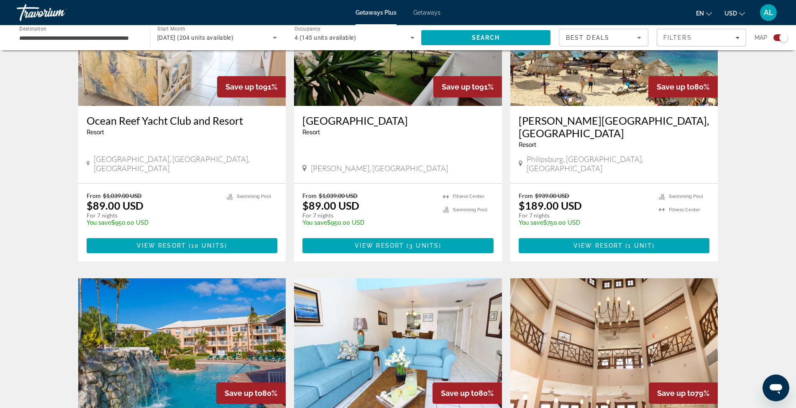
scroll to position [1032, 0]
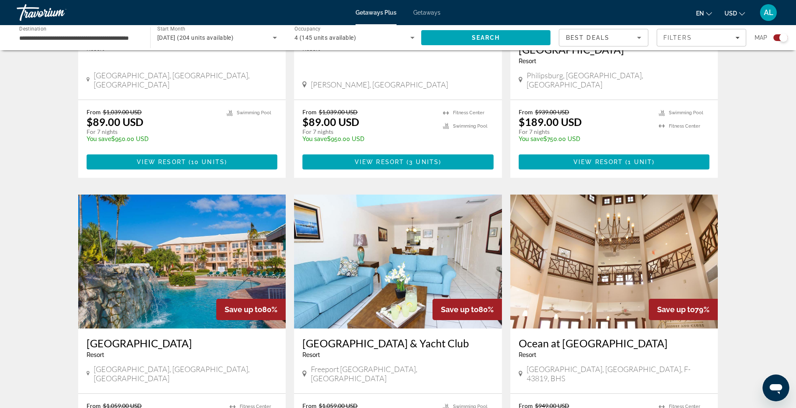
click at [414, 35] on icon "Search widget" at bounding box center [412, 38] width 10 height 10
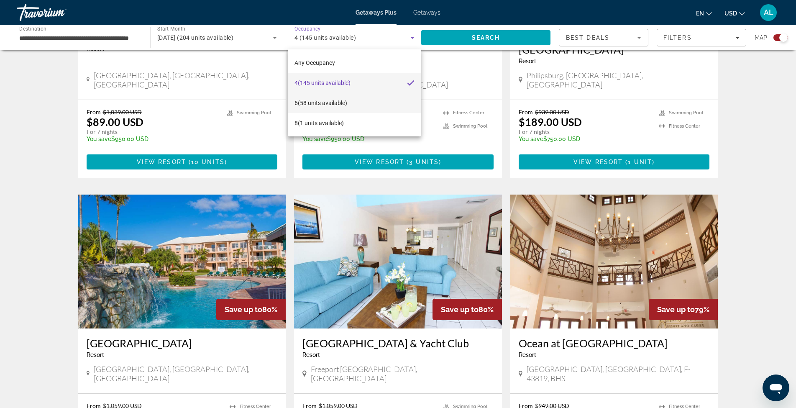
click at [368, 107] on mat-option "6 (58 units available)" at bounding box center [354, 103] width 133 height 20
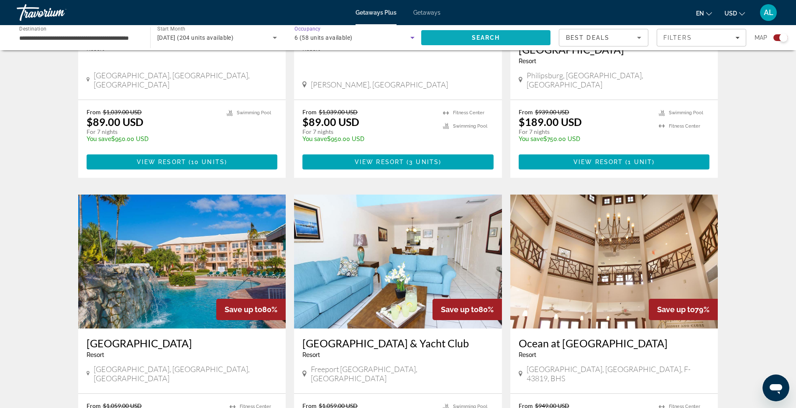
click at [459, 36] on span "Search" at bounding box center [485, 38] width 129 height 20
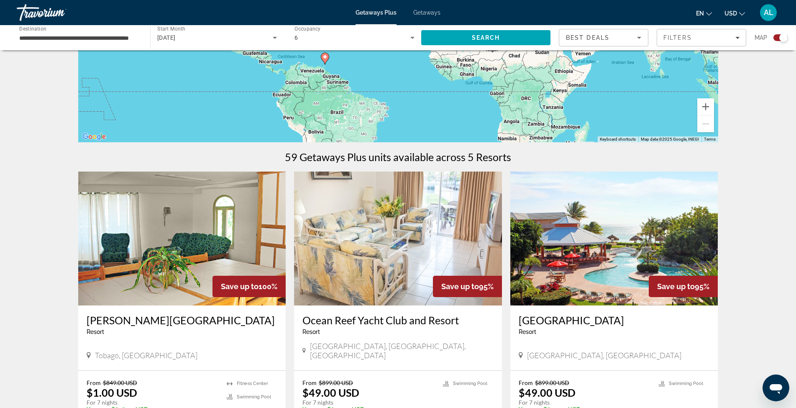
scroll to position [84, 0]
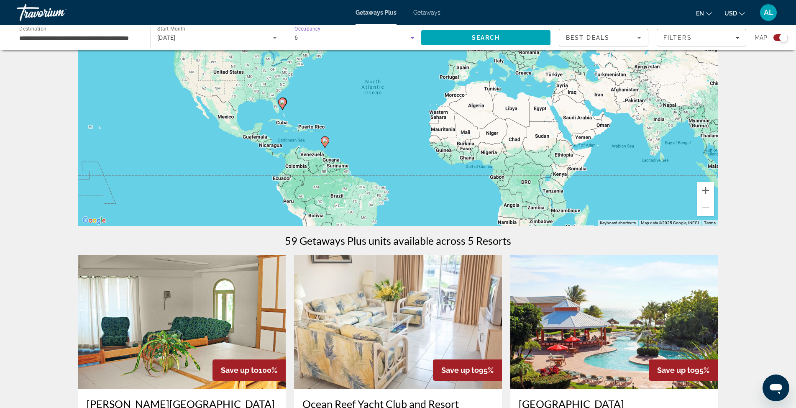
click at [412, 36] on icon "Search widget" at bounding box center [412, 38] width 10 height 10
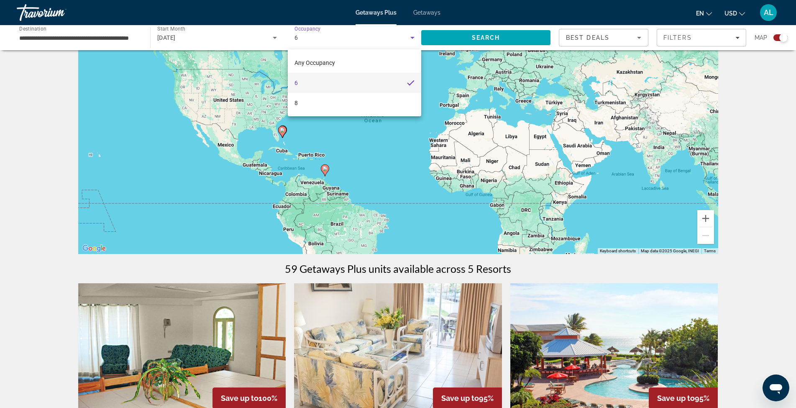
scroll to position [28, 0]
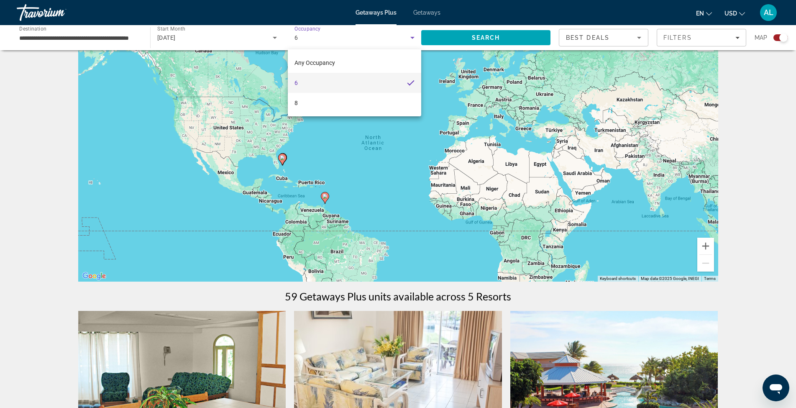
click at [412, 36] on div at bounding box center [398, 204] width 796 height 408
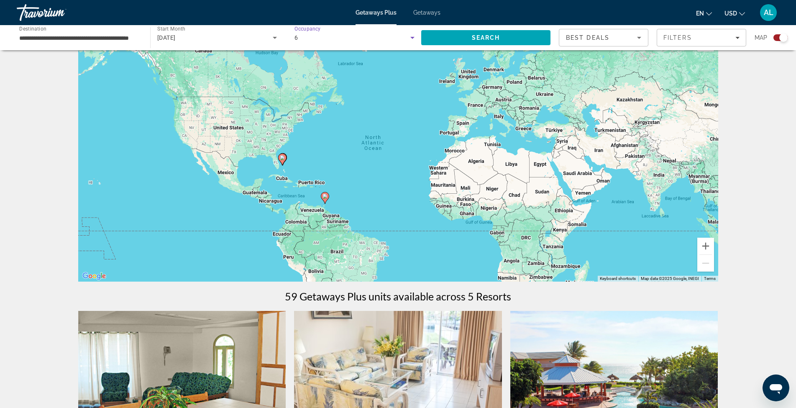
click at [320, 42] on div "6" at bounding box center [352, 38] width 116 height 10
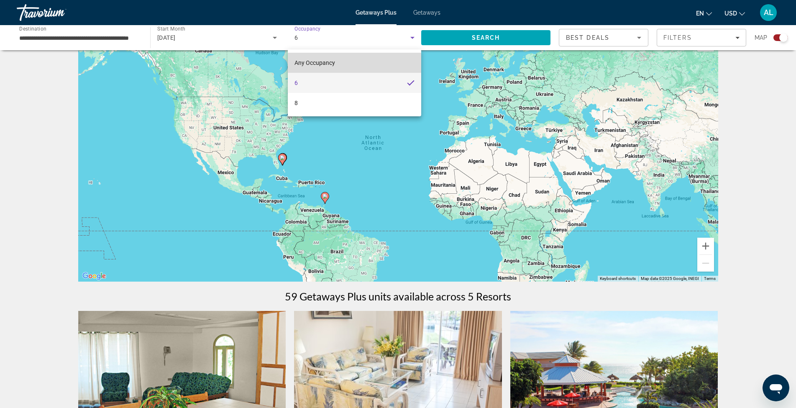
click at [315, 61] on span "Any Occupancy" at bounding box center [314, 62] width 41 height 7
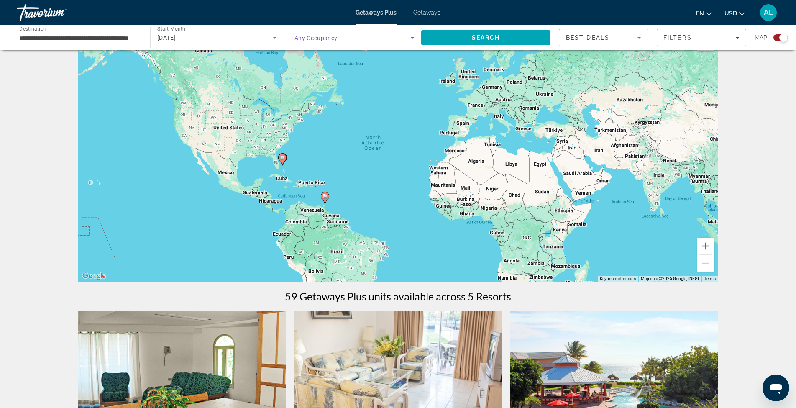
click at [409, 34] on icon "Search widget" at bounding box center [412, 38] width 10 height 10
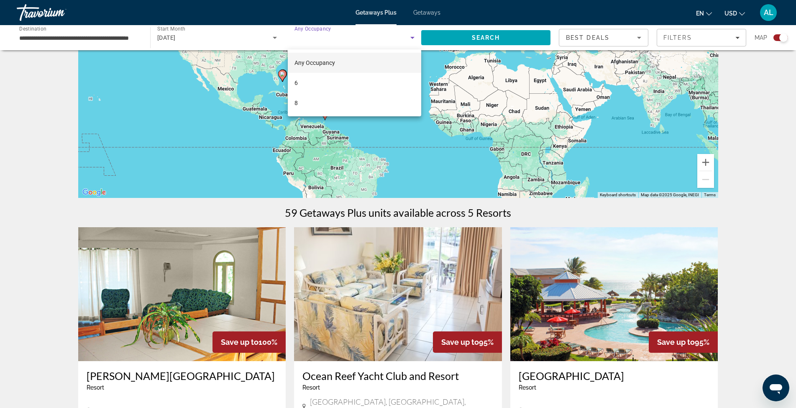
scroll to position [56, 0]
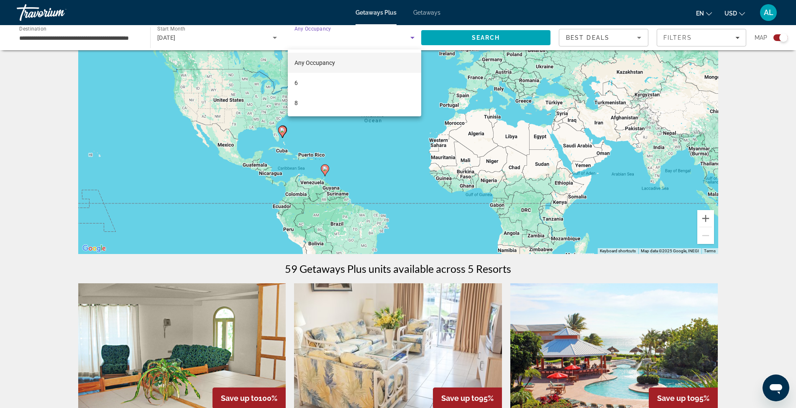
click at [248, 46] on div at bounding box center [398, 204] width 796 height 408
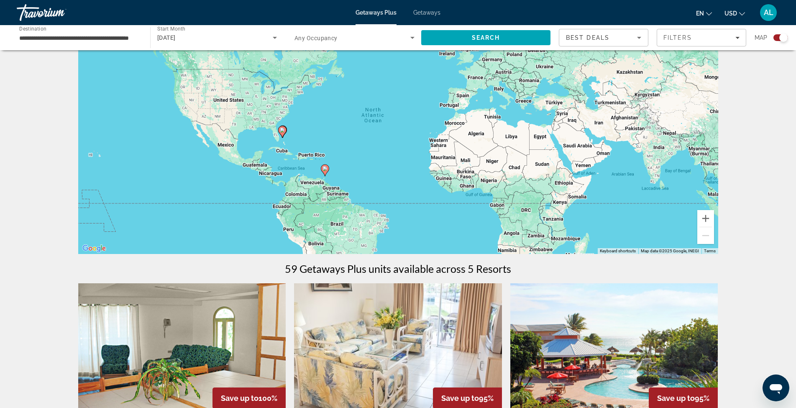
scroll to position [0, 0]
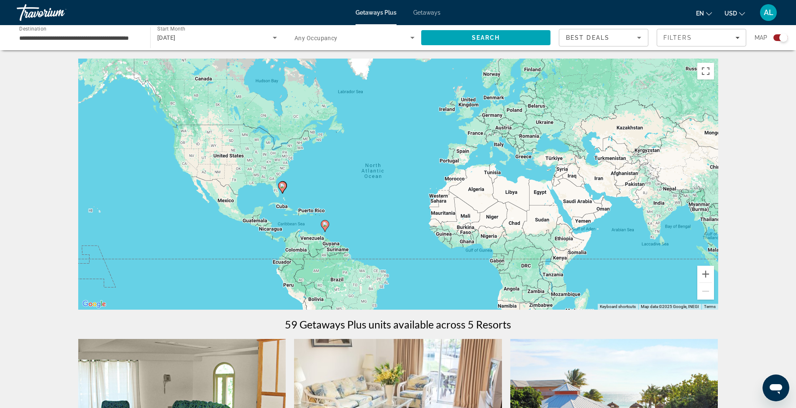
click at [409, 38] on icon "Search widget" at bounding box center [412, 38] width 10 height 10
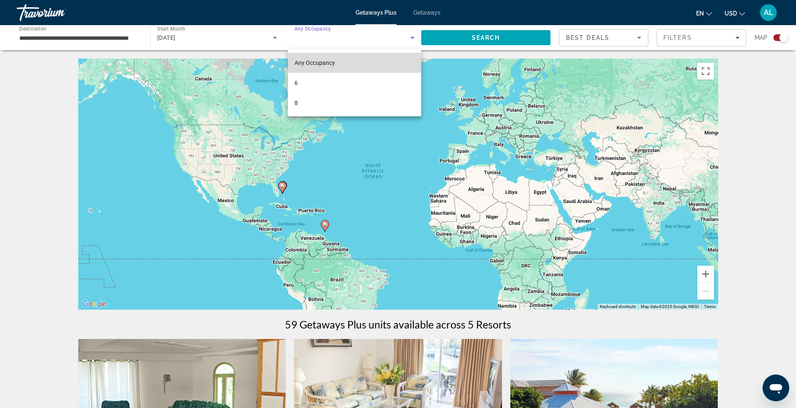
click at [328, 61] on span "Any Occupancy" at bounding box center [314, 62] width 41 height 7
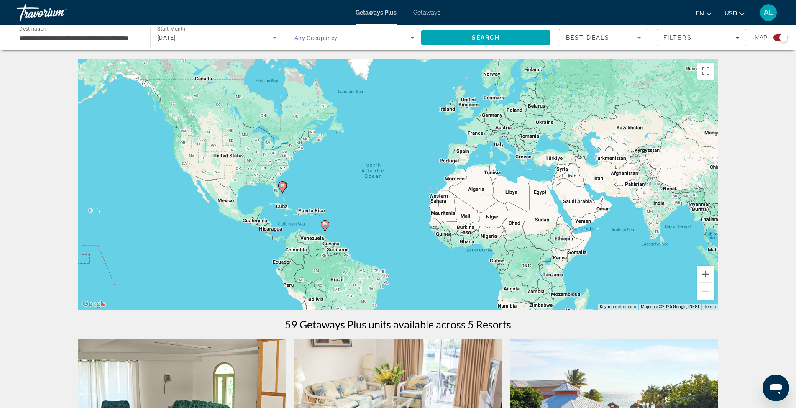
click at [376, 41] on span "Search widget" at bounding box center [352, 38] width 116 height 10
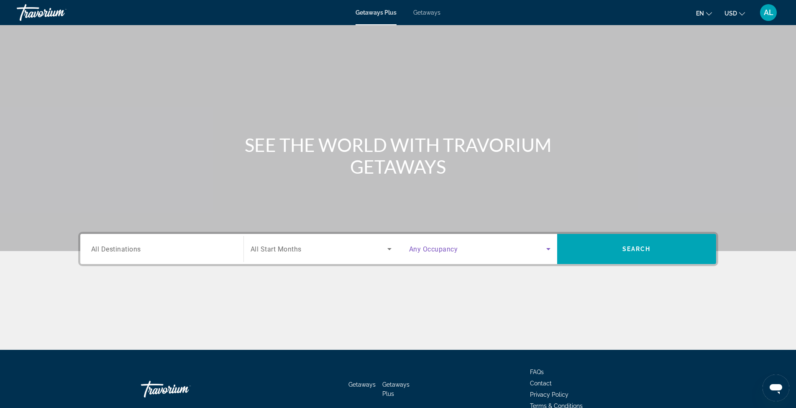
click at [545, 249] on icon "Search widget" at bounding box center [548, 249] width 10 height 10
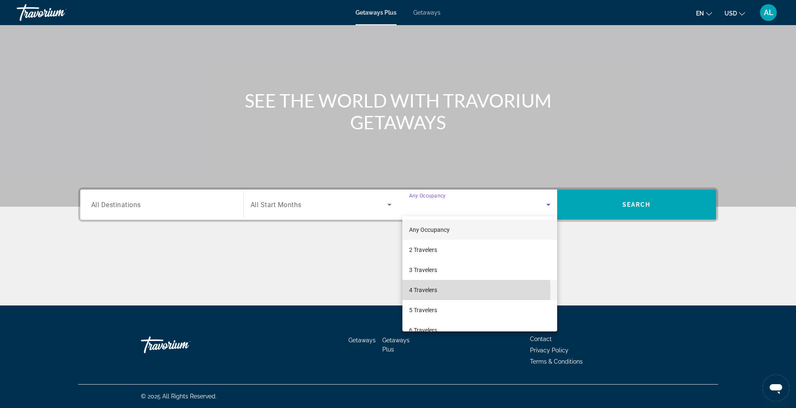
click at [434, 291] on span "4 Travelers" at bounding box center [423, 290] width 28 height 10
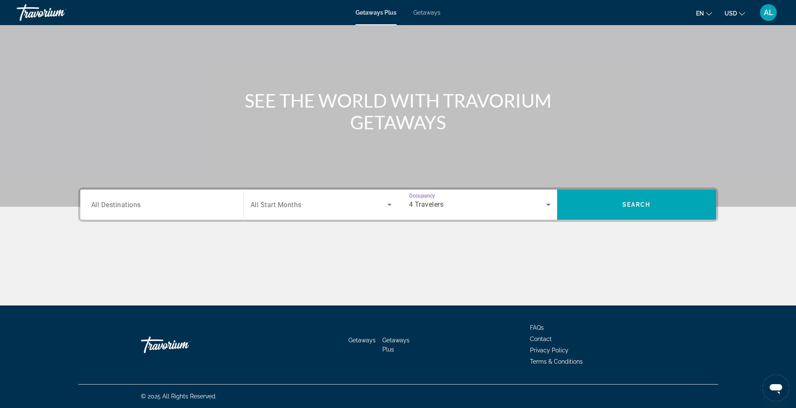
click at [192, 203] on input "Destination All Destinations" at bounding box center [161, 205] width 141 height 10
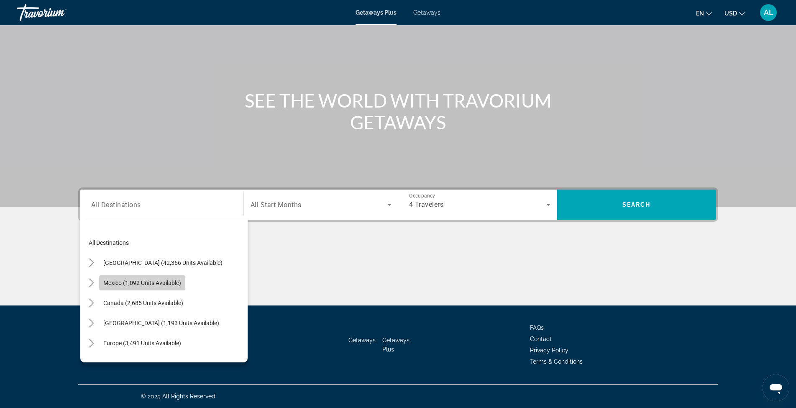
click at [170, 282] on span "Mexico (1,092 units available)" at bounding box center [142, 282] width 78 height 7
type input "**********"
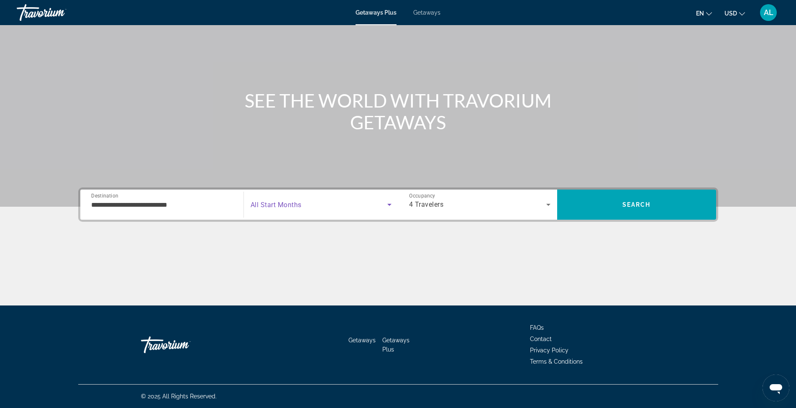
click at [390, 204] on icon "Search widget" at bounding box center [389, 205] width 4 height 2
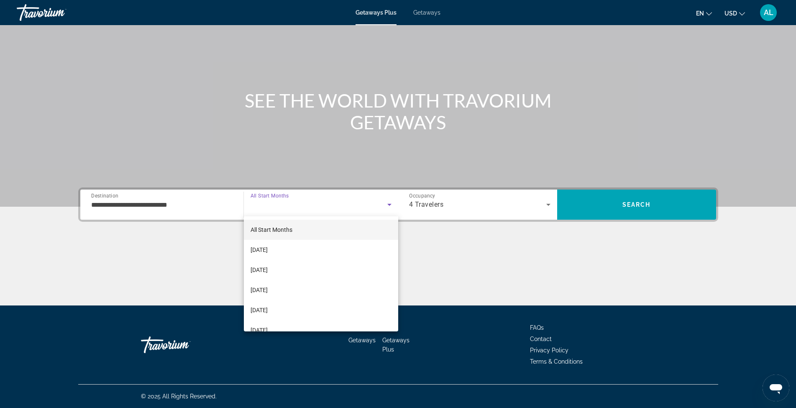
click at [638, 194] on div at bounding box center [398, 204] width 796 height 408
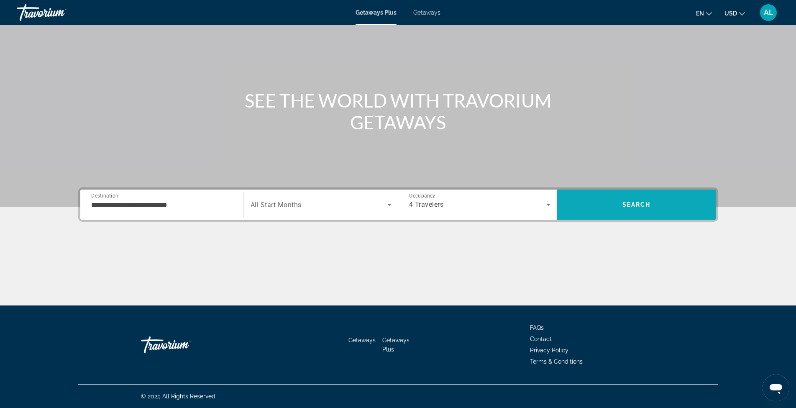
click at [629, 210] on span "Search" at bounding box center [636, 204] width 159 height 20
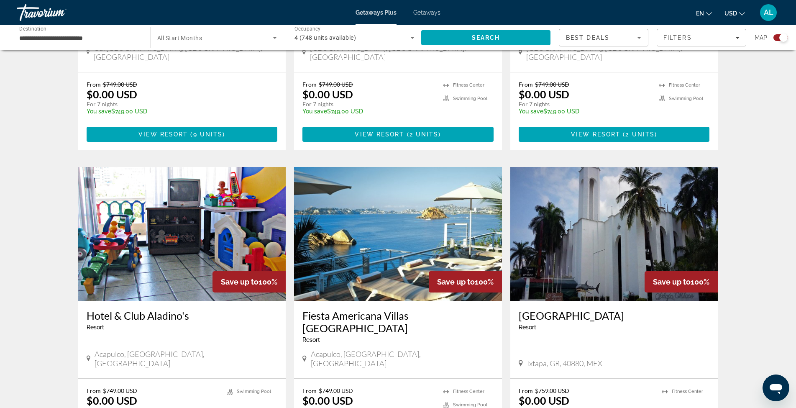
scroll to position [808, 0]
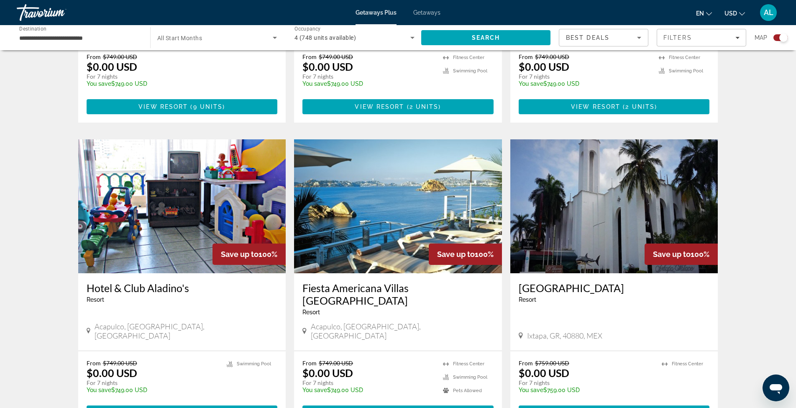
click at [445, 167] on img "Main content" at bounding box center [398, 206] width 208 height 134
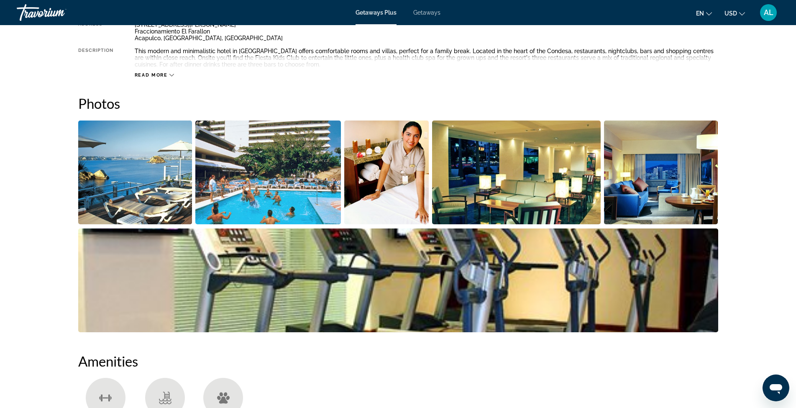
scroll to position [223, 0]
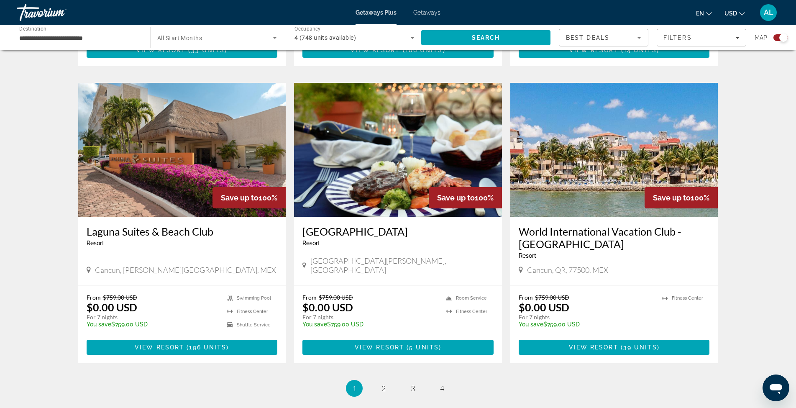
scroll to position [1217, 0]
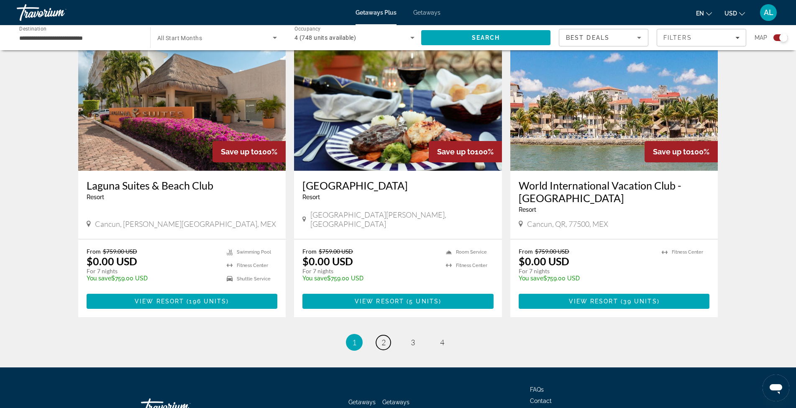
drag, startPoint x: 379, startPoint y: 279, endPoint x: 385, endPoint y: 272, distance: 9.5
click at [379, 335] on link "page 2" at bounding box center [383, 342] width 15 height 15
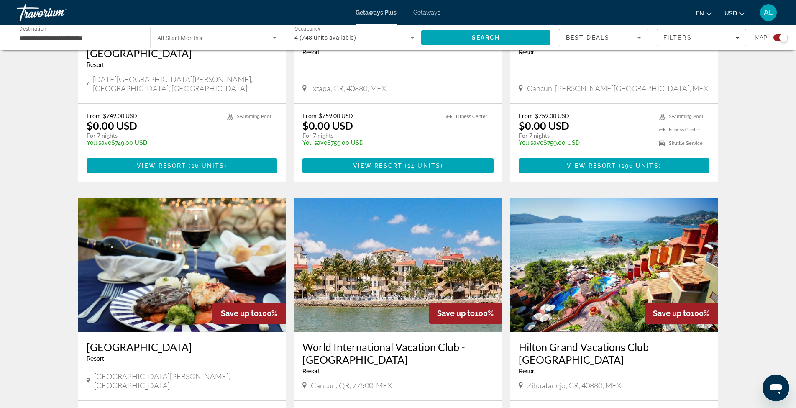
scroll to position [808, 0]
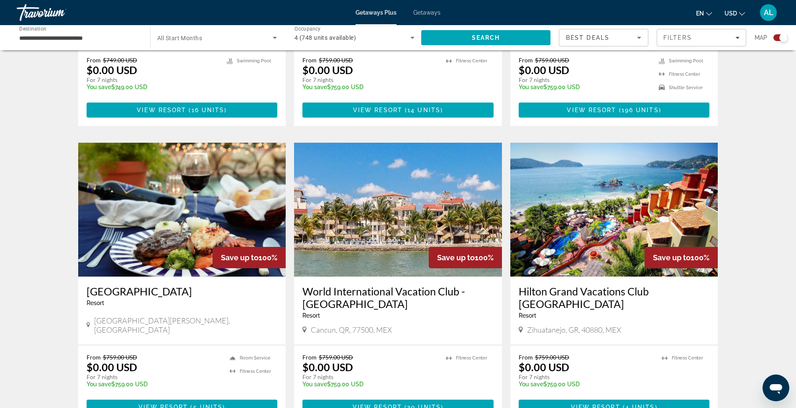
click at [603, 172] on img "Main content" at bounding box center [614, 210] width 208 height 134
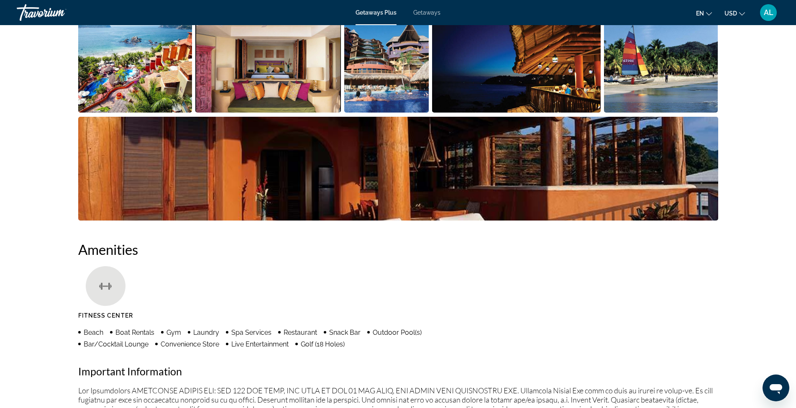
scroll to position [363, 0]
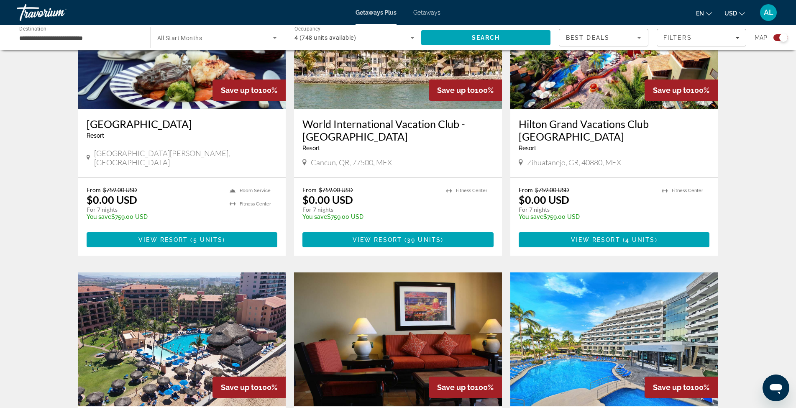
scroll to position [1087, 0]
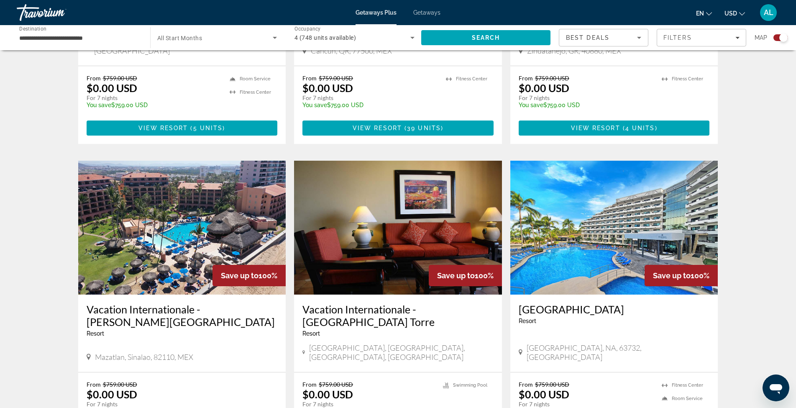
click at [572, 198] on img "Main content" at bounding box center [614, 228] width 208 height 134
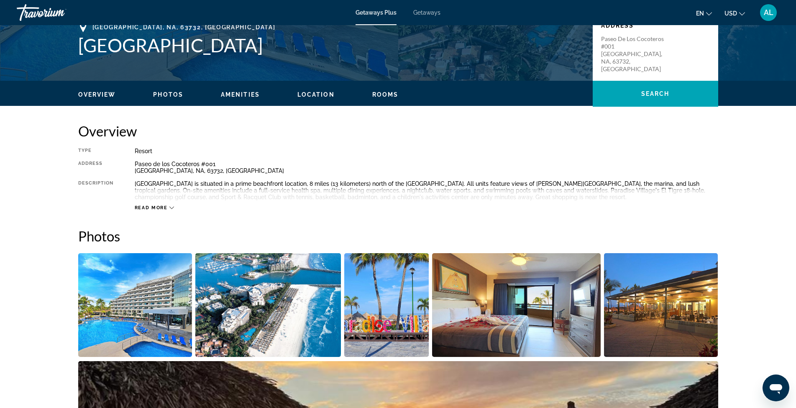
scroll to position [223, 0]
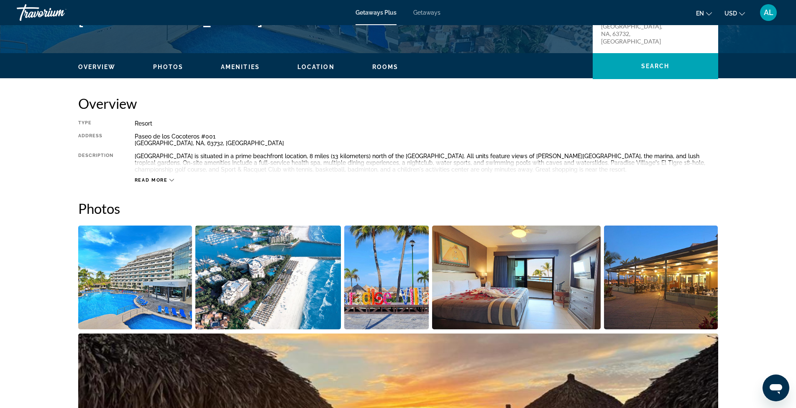
click at [172, 267] on img "Open full-screen image slider" at bounding box center [135, 277] width 114 height 104
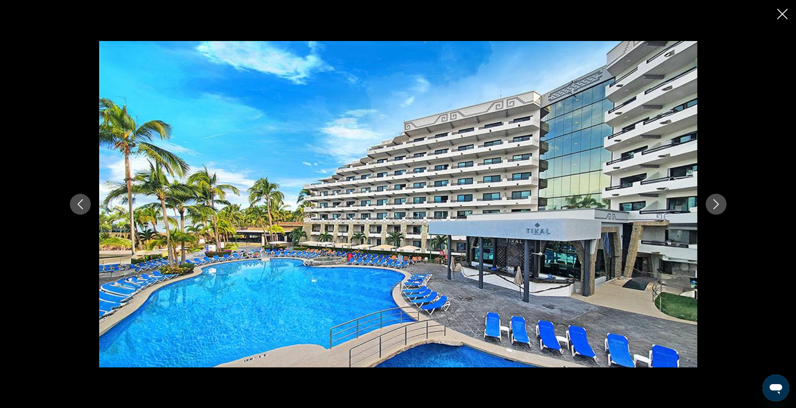
click at [719, 202] on icon "Next image" at bounding box center [716, 204] width 10 height 10
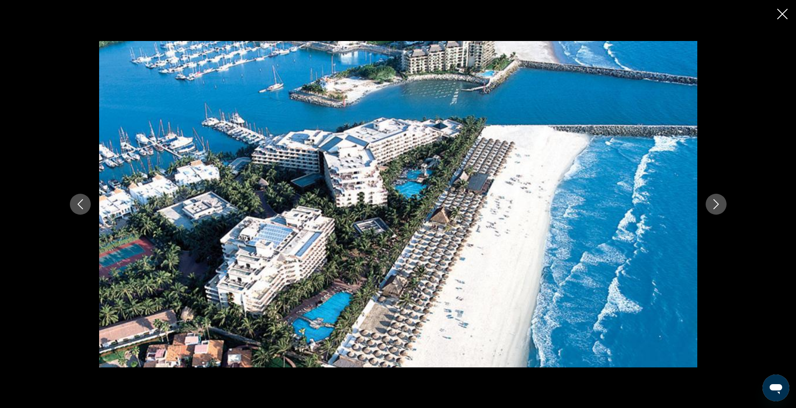
click at [719, 202] on icon "Next image" at bounding box center [716, 204] width 10 height 10
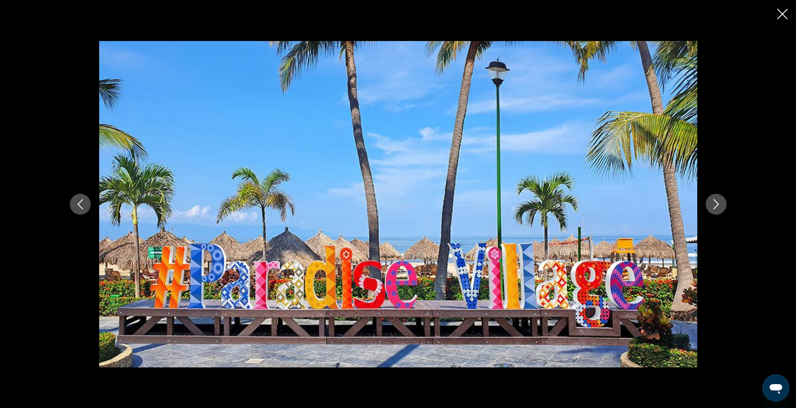
click at [719, 202] on icon "Next image" at bounding box center [716, 204] width 10 height 10
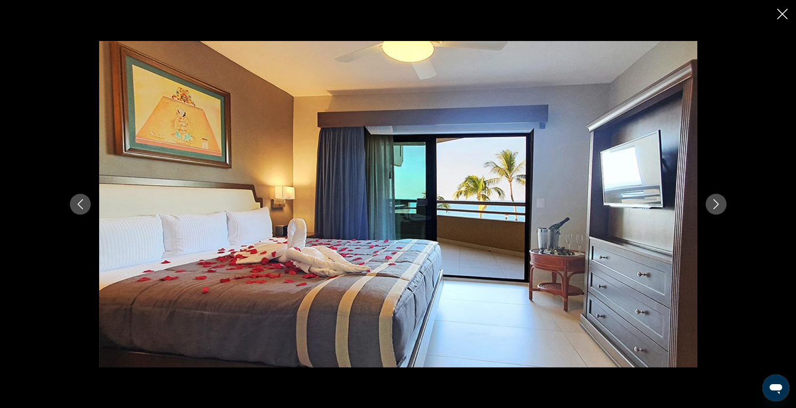
click at [719, 202] on icon "Next image" at bounding box center [716, 204] width 10 height 10
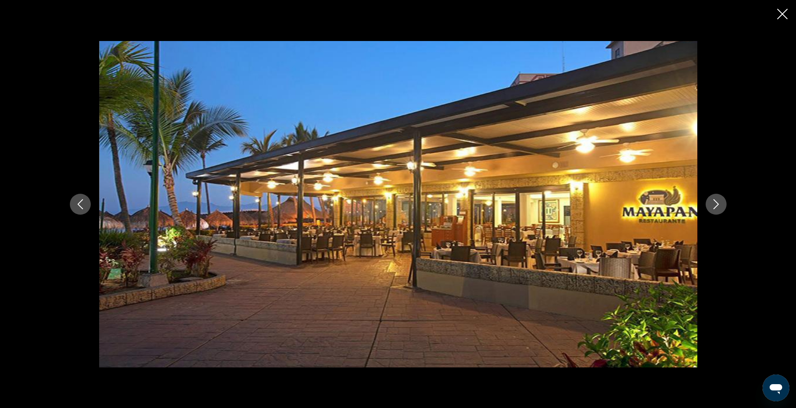
click at [719, 202] on icon "Next image" at bounding box center [716, 204] width 10 height 10
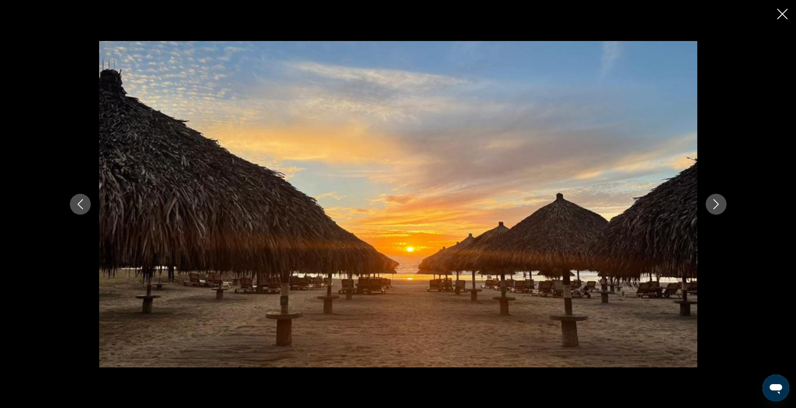
click at [719, 202] on icon "Next image" at bounding box center [716, 204] width 10 height 10
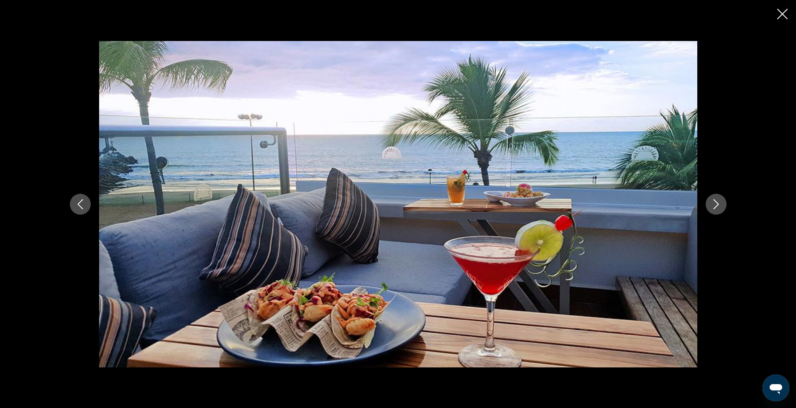
click at [719, 202] on icon "Next image" at bounding box center [716, 204] width 10 height 10
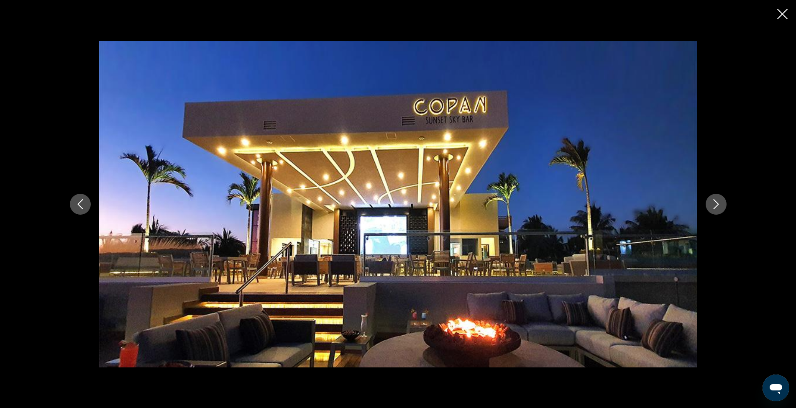
click at [719, 202] on icon "Next image" at bounding box center [716, 204] width 10 height 10
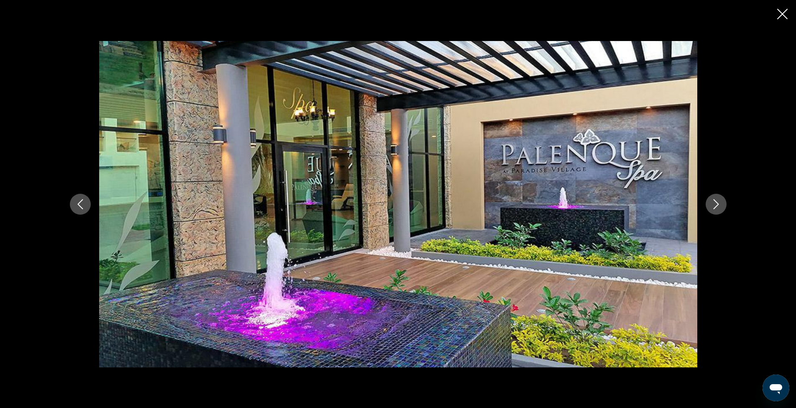
click at [719, 202] on icon "Next image" at bounding box center [716, 204] width 10 height 10
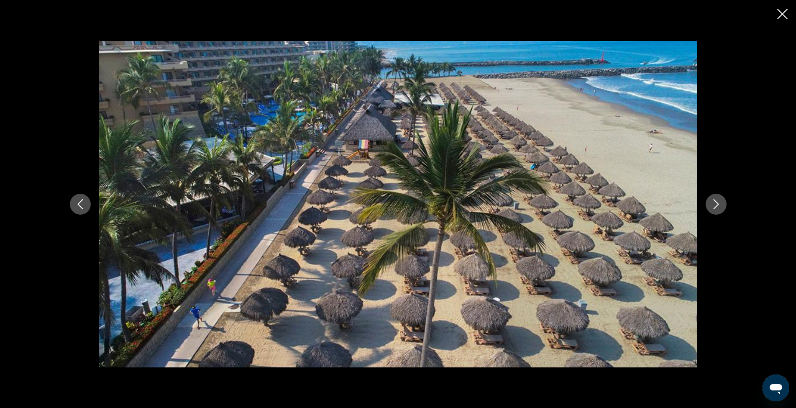
click at [719, 202] on icon "Next image" at bounding box center [716, 204] width 10 height 10
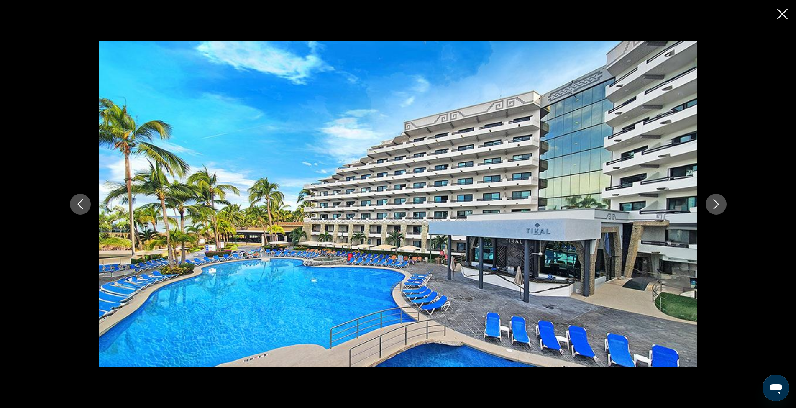
click at [719, 202] on icon "Next image" at bounding box center [716, 204] width 10 height 10
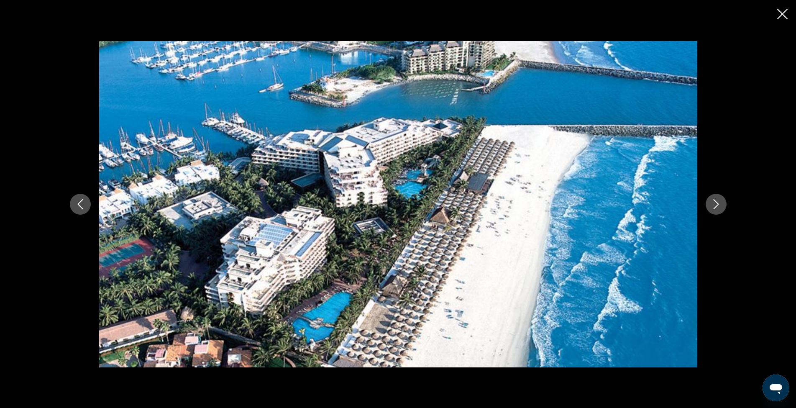
click at [719, 202] on icon "Next image" at bounding box center [716, 204] width 10 height 10
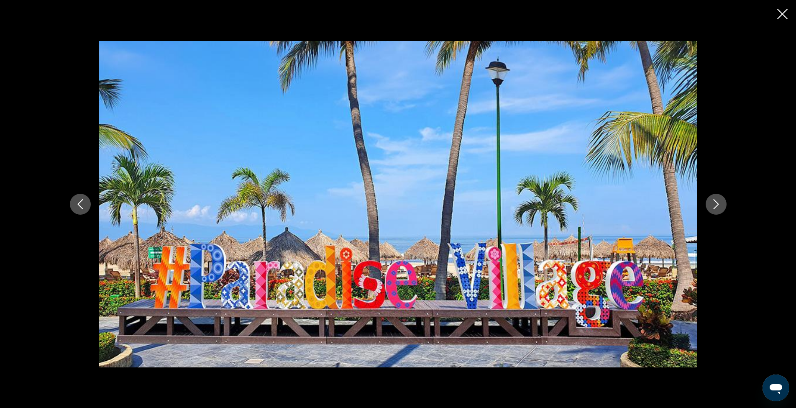
click at [719, 202] on icon "Next image" at bounding box center [716, 204] width 10 height 10
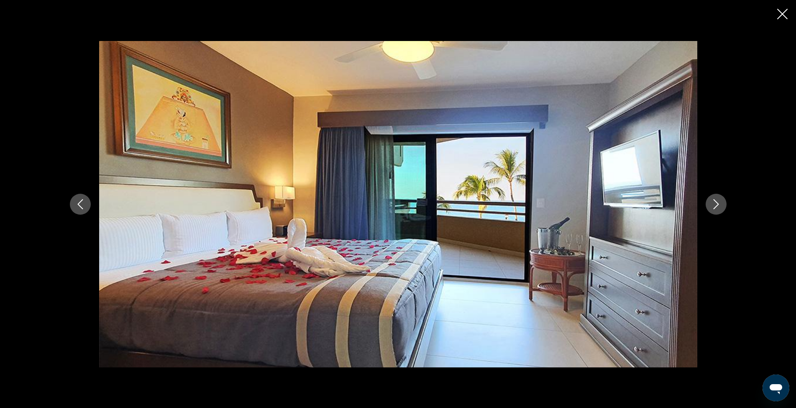
click at [719, 202] on icon "Next image" at bounding box center [716, 204] width 10 height 10
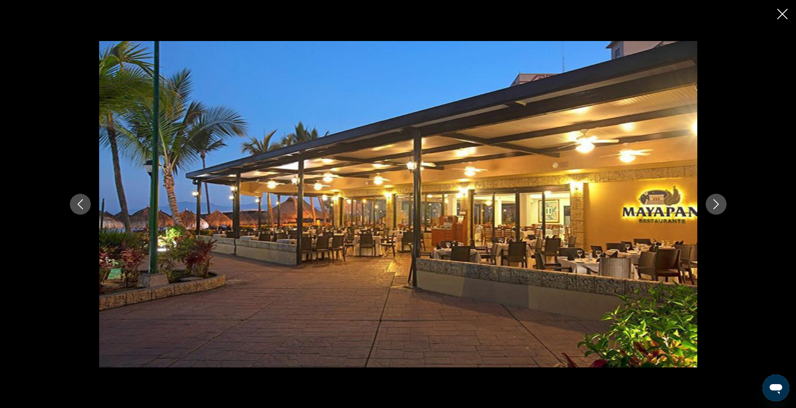
click at [776, 11] on div "prev next" at bounding box center [398, 204] width 796 height 408
click at [781, 11] on icon "Close slideshow" at bounding box center [782, 14] width 10 height 10
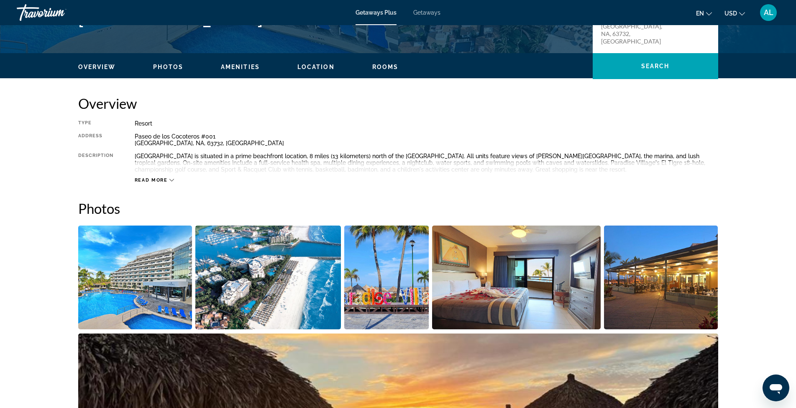
click at [172, 69] on span "Photos" at bounding box center [168, 67] width 30 height 7
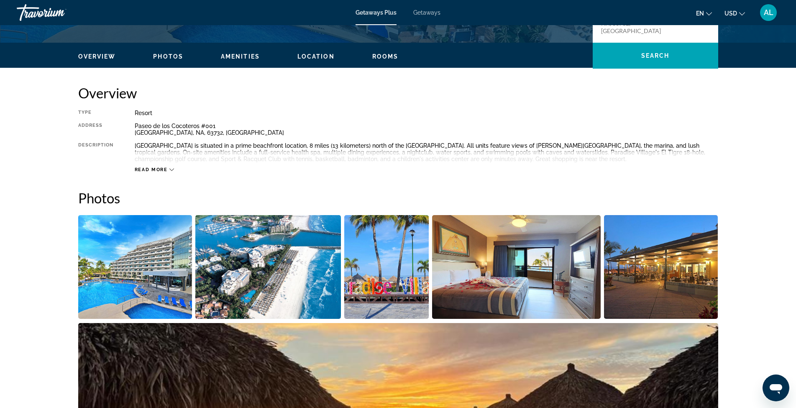
scroll to position [205, 0]
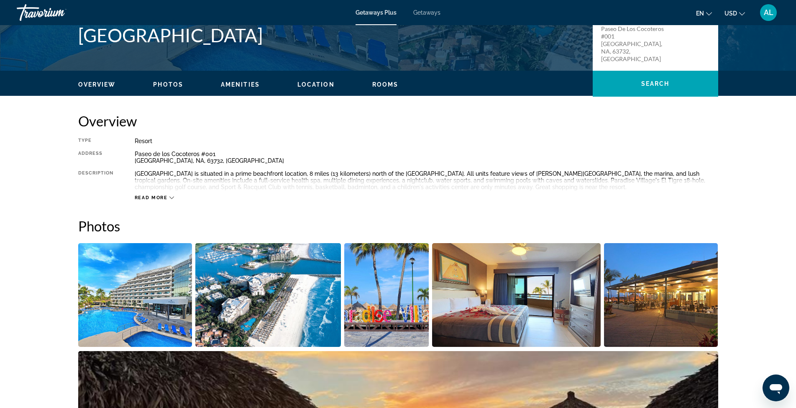
click at [244, 82] on span "Amenities" at bounding box center [240, 84] width 39 height 7
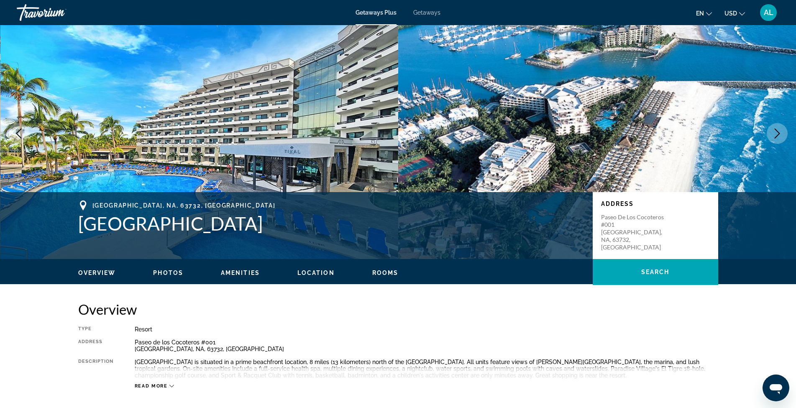
scroll to position [0, 0]
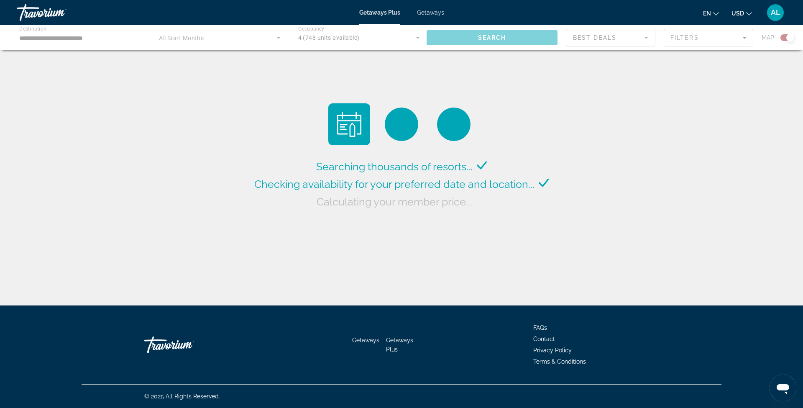
click at [280, 38] on div "Main content" at bounding box center [401, 37] width 803 height 25
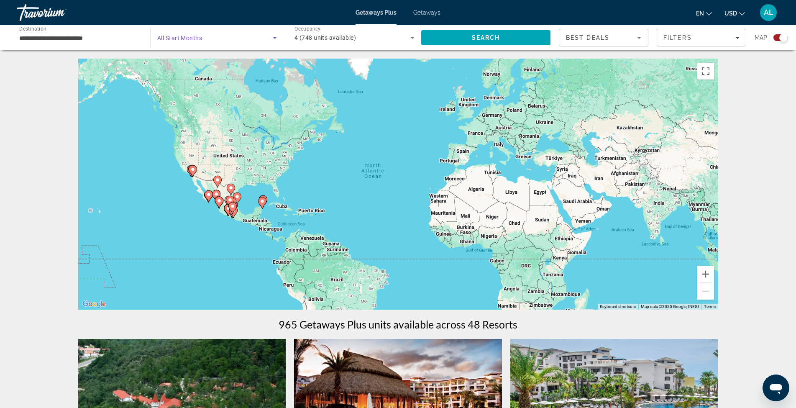
click at [274, 38] on icon "Search widget" at bounding box center [275, 38] width 4 height 2
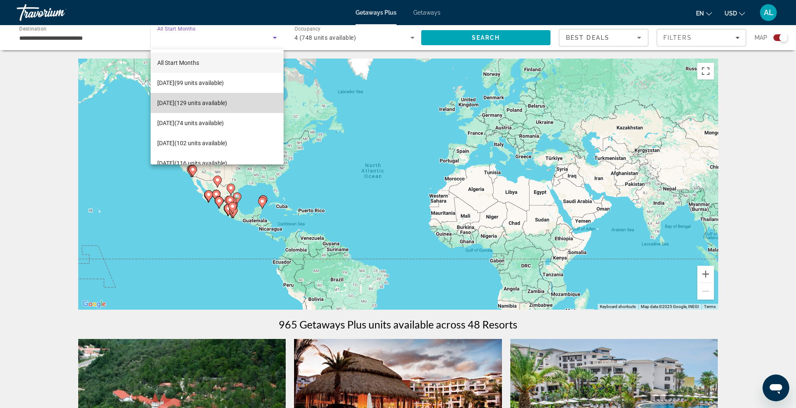
click at [225, 103] on span "[DATE] (129 units available)" at bounding box center [192, 103] width 70 height 10
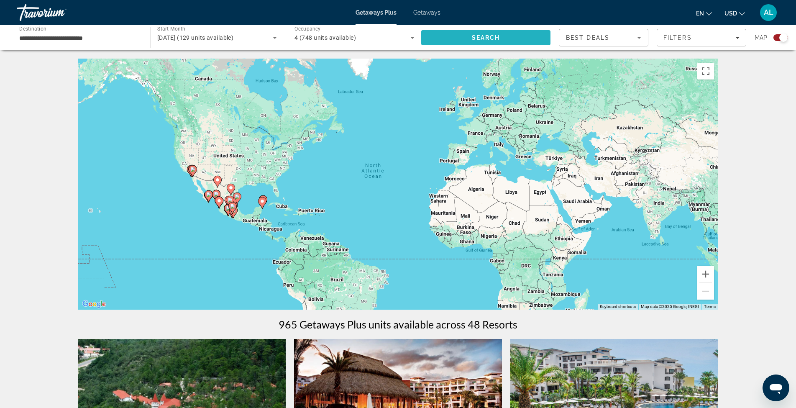
click at [516, 41] on span "Search" at bounding box center [485, 38] width 129 height 20
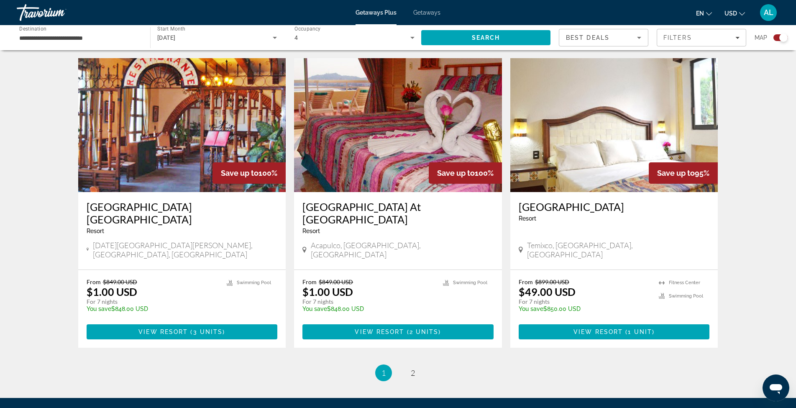
scroll to position [1217, 0]
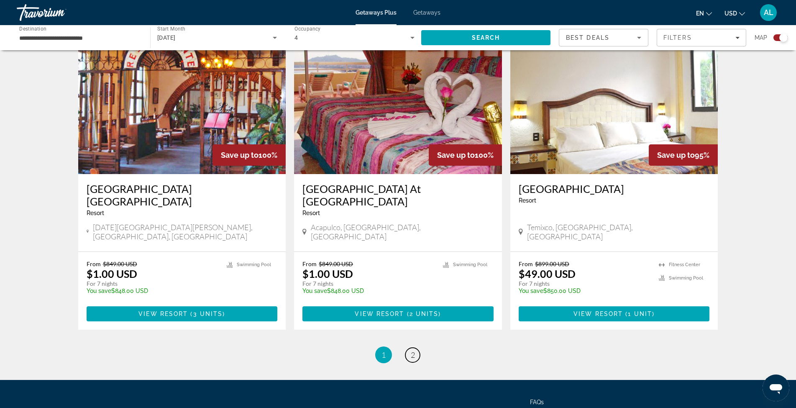
drag, startPoint x: 411, startPoint y: 277, endPoint x: 416, endPoint y: 274, distance: 5.8
click at [411, 350] on span "2" at bounding box center [413, 354] width 4 height 9
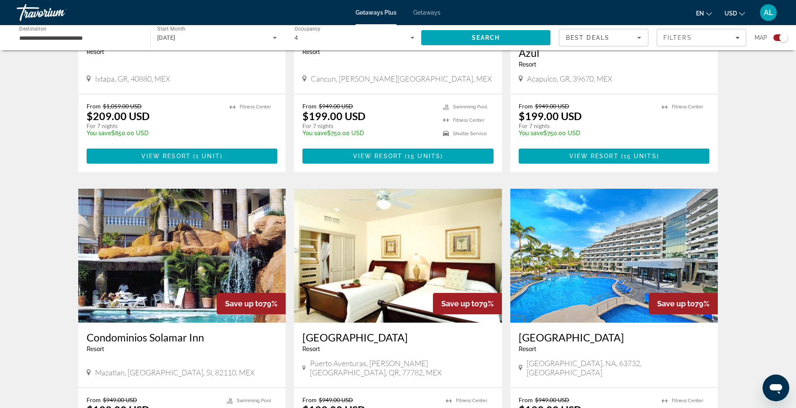
scroll to position [1087, 0]
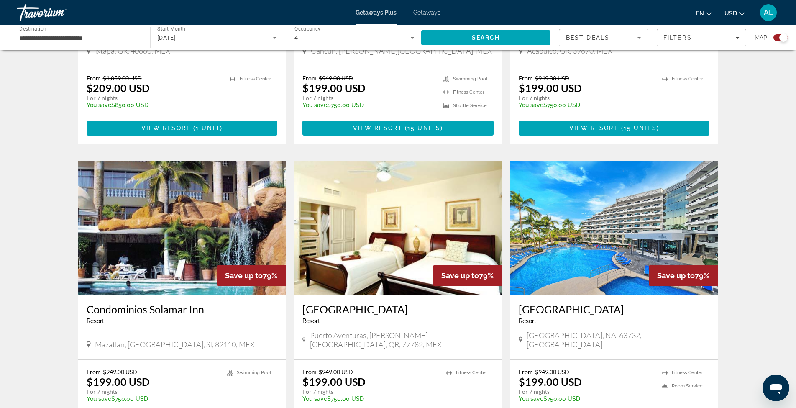
click at [583, 183] on img "Main content" at bounding box center [614, 228] width 208 height 134
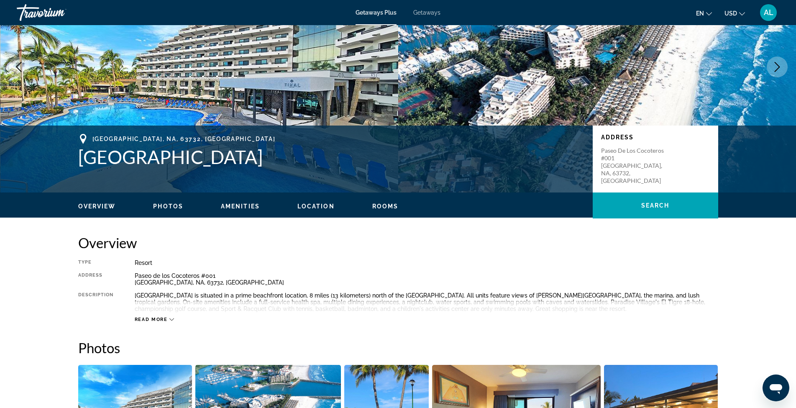
scroll to position [167, 0]
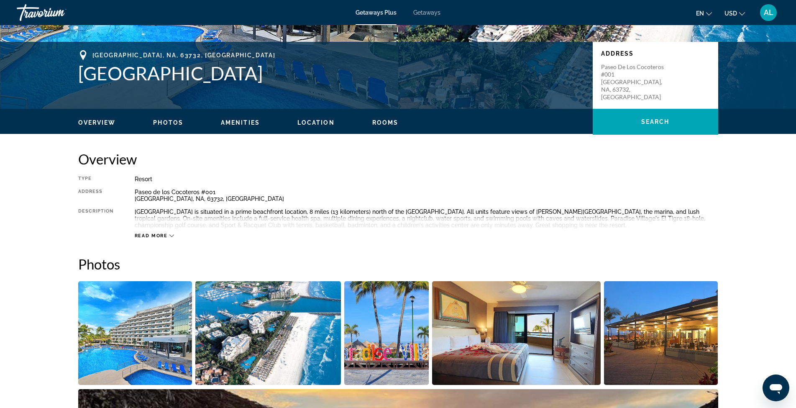
click at [222, 120] on span "Amenities" at bounding box center [240, 122] width 39 height 7
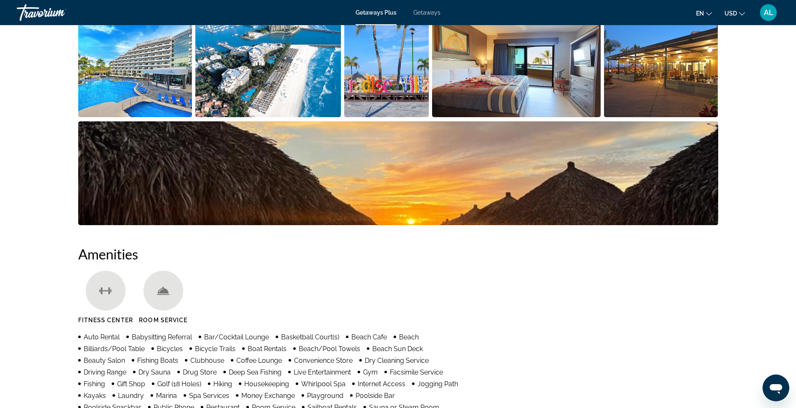
scroll to position [351, 0]
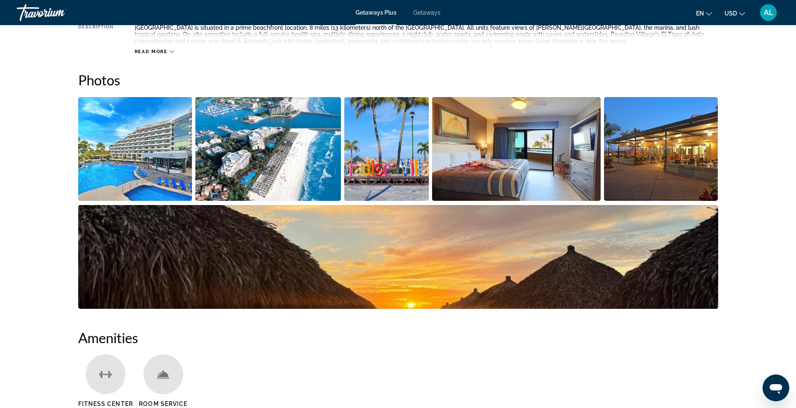
click at [127, 142] on img "Open full-screen image slider" at bounding box center [135, 149] width 114 height 104
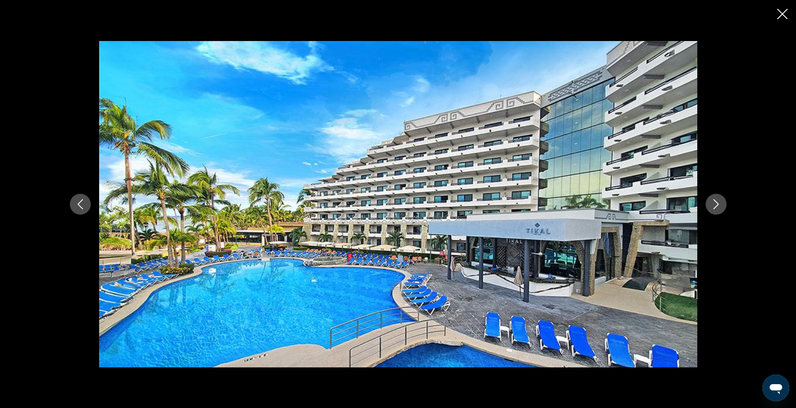
click at [710, 196] on button "Next image" at bounding box center [715, 204] width 21 height 21
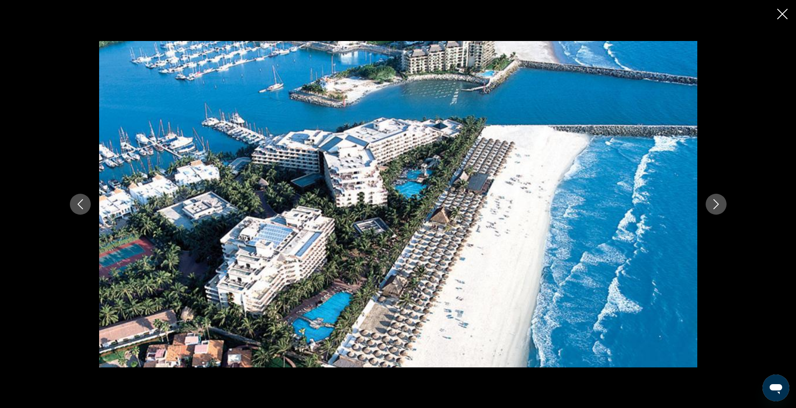
click at [710, 196] on button "Next image" at bounding box center [715, 204] width 21 height 21
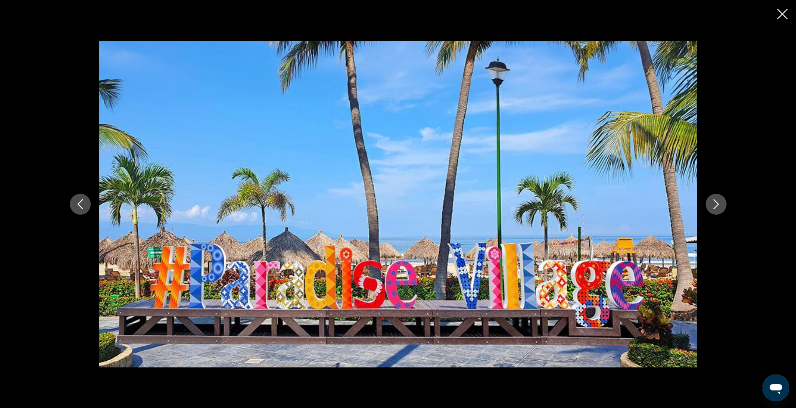
click at [710, 196] on button "Next image" at bounding box center [715, 204] width 21 height 21
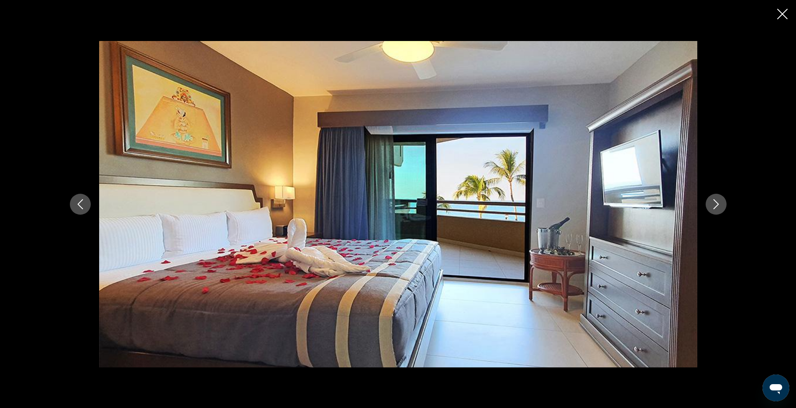
click at [710, 196] on button "Next image" at bounding box center [715, 204] width 21 height 21
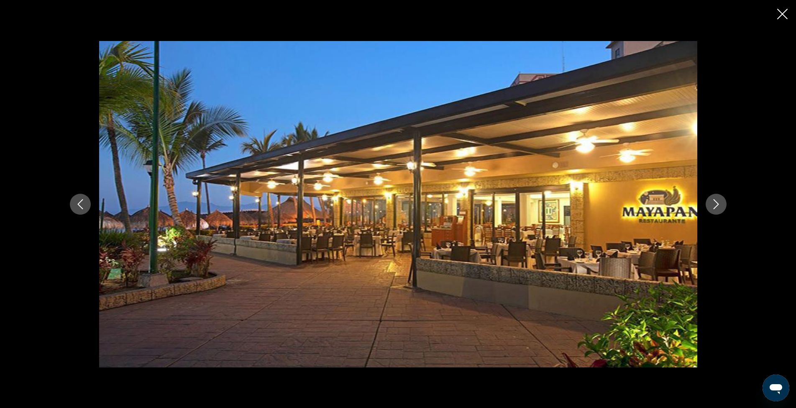
click at [710, 196] on button "Next image" at bounding box center [715, 204] width 21 height 21
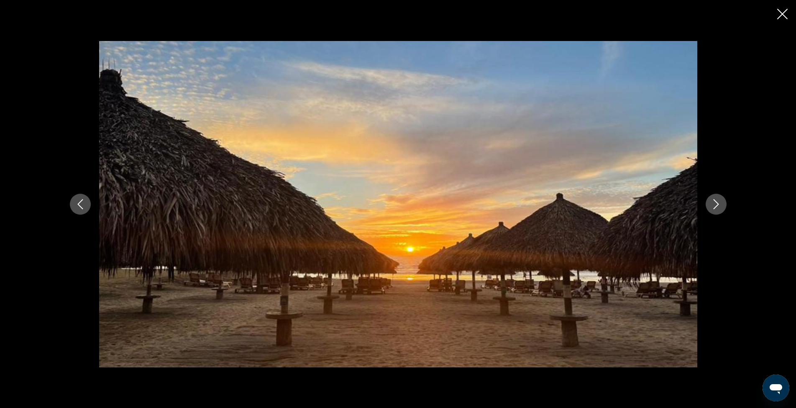
click at [710, 196] on button "Next image" at bounding box center [715, 204] width 21 height 21
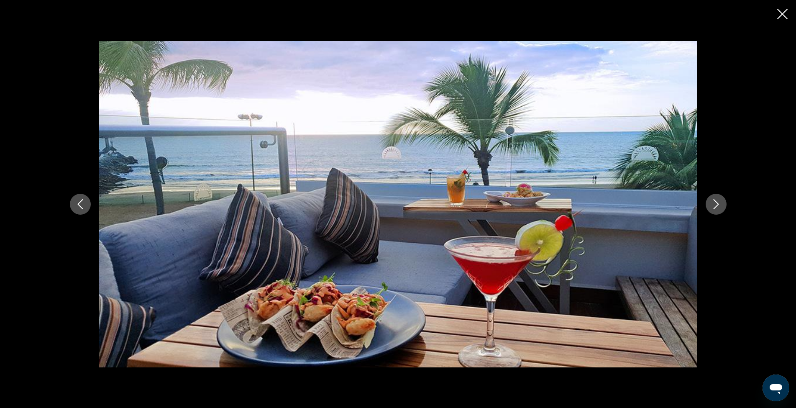
click at [710, 196] on button "Next image" at bounding box center [715, 204] width 21 height 21
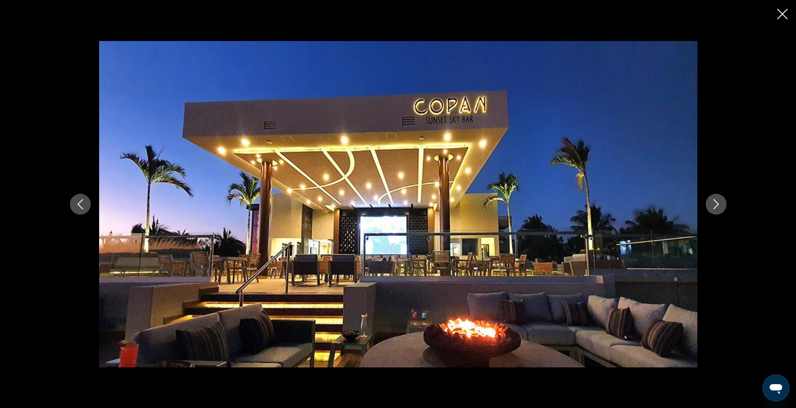
click at [710, 196] on button "Next image" at bounding box center [715, 204] width 21 height 21
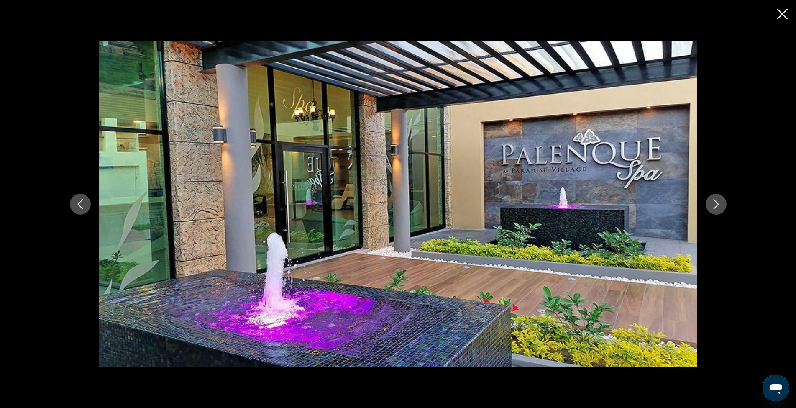
click at [710, 196] on button "Next image" at bounding box center [715, 204] width 21 height 21
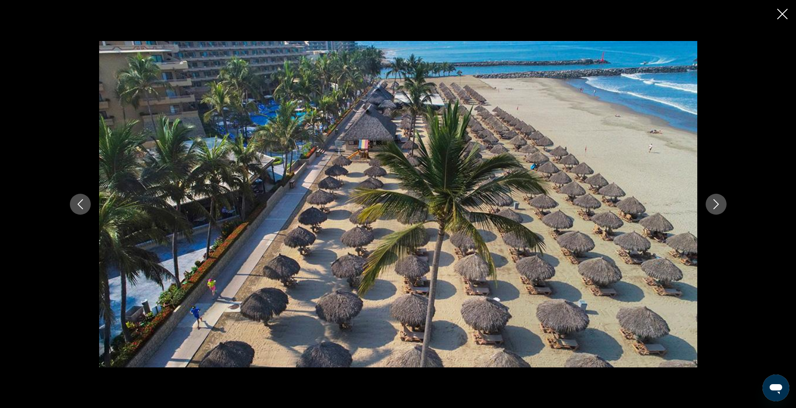
click at [710, 196] on button "Next image" at bounding box center [715, 204] width 21 height 21
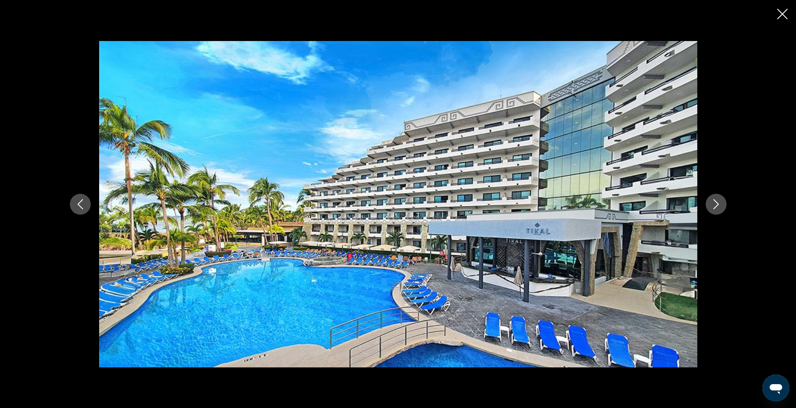
click at [710, 196] on button "Next image" at bounding box center [715, 204] width 21 height 21
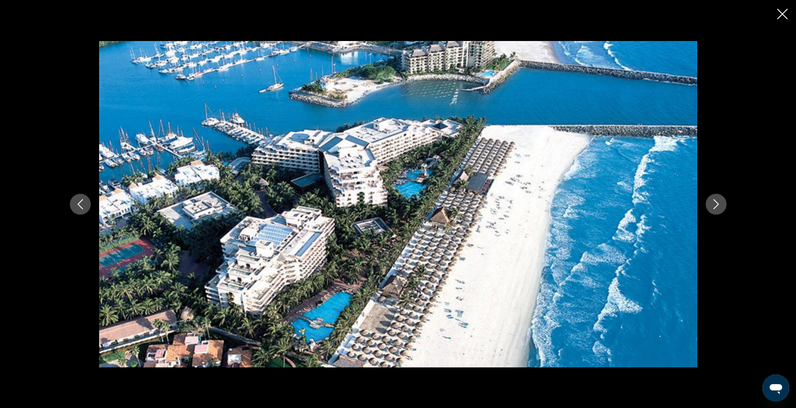
click at [710, 196] on button "Next image" at bounding box center [715, 204] width 21 height 21
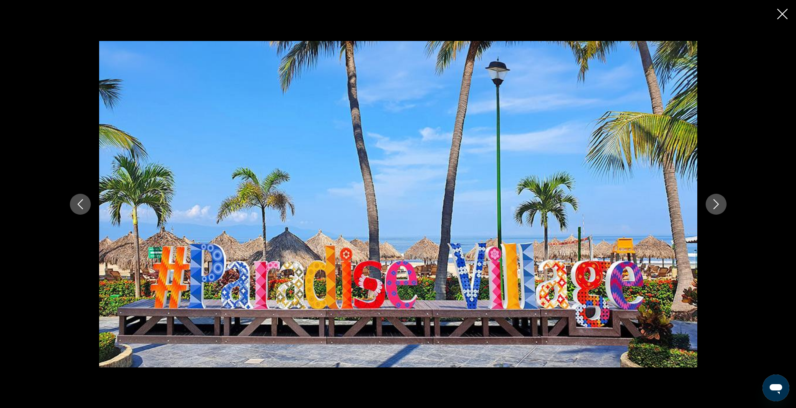
click at [710, 196] on button "Next image" at bounding box center [715, 204] width 21 height 21
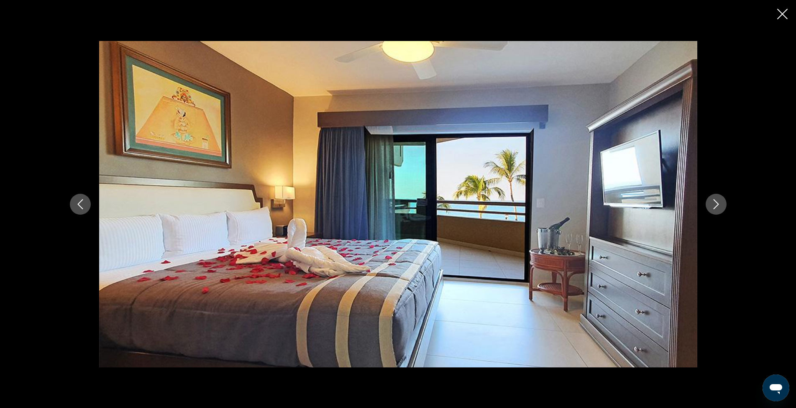
click at [710, 196] on button "Next image" at bounding box center [715, 204] width 21 height 21
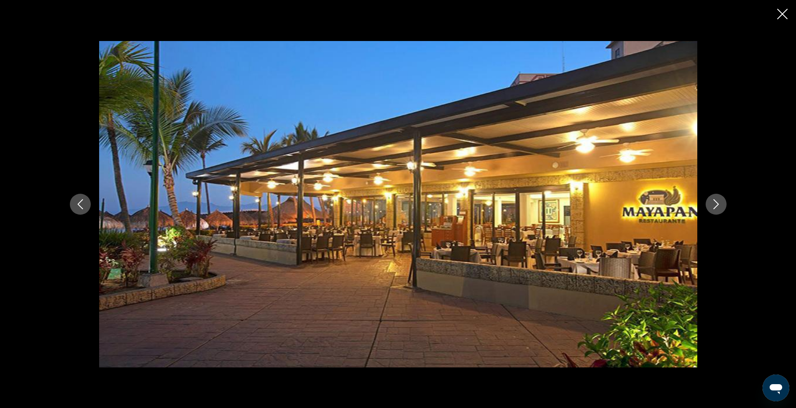
click at [782, 12] on icon "Close slideshow" at bounding box center [782, 14] width 10 height 10
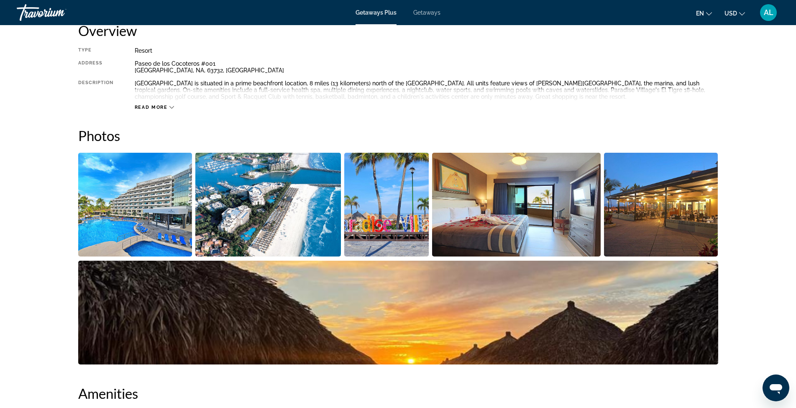
scroll to position [240, 0]
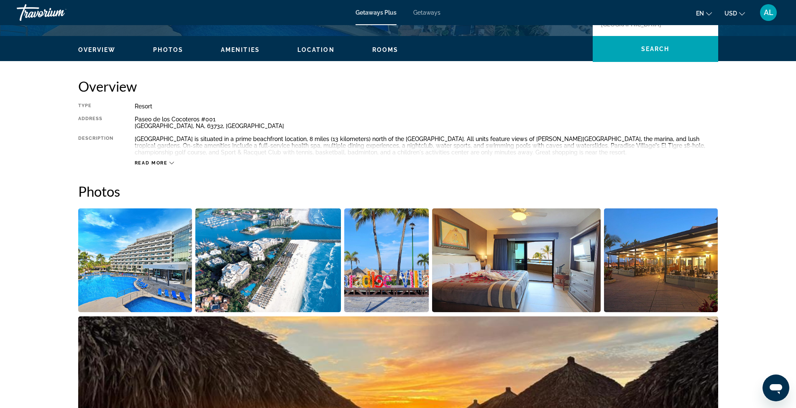
click at [240, 46] on button "Amenities" at bounding box center [240, 50] width 39 height 8
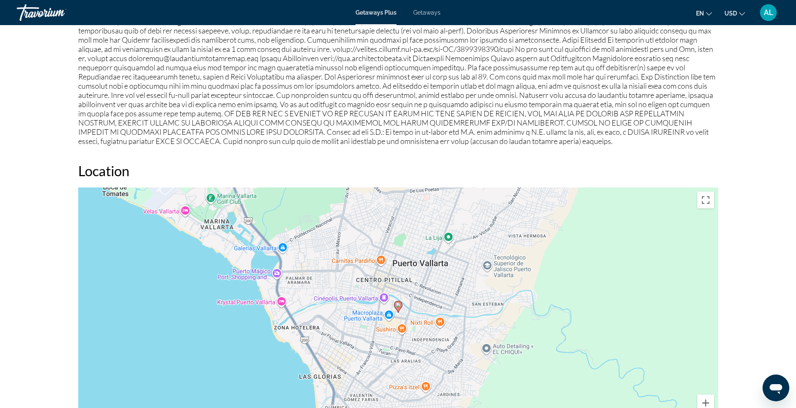
scroll to position [965, 0]
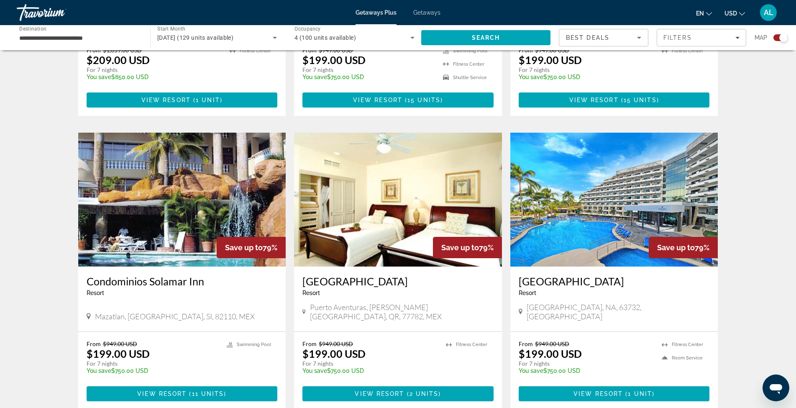
scroll to position [1143, 0]
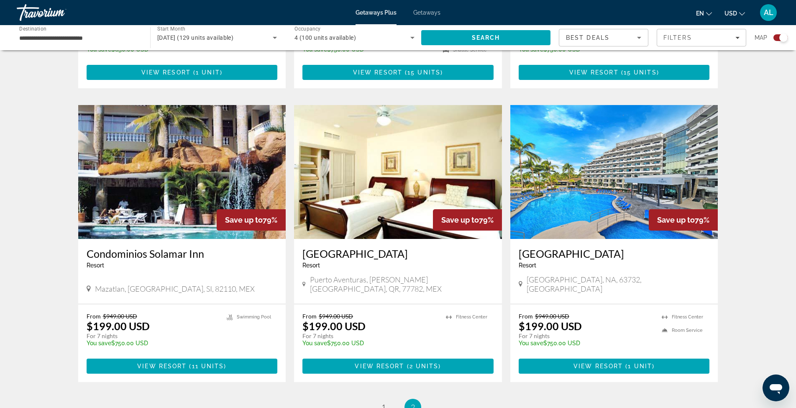
click at [169, 135] on img "Main content" at bounding box center [182, 172] width 208 height 134
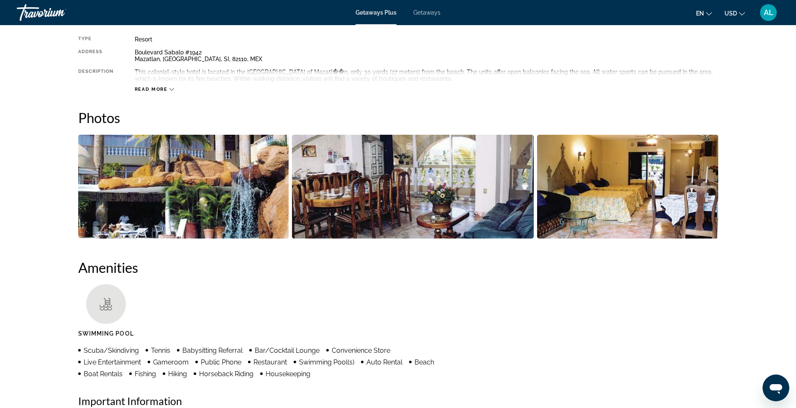
scroll to position [223, 0]
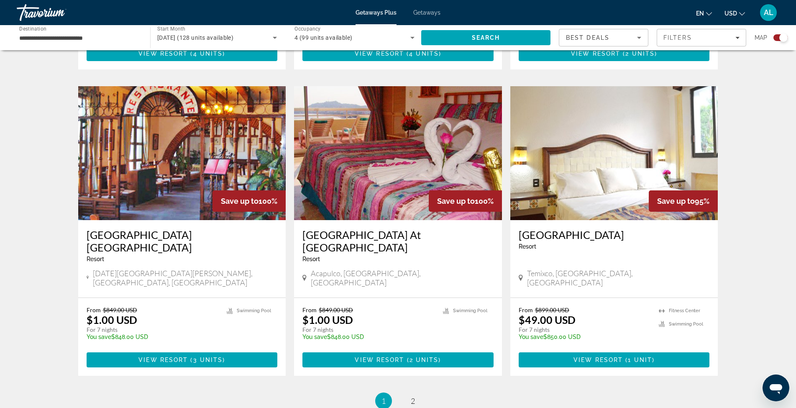
scroll to position [1217, 0]
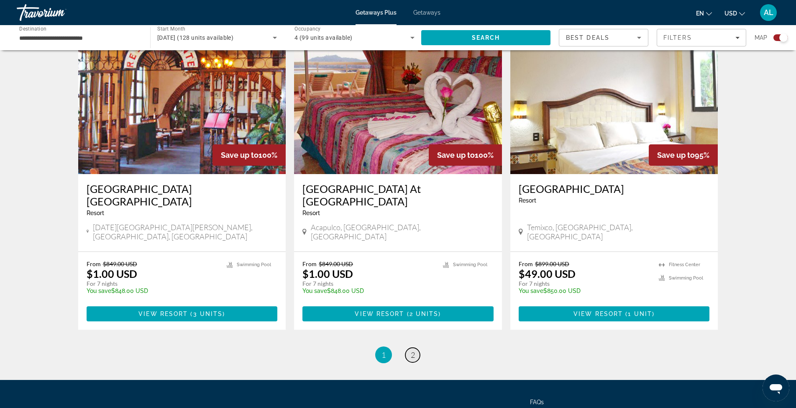
click at [409, 348] on link "page 2" at bounding box center [412, 355] width 15 height 15
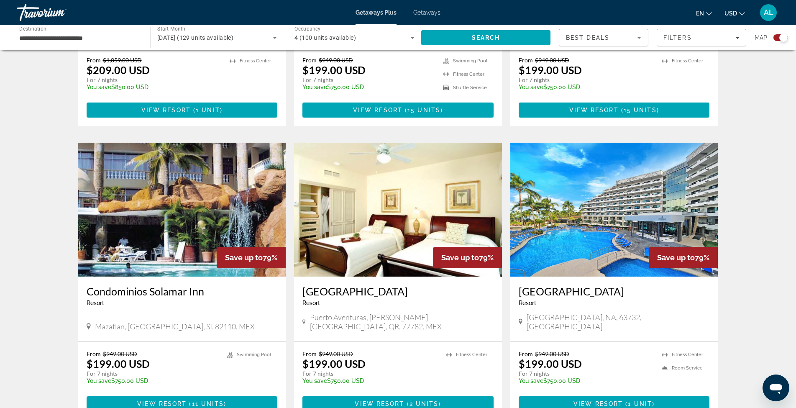
scroll to position [1078, 0]
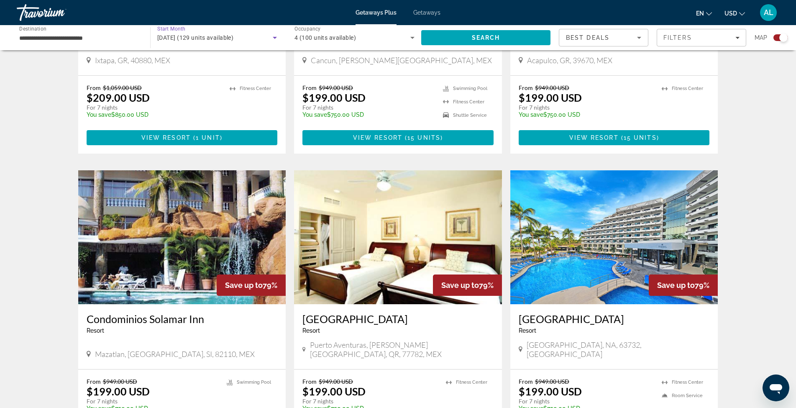
click at [272, 36] on icon "Search widget" at bounding box center [275, 38] width 10 height 10
click at [59, 33] on div at bounding box center [398, 204] width 796 height 408
click at [191, 32] on div "[DATE] (129 units available)" at bounding box center [217, 37] width 120 height 23
click at [276, 36] on div at bounding box center [398, 204] width 796 height 408
click at [275, 38] on icon "Search widget" at bounding box center [275, 38] width 4 height 2
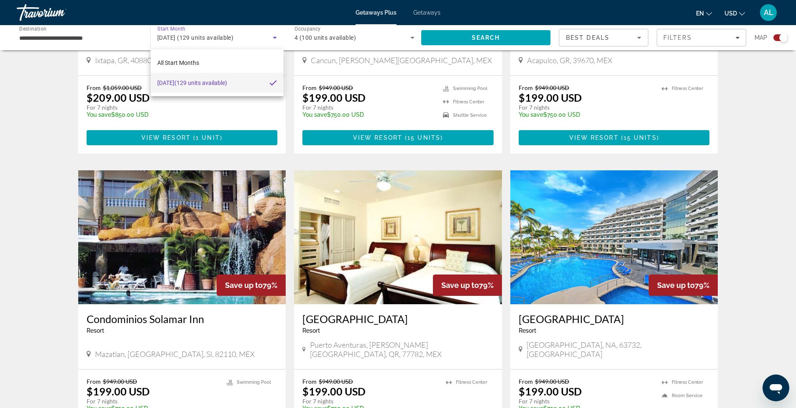
drag, startPoint x: 28, startPoint y: 118, endPoint x: 33, endPoint y: 85, distance: 33.0
click at [28, 118] on div at bounding box center [398, 204] width 796 height 408
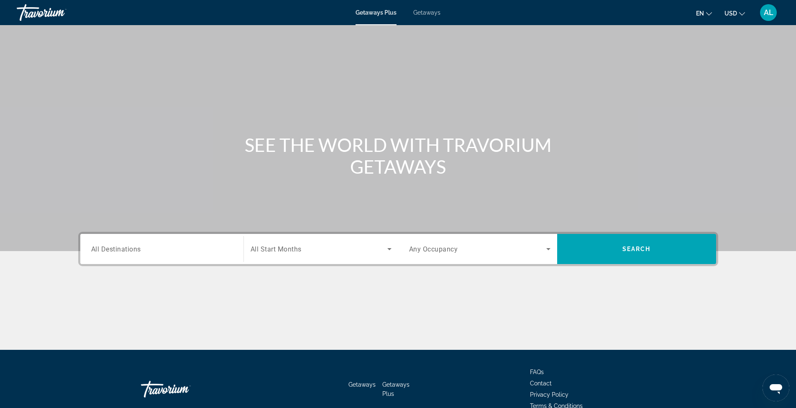
click at [179, 243] on div "Search widget" at bounding box center [161, 249] width 141 height 24
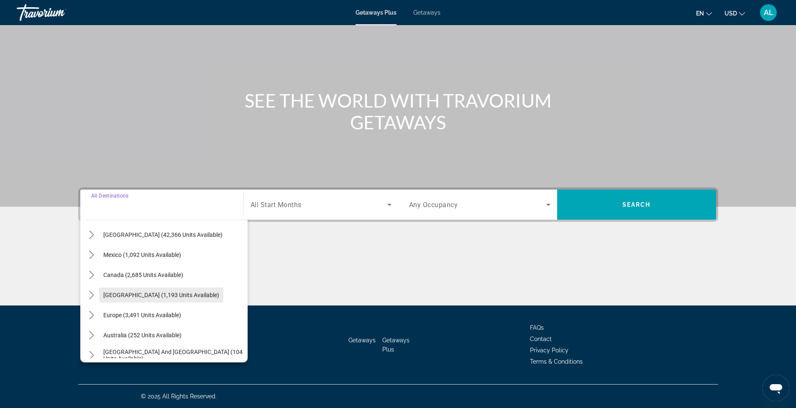
scroll to position [56, 0]
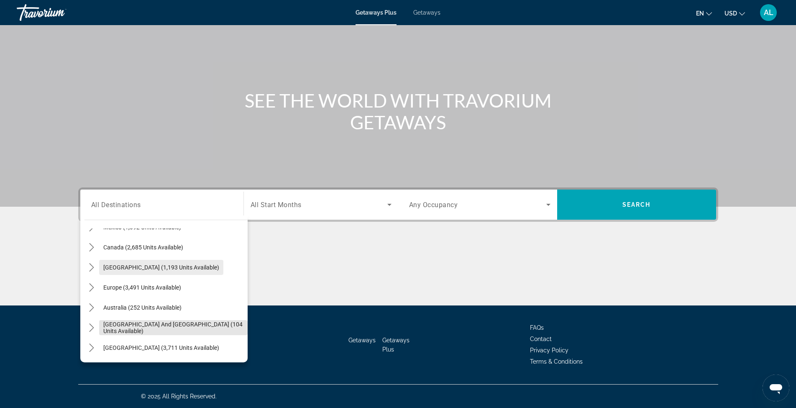
click at [183, 325] on span "[GEOGRAPHIC_DATA] and [GEOGRAPHIC_DATA] (104 units available)" at bounding box center [173, 327] width 140 height 13
type input "**********"
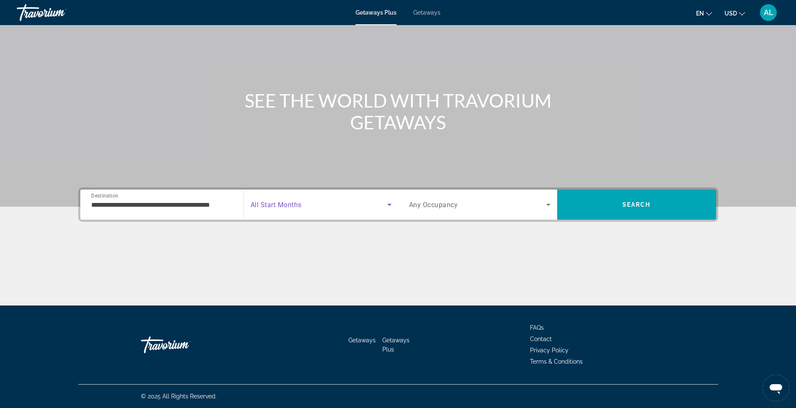
click at [389, 203] on icon "Search widget" at bounding box center [389, 204] width 10 height 10
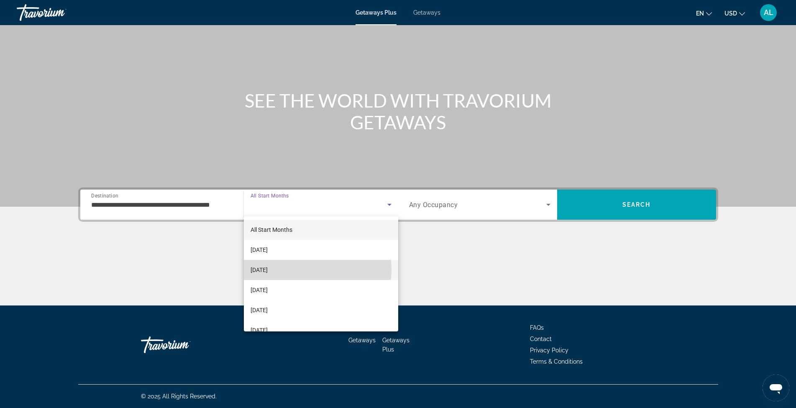
click at [313, 270] on mat-option "[DATE]" at bounding box center [321, 270] width 154 height 20
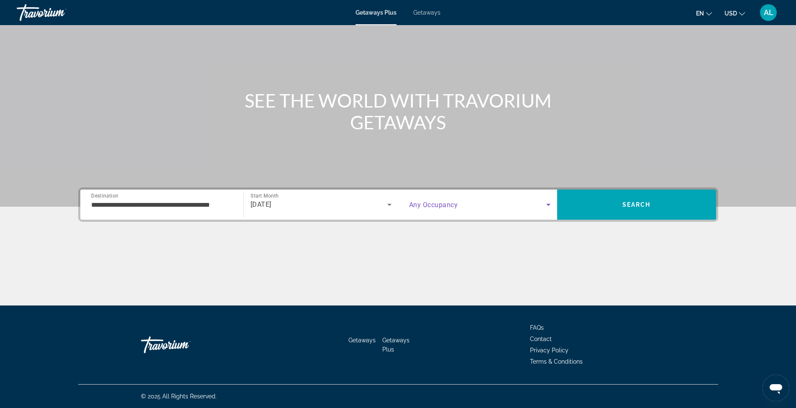
click at [544, 205] on icon "Search widget" at bounding box center [548, 204] width 10 height 10
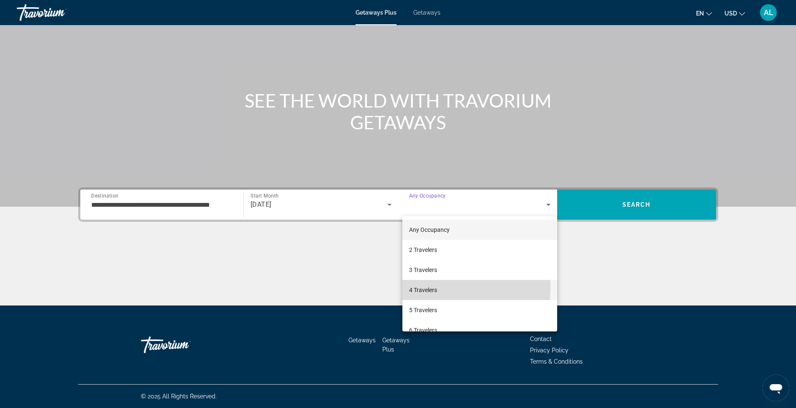
click at [427, 287] on span "4 Travelers" at bounding box center [423, 290] width 28 height 10
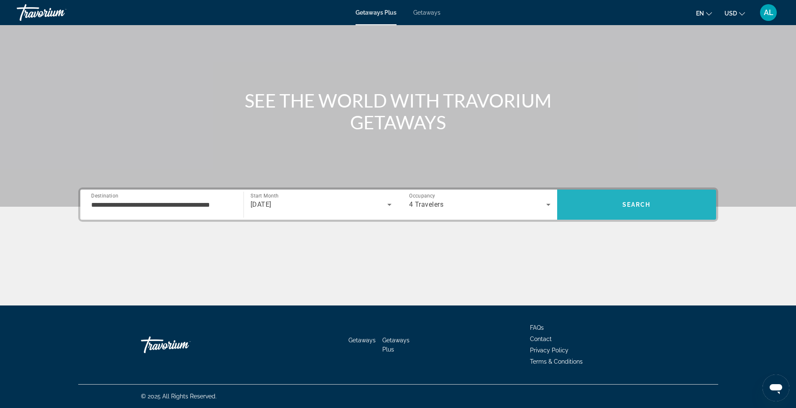
click at [622, 205] on span "Search" at bounding box center [636, 204] width 28 height 7
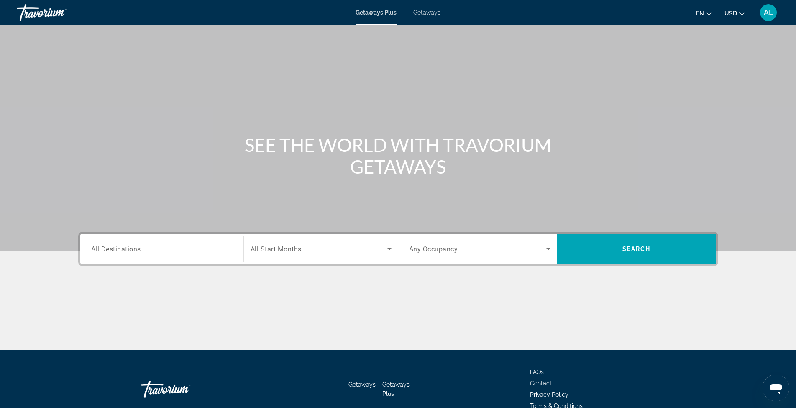
click at [198, 245] on input "Destination All Destinations" at bounding box center [161, 249] width 141 height 10
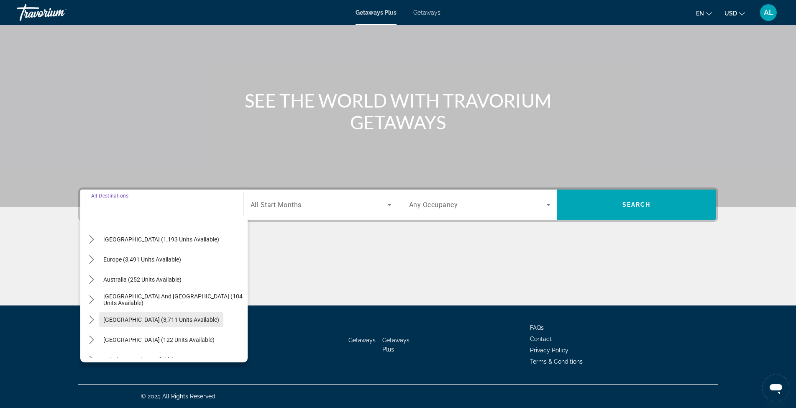
scroll to position [112, 0]
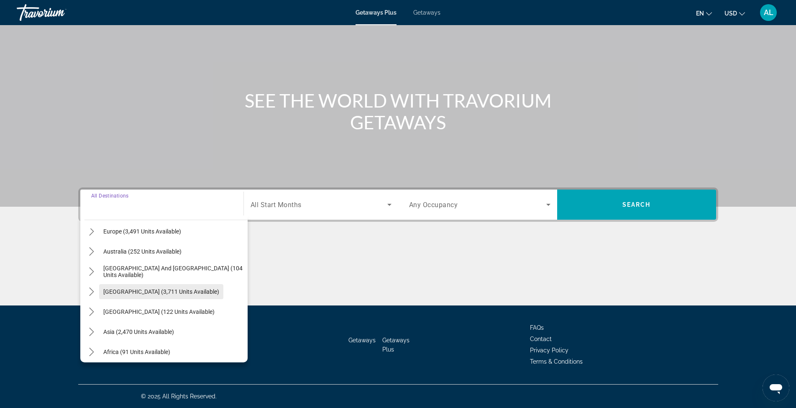
click at [196, 289] on span "[GEOGRAPHIC_DATA] (3,711 units available)" at bounding box center [161, 291] width 116 height 7
type input "**********"
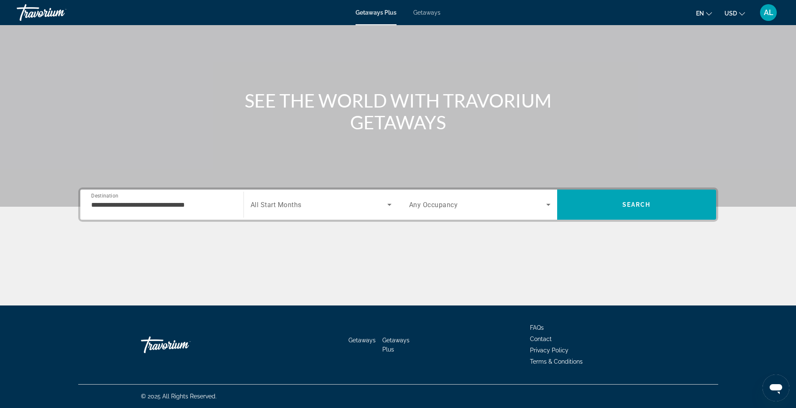
click at [547, 210] on div "Search widget" at bounding box center [479, 204] width 141 height 23
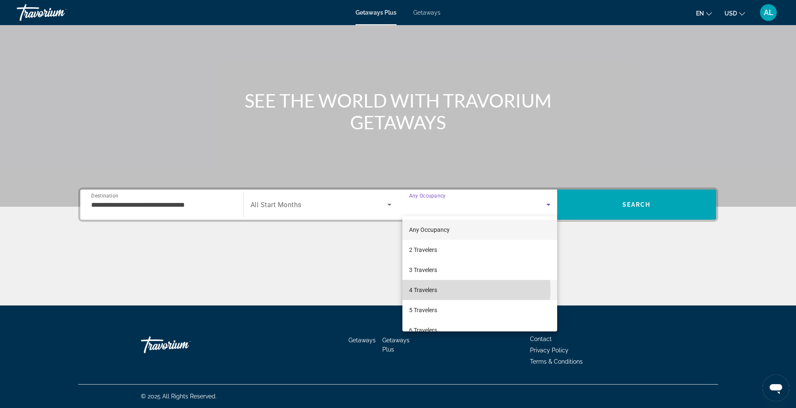
drag, startPoint x: 435, startPoint y: 289, endPoint x: 476, endPoint y: 255, distance: 53.2
click at [436, 288] on span "4 Travelers" at bounding box center [423, 290] width 28 height 10
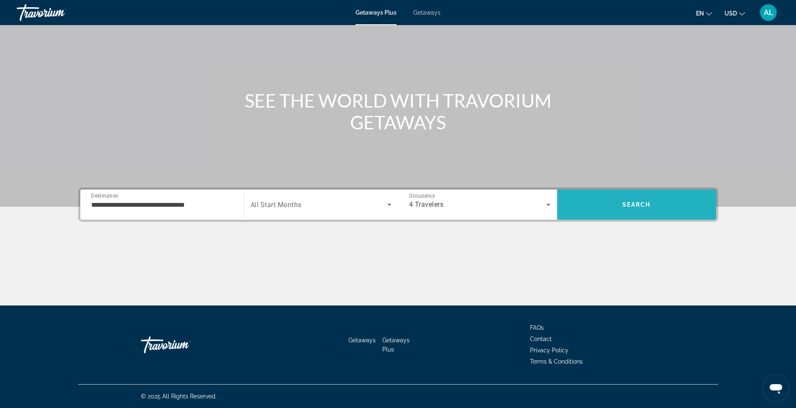
click at [628, 197] on span "Search" at bounding box center [636, 204] width 159 height 20
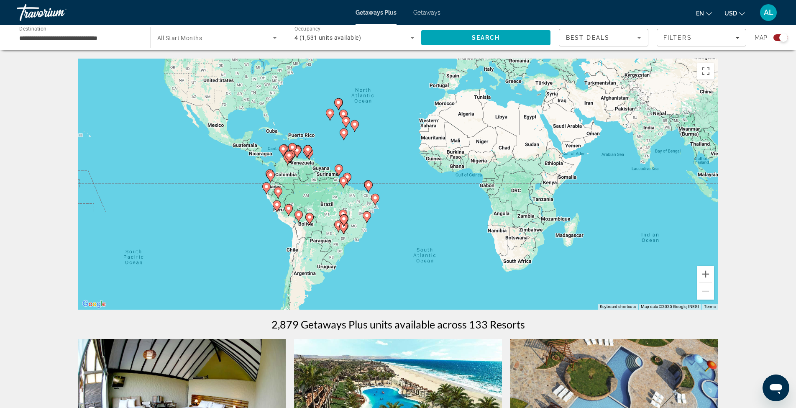
drag, startPoint x: 402, startPoint y: 235, endPoint x: 391, endPoint y: 156, distance: 79.0
click at [391, 156] on div "To activate drag with keyboard, press Alt + Enter. Once in keyboard drag state,…" at bounding box center [398, 184] width 640 height 251
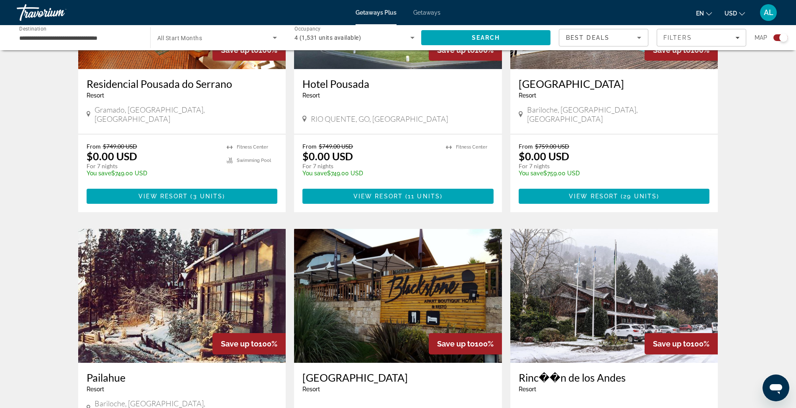
scroll to position [669, 0]
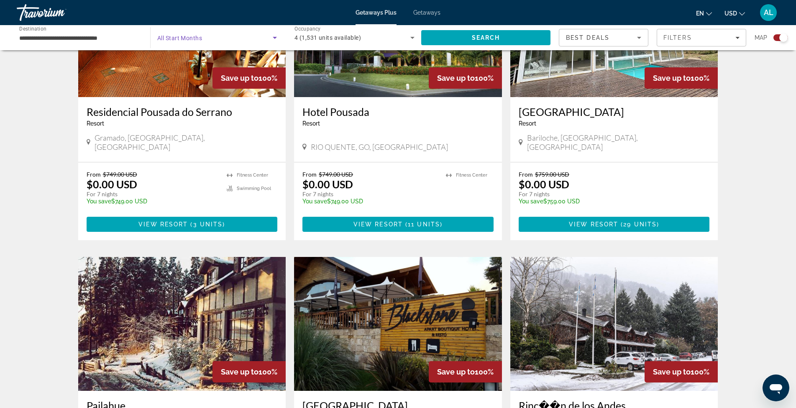
click at [272, 37] on icon "Search widget" at bounding box center [275, 38] width 10 height 10
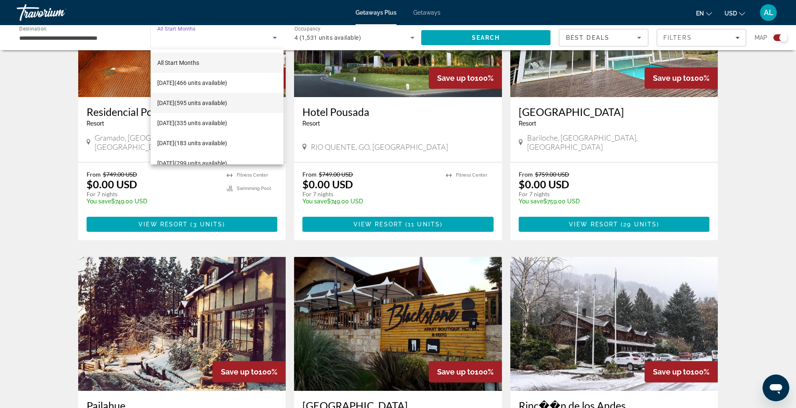
click at [214, 100] on span "[DATE] (595 units available)" at bounding box center [192, 103] width 70 height 10
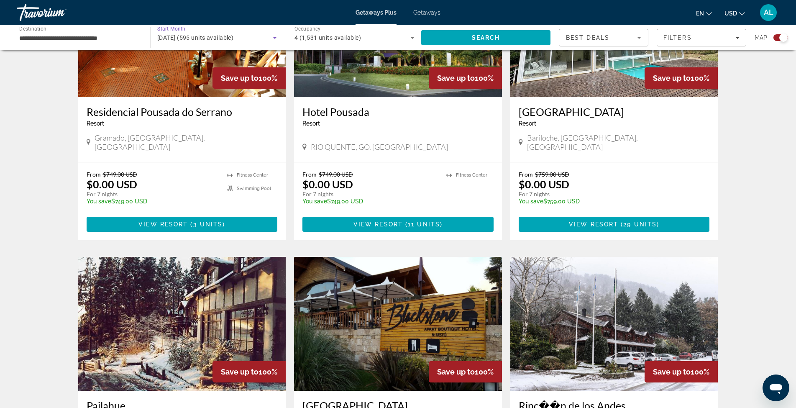
click at [752, 181] on div "← Move left → Move right ↑ Move up ↓ Move down + Zoom in - Zoom out Home Jump l…" at bounding box center [398, 124] width 796 height 1471
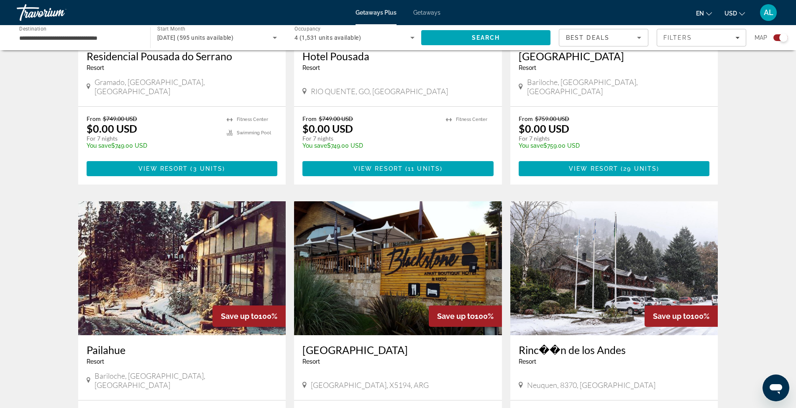
scroll to position [781, 0]
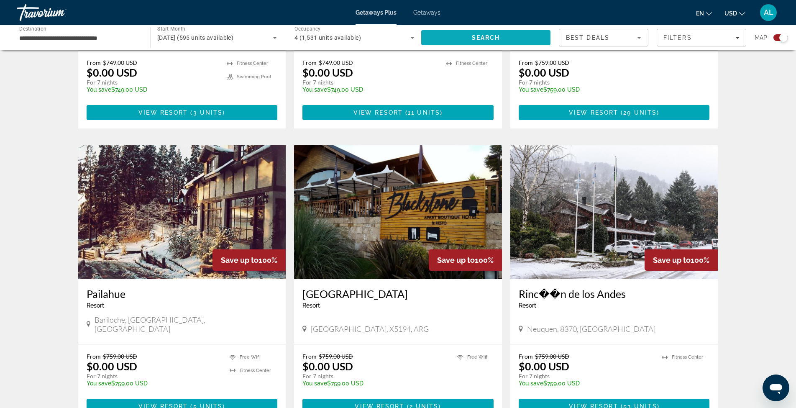
click at [480, 39] on span "Search" at bounding box center [486, 37] width 28 height 7
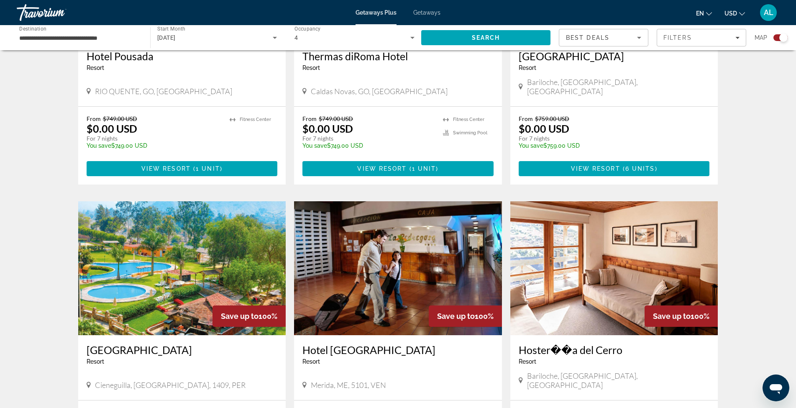
scroll to position [753, 0]
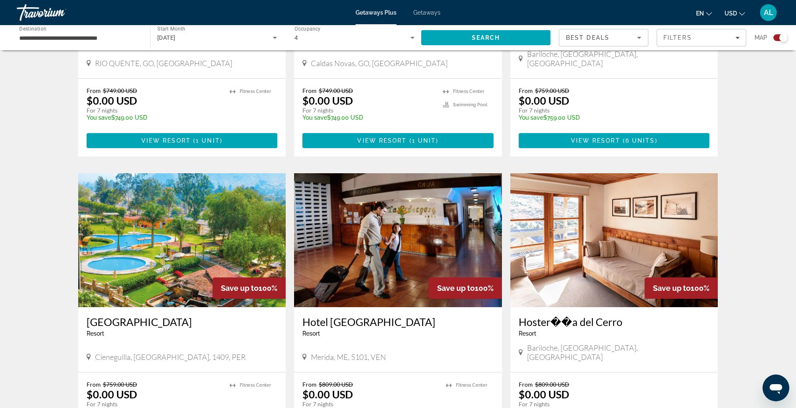
click at [214, 220] on img "Main content" at bounding box center [182, 240] width 208 height 134
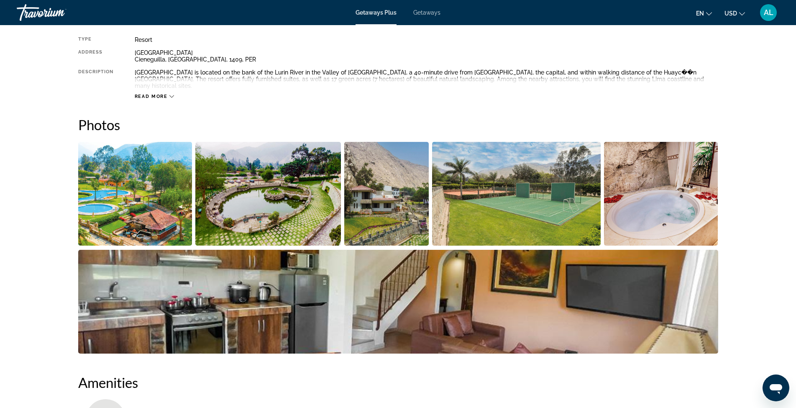
scroll to position [279, 0]
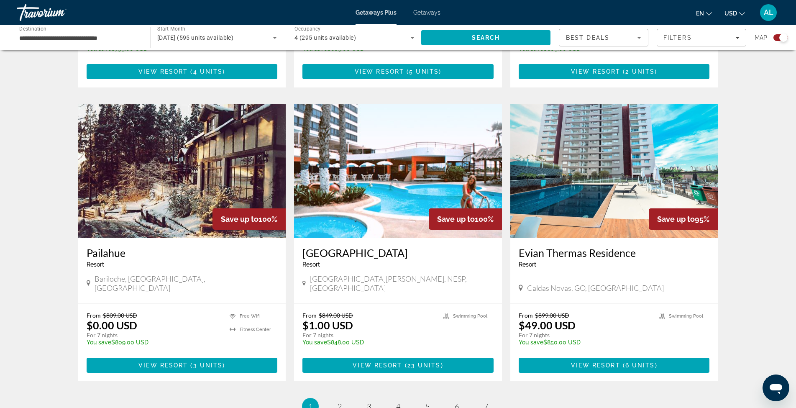
scroll to position [1171, 0]
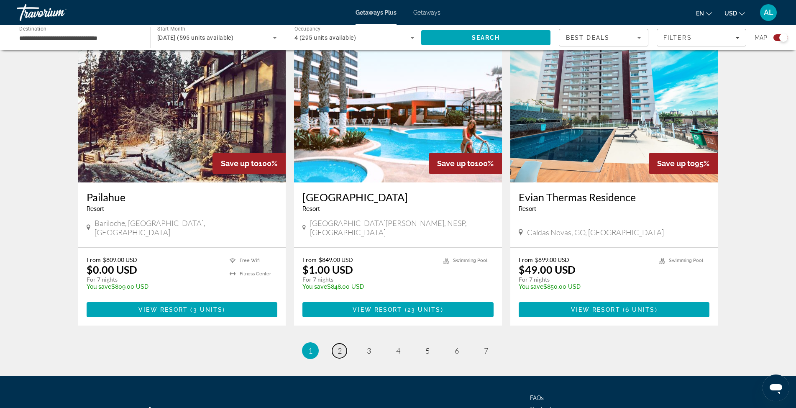
click at [340, 346] on span "2" at bounding box center [339, 350] width 4 height 9
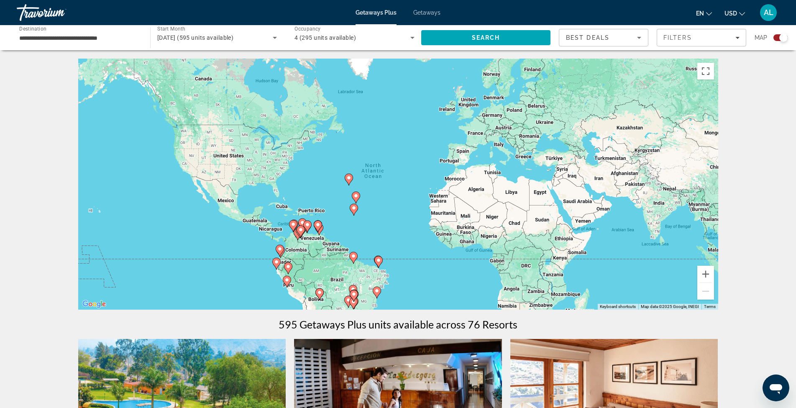
click at [276, 38] on icon "Search widget" at bounding box center [275, 38] width 4 height 2
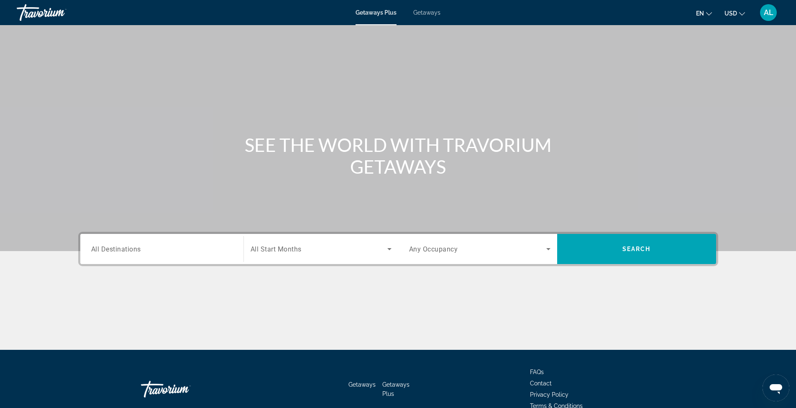
click at [174, 243] on div "Search widget" at bounding box center [161, 249] width 141 height 24
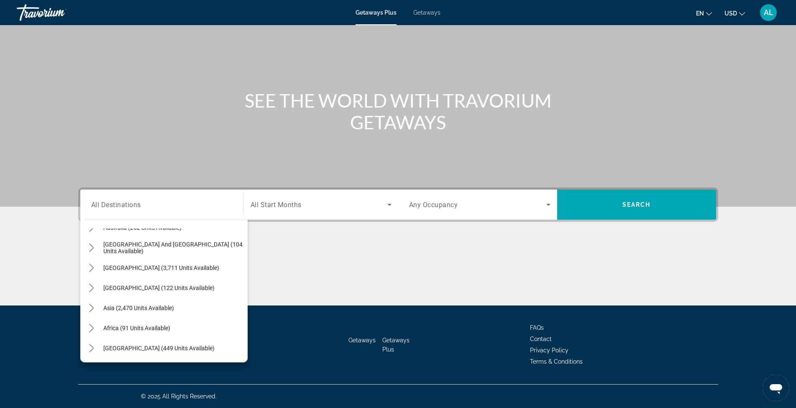
scroll to position [80, 0]
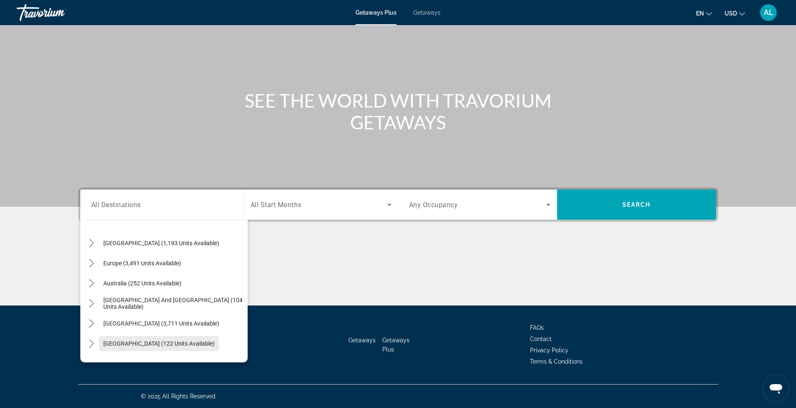
click at [176, 340] on span "[GEOGRAPHIC_DATA] (122 units available)" at bounding box center [158, 343] width 111 height 7
type input "**********"
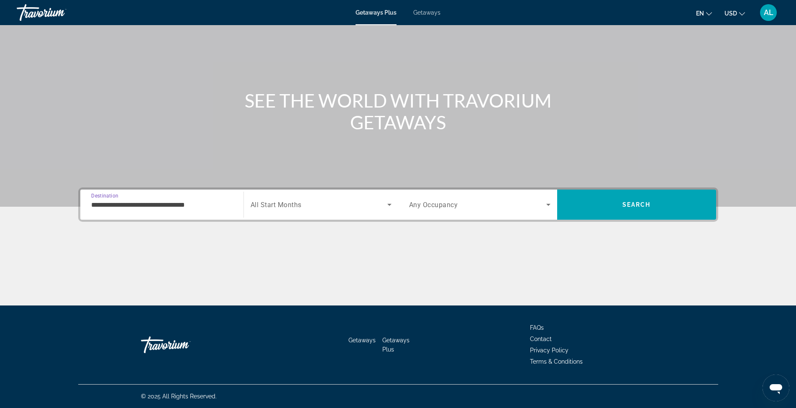
click at [390, 204] on icon "Search widget" at bounding box center [389, 205] width 4 height 2
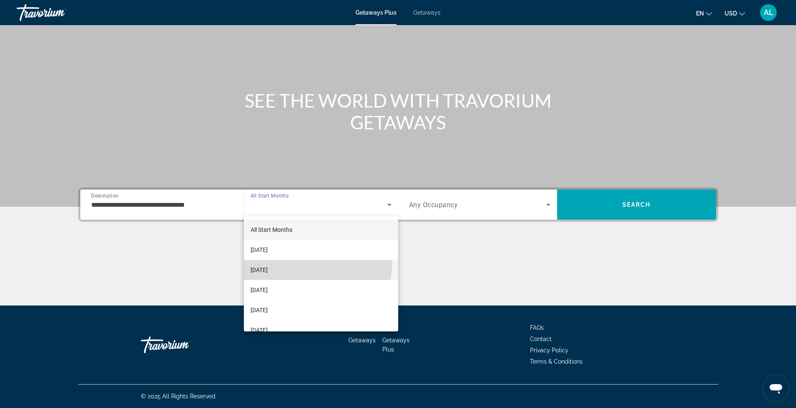
click at [294, 266] on mat-option "[DATE]" at bounding box center [321, 270] width 154 height 20
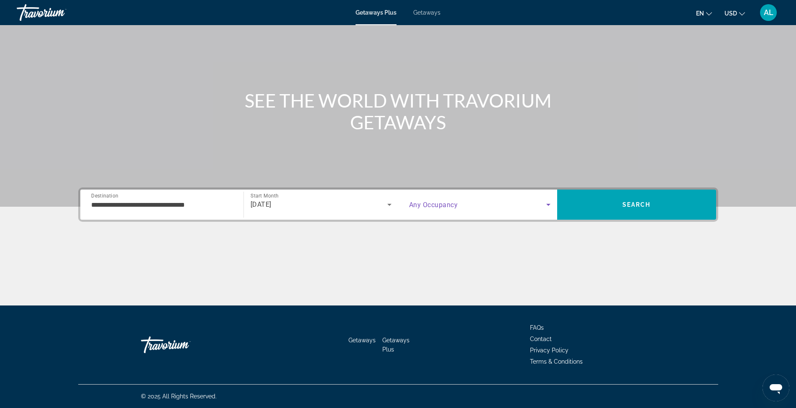
click at [547, 202] on icon "Search widget" at bounding box center [548, 204] width 10 height 10
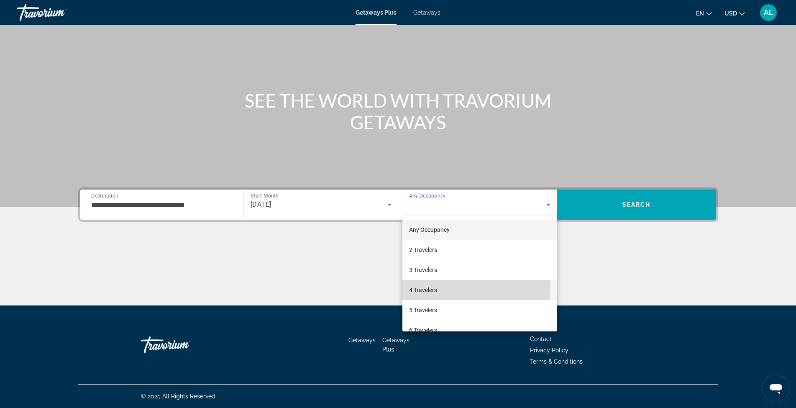
click at [427, 287] on span "4 Travelers" at bounding box center [423, 290] width 28 height 10
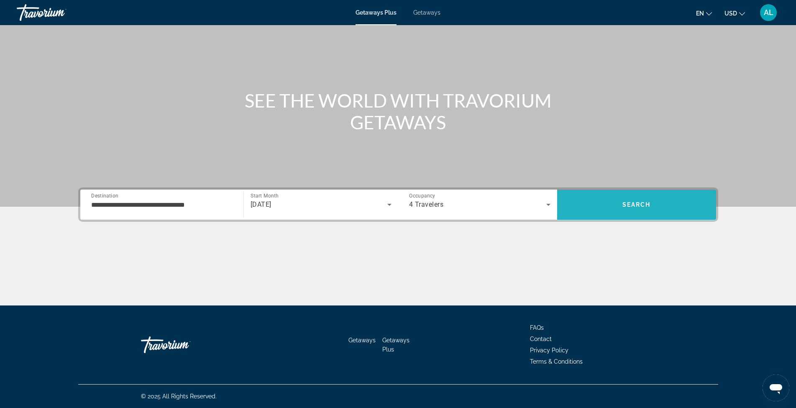
click at [610, 206] on span "Search" at bounding box center [636, 204] width 159 height 20
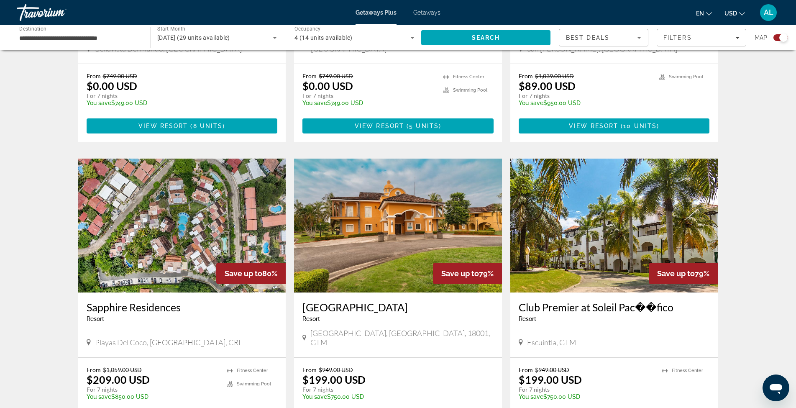
scroll to position [363, 0]
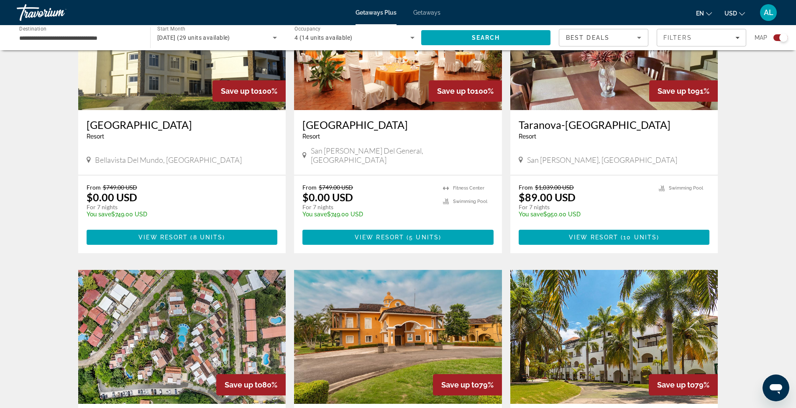
click at [271, 36] on icon "Search widget" at bounding box center [275, 38] width 10 height 10
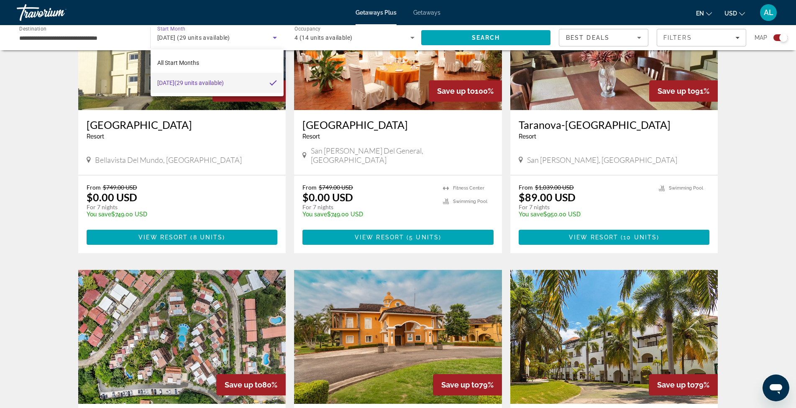
click at [743, 133] on div at bounding box center [398, 204] width 796 height 408
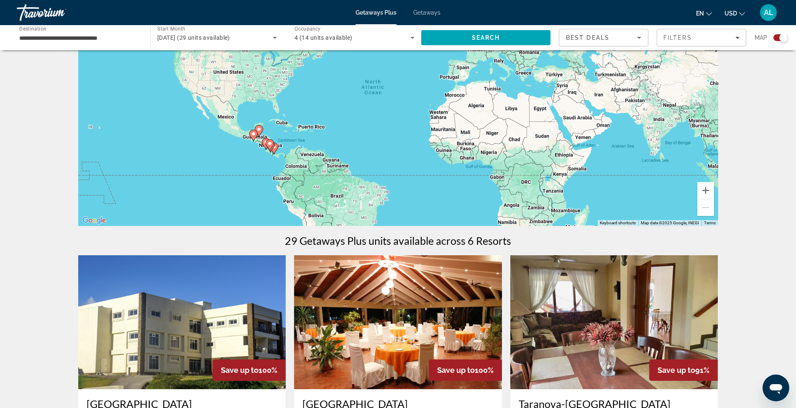
scroll to position [56, 0]
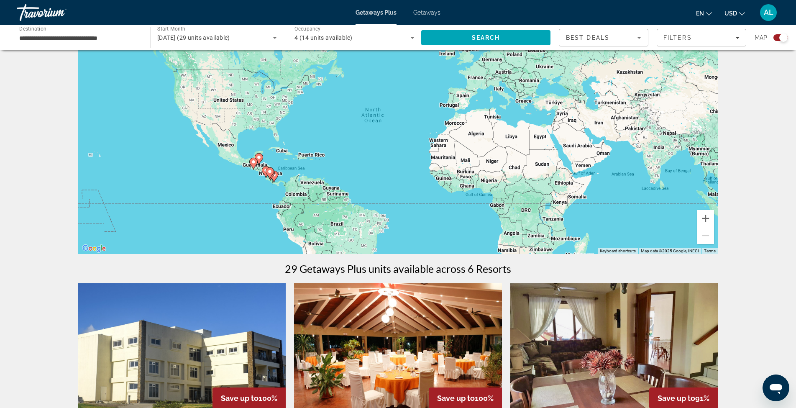
click at [299, 177] on div "To activate drag with keyboard, press Alt + Enter. Once in keyboard drag state,…" at bounding box center [398, 128] width 640 height 251
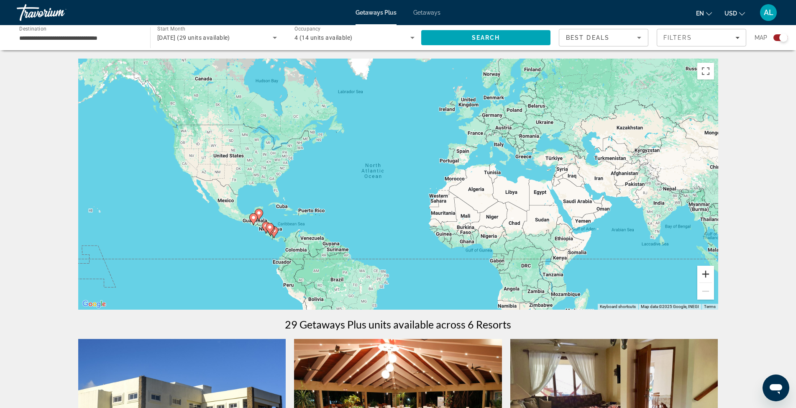
click at [701, 273] on button "Zoom in" at bounding box center [705, 274] width 17 height 17
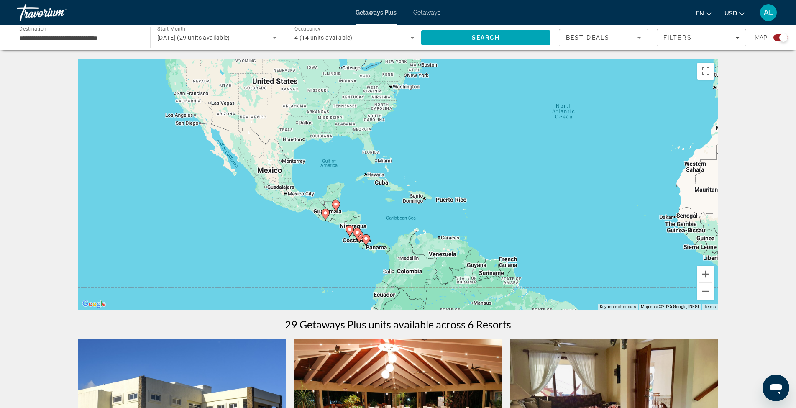
drag, startPoint x: 360, startPoint y: 227, endPoint x: 572, endPoint y: 182, distance: 216.6
click at [572, 182] on div "To activate drag with keyboard, press Alt + Enter. Once in keyboard drag state,…" at bounding box center [398, 184] width 640 height 251
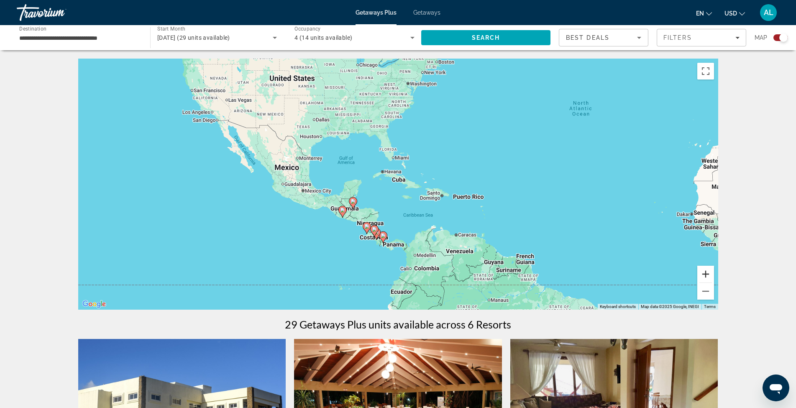
click at [698, 275] on button "Zoom in" at bounding box center [705, 274] width 17 height 17
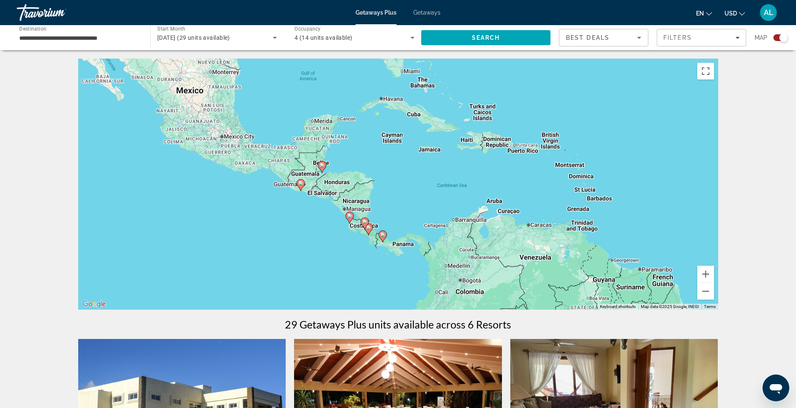
drag, startPoint x: 465, startPoint y: 233, endPoint x: 480, endPoint y: 176, distance: 59.2
click at [480, 176] on div "To activate drag with keyboard, press Alt + Enter. Once in keyboard drag state,…" at bounding box center [398, 184] width 640 height 251
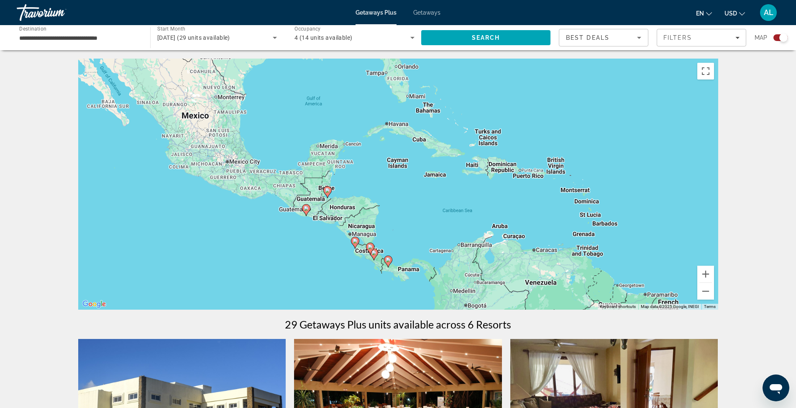
drag, startPoint x: 416, startPoint y: 184, endPoint x: 417, endPoint y: 211, distance: 27.2
click at [417, 211] on div "To activate drag with keyboard, press Alt + Enter. Once in keyboard drag state,…" at bounding box center [398, 184] width 640 height 251
